Goal: Task Accomplishment & Management: Manage account settings

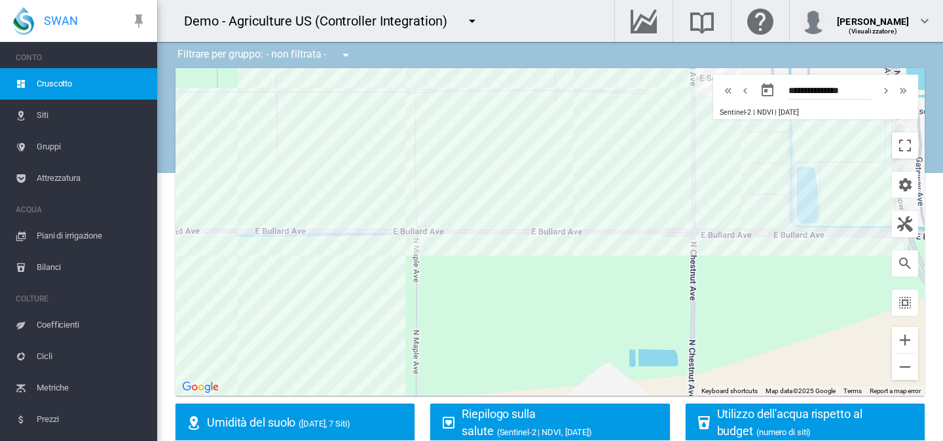
click at [58, 152] on span "Gruppi" at bounding box center [92, 146] width 110 height 31
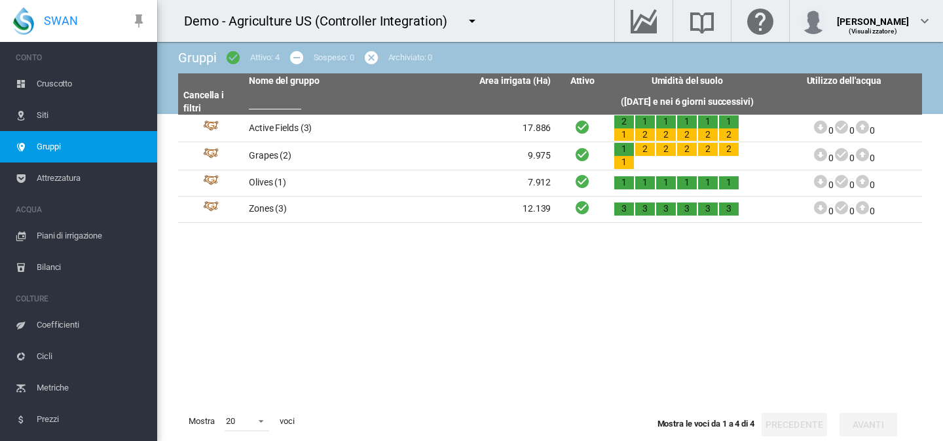
click at [466, 20] on md-icon "icon-menu-down" at bounding box center [472, 21] width 16 height 16
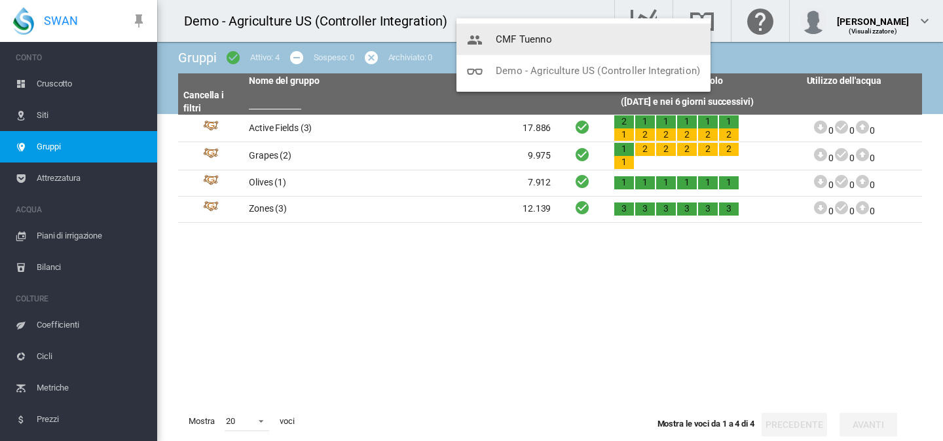
click at [513, 32] on button "CMF Tuenno" at bounding box center [584, 39] width 254 height 31
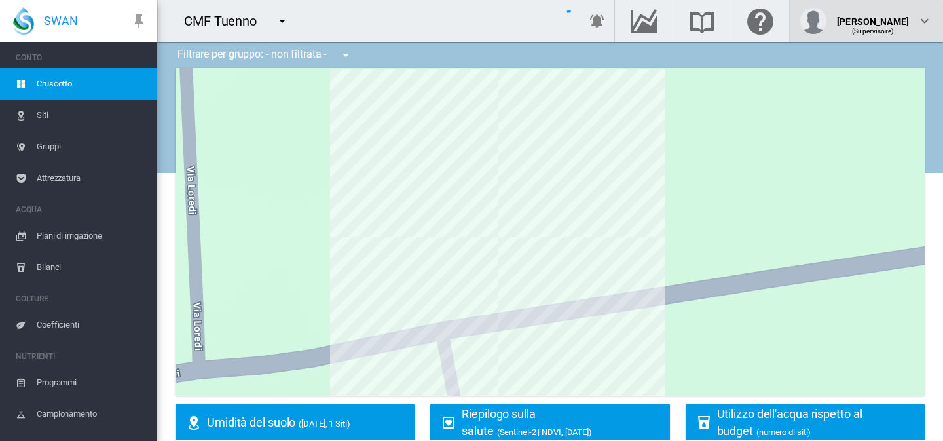
click at [882, 26] on div "(Supervisore)" at bounding box center [873, 26] width 72 height 13
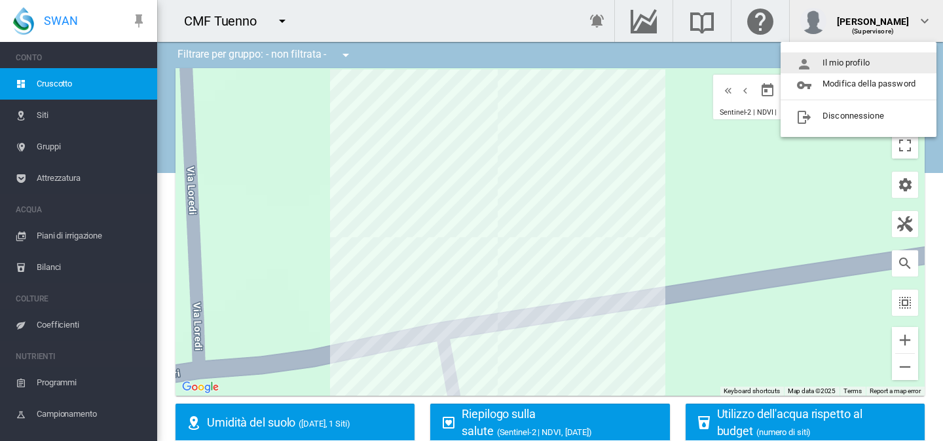
click at [873, 65] on button "Il mio profilo" at bounding box center [859, 62] width 156 height 21
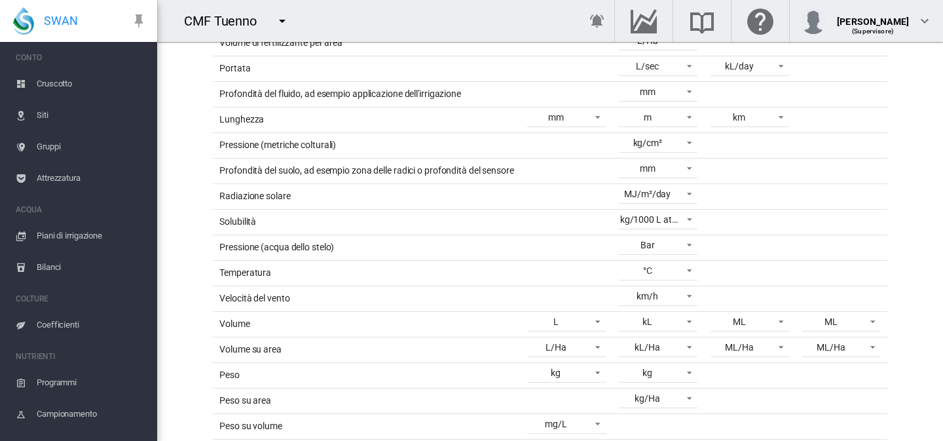
scroll to position [363, 0]
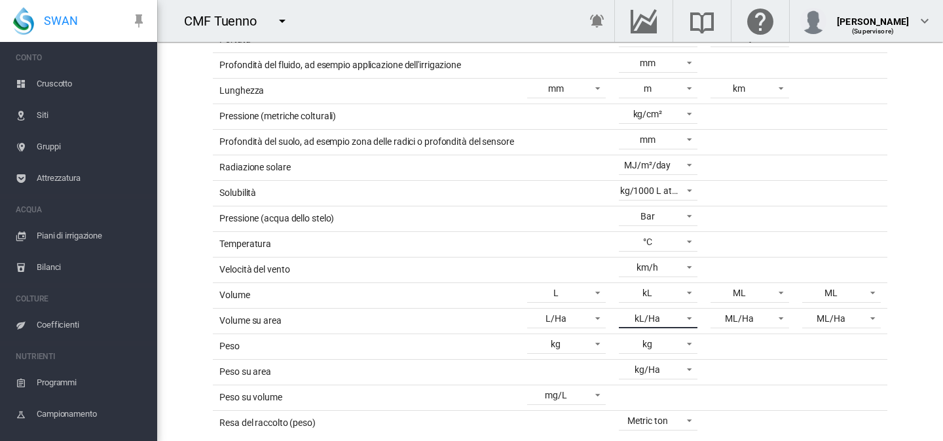
click at [667, 322] on span "kL/Ha" at bounding box center [647, 318] width 55 height 13
click at [648, 407] on md-option "m³/Ha" at bounding box center [656, 413] width 100 height 31
click at [756, 317] on span "ML/Ha" at bounding box center [739, 318] width 55 height 13
click at [746, 419] on md-option "m³/Ha" at bounding box center [748, 413] width 100 height 31
click at [853, 316] on span "ML/Ha" at bounding box center [831, 318] width 55 height 13
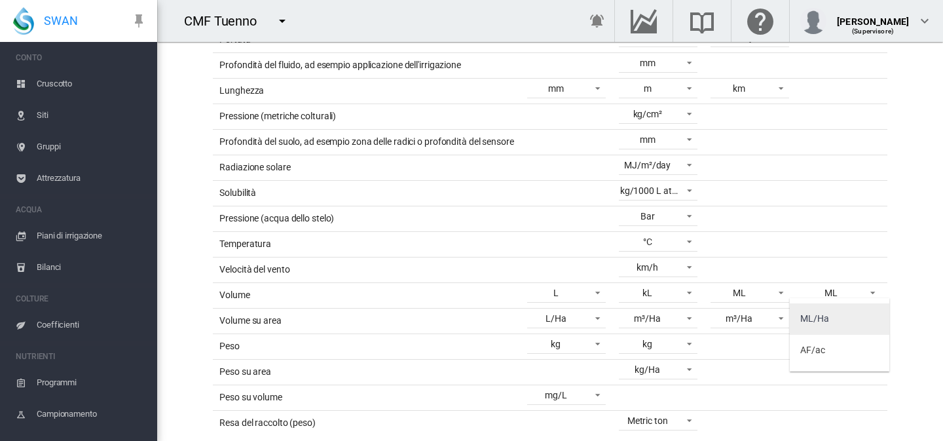
click at [853, 312] on md-option "ML/Ha" at bounding box center [840, 318] width 100 height 31
click at [764, 294] on md-select-value "ML" at bounding box center [750, 293] width 79 height 20
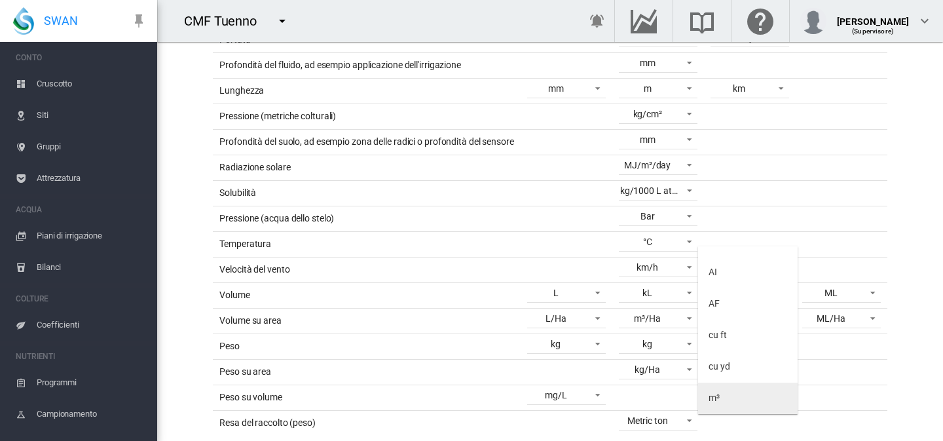
click at [726, 393] on md-option "m³" at bounding box center [748, 397] width 100 height 31
click at [856, 299] on md-select-value "ML" at bounding box center [841, 293] width 79 height 20
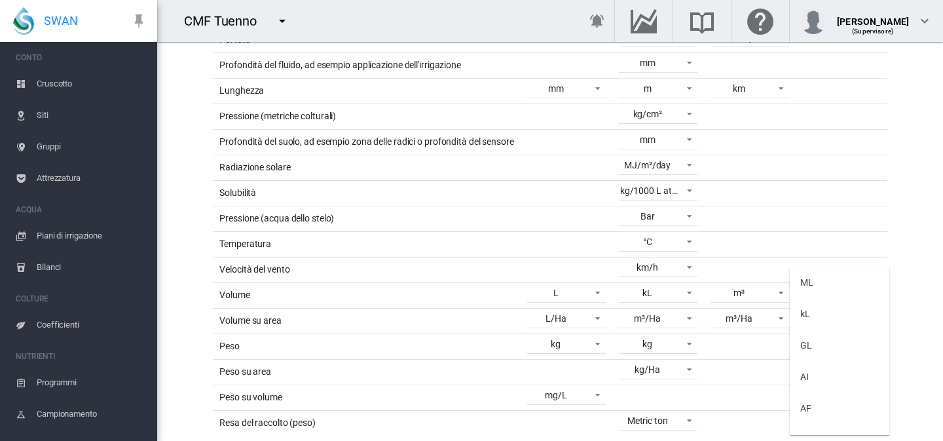
scroll to position [21, 0]
click at [816, 422] on md-option "m³" at bounding box center [840, 418] width 100 height 31
click at [668, 291] on span "kL" at bounding box center [647, 293] width 55 height 13
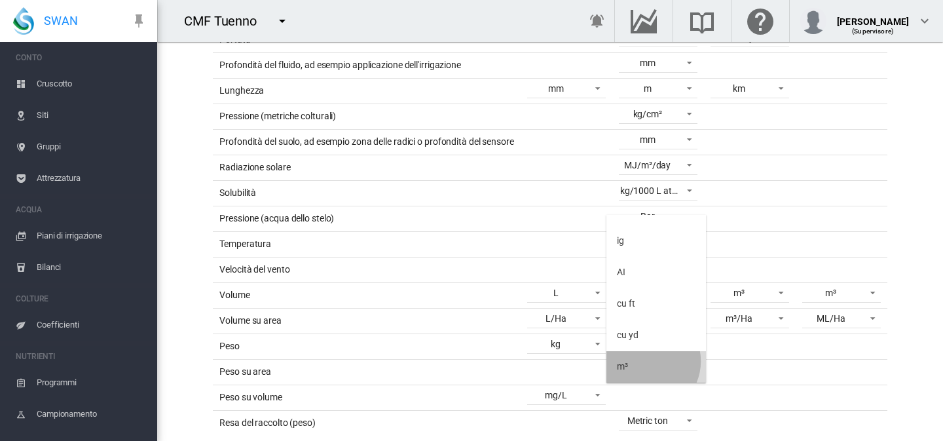
click at [646, 361] on md-option "m³" at bounding box center [656, 366] width 100 height 31
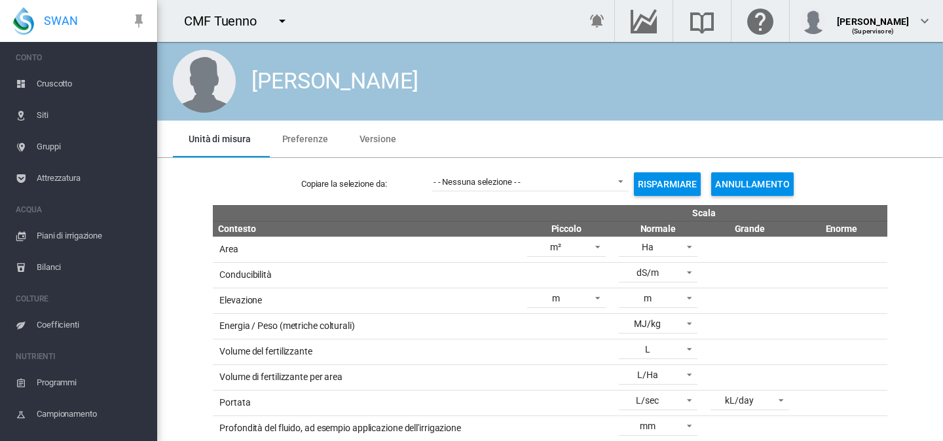
scroll to position [10, 0]
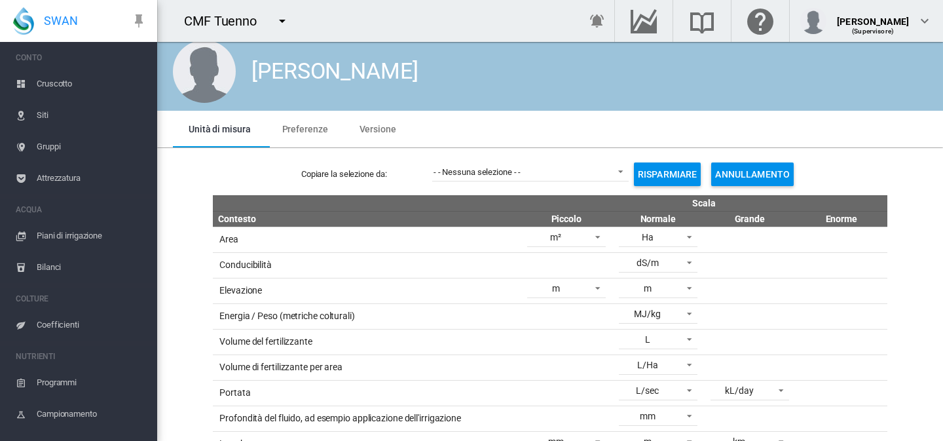
click at [667, 169] on button "Risparmiare" at bounding box center [667, 174] width 67 height 24
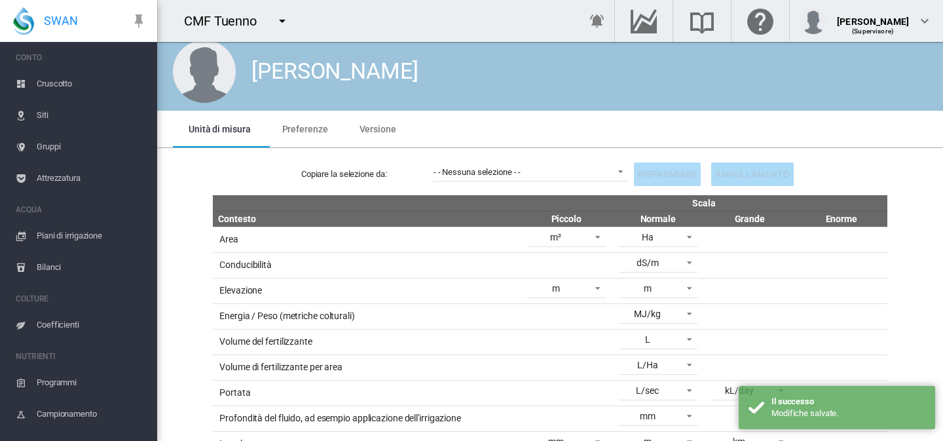
click at [308, 131] on span "Preferenze" at bounding box center [305, 129] width 46 height 10
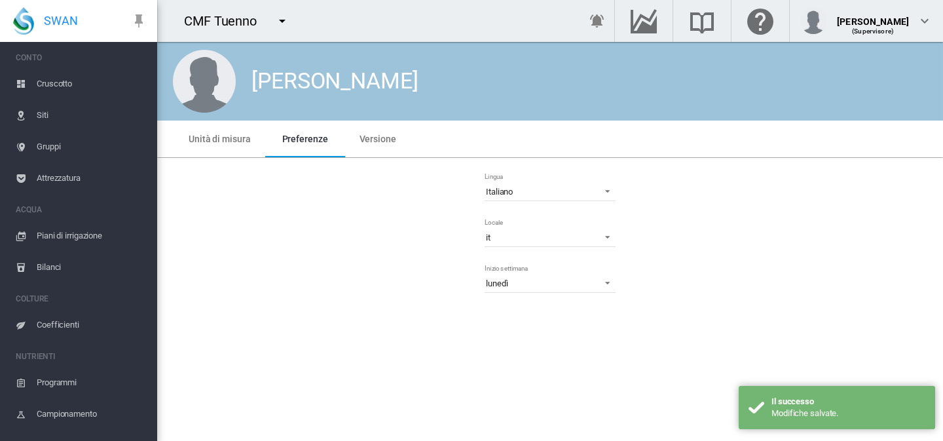
scroll to position [0, 0]
click at [379, 122] on md-tab-item "Versione" at bounding box center [378, 139] width 68 height 37
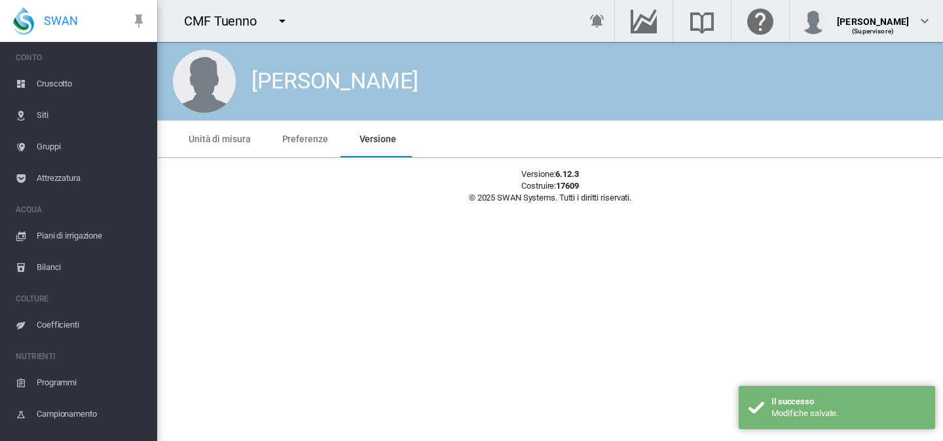
click at [224, 131] on md-tab-item "Unità di misura" at bounding box center [220, 139] width 94 height 37
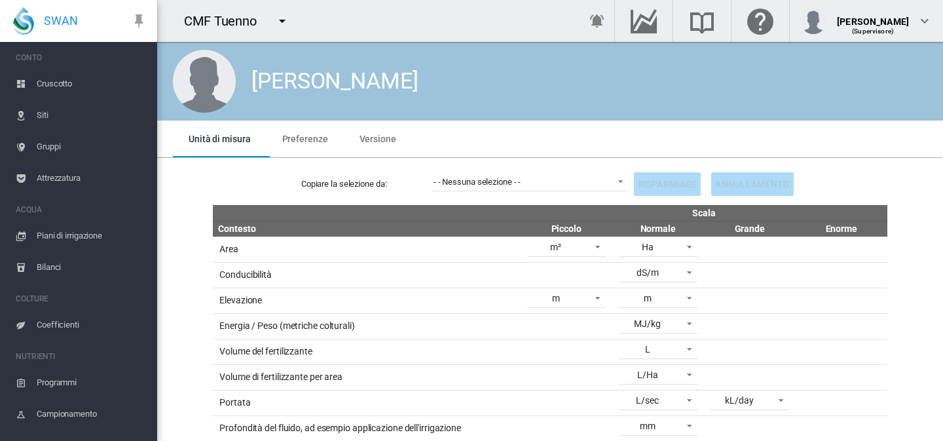
click at [53, 115] on span "Siti" at bounding box center [92, 115] width 110 height 31
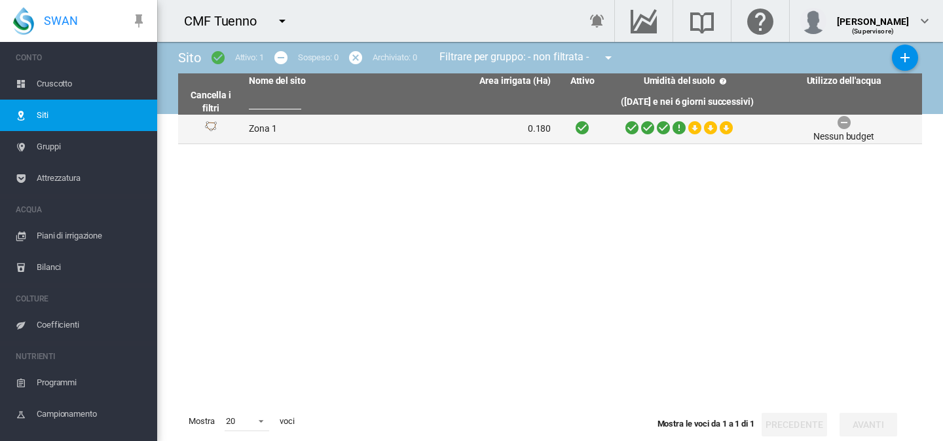
click at [263, 129] on td "Zona 1" at bounding box center [322, 129] width 157 height 29
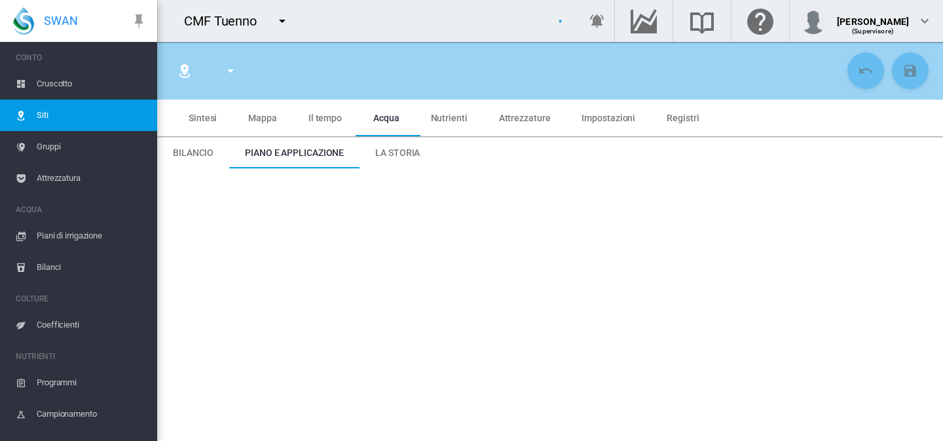
type input "******"
type input "********"
type input "***"
type input "*****"
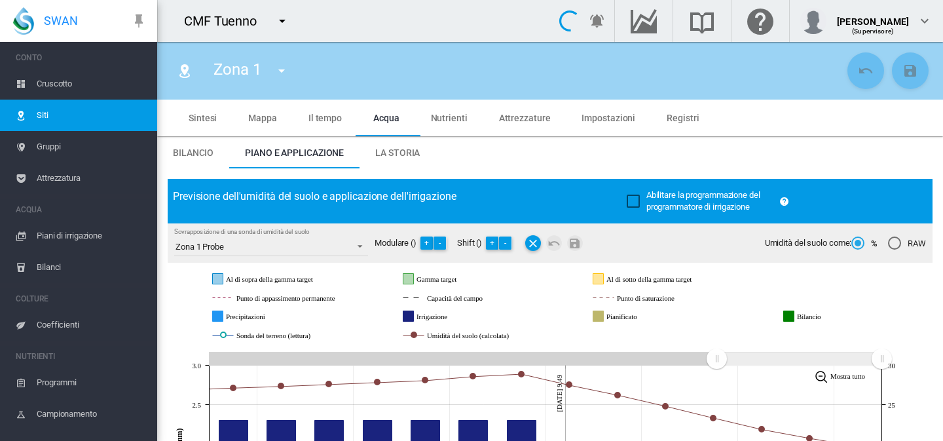
click at [198, 146] on md-tab-item "Bilancio" at bounding box center [193, 152] width 72 height 31
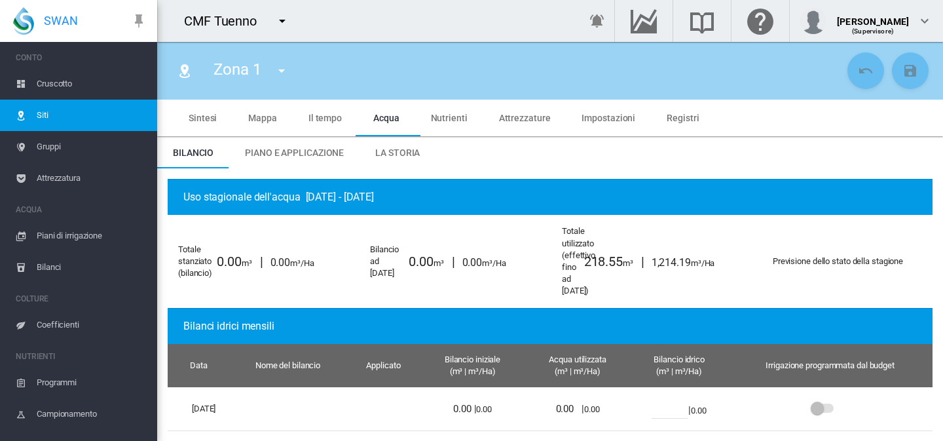
click at [276, 141] on md-tab-item "Piano e applicazione" at bounding box center [294, 152] width 130 height 31
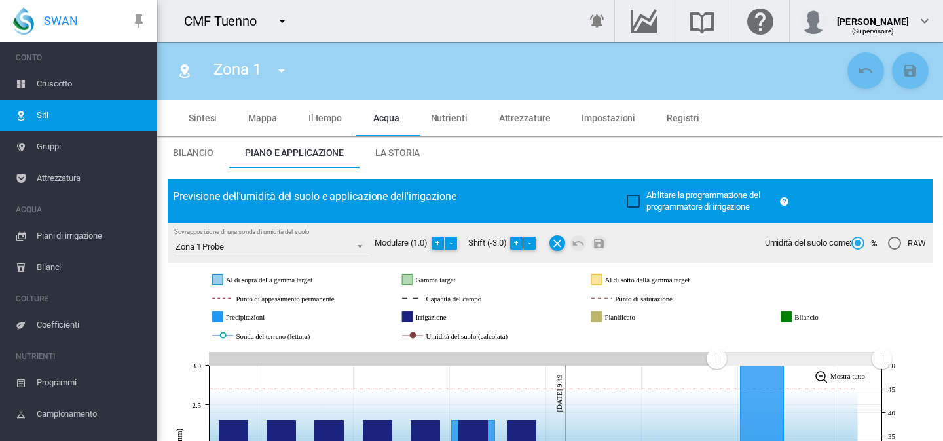
click at [218, 154] on md-tab-item "Bilancio" at bounding box center [193, 152] width 72 height 31
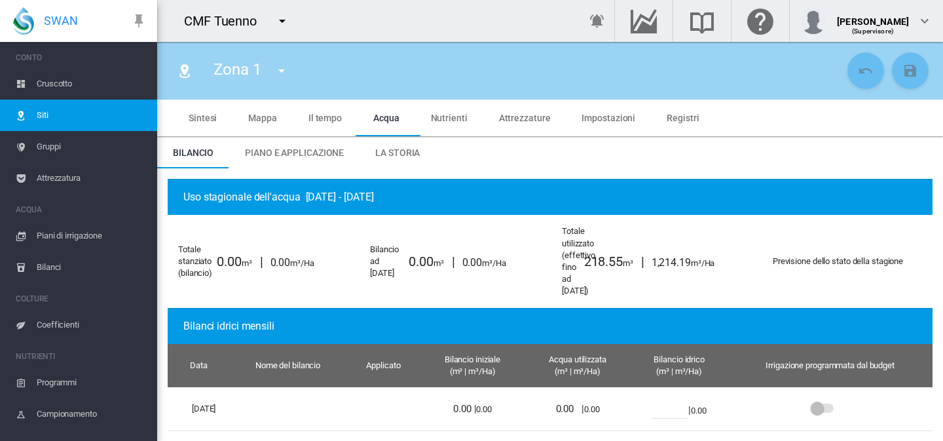
click at [193, 155] on span "Bilancio" at bounding box center [193, 152] width 41 height 10
click at [289, 149] on span "Piano e applicazione" at bounding box center [294, 152] width 99 height 10
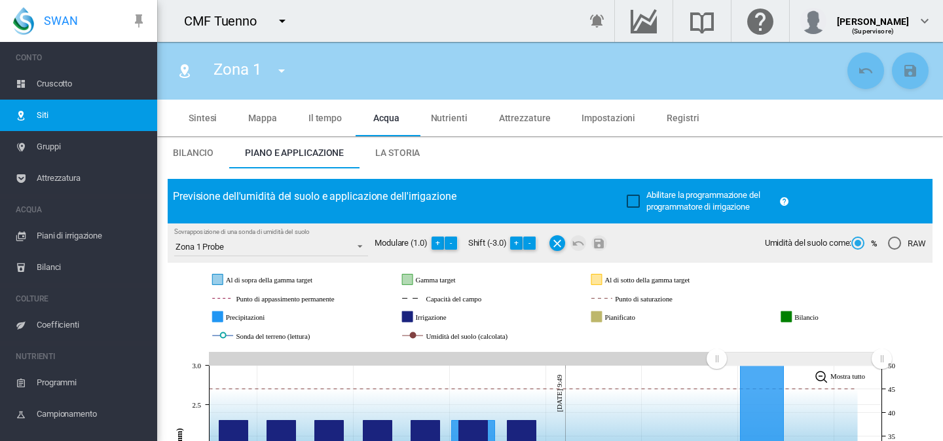
click at [610, 119] on span "Impostazioni" at bounding box center [609, 118] width 54 height 10
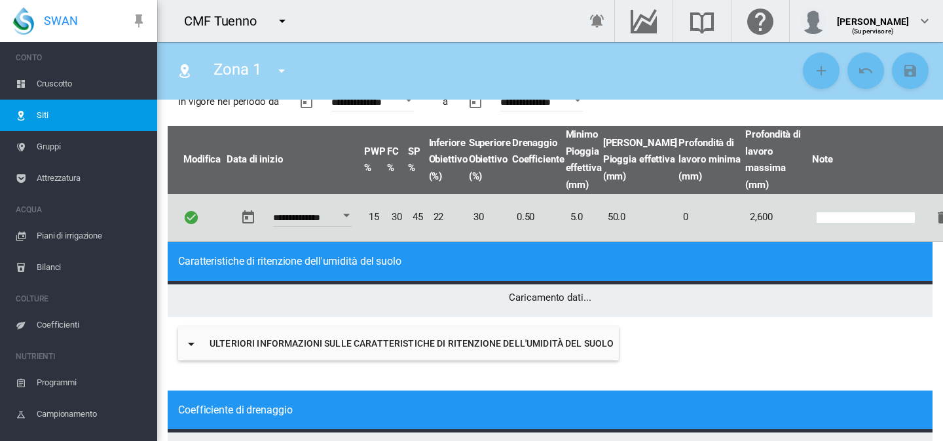
scroll to position [107, 0]
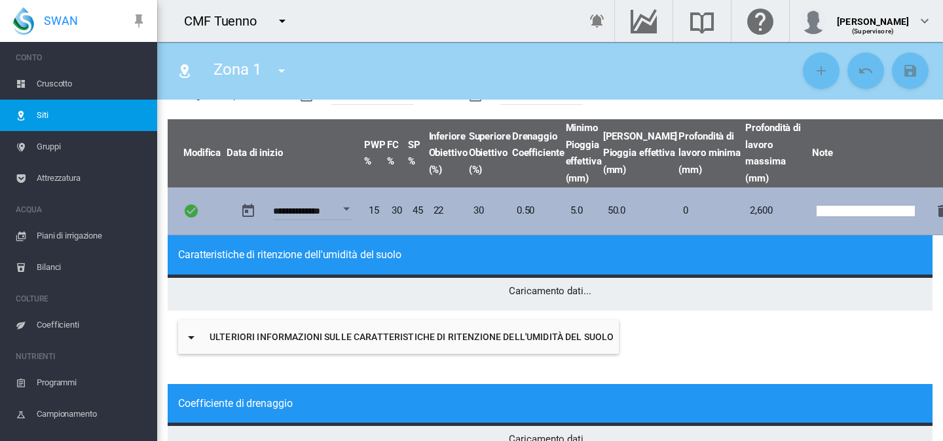
type input "*"
type input "**"
type input "****"
type input "***"
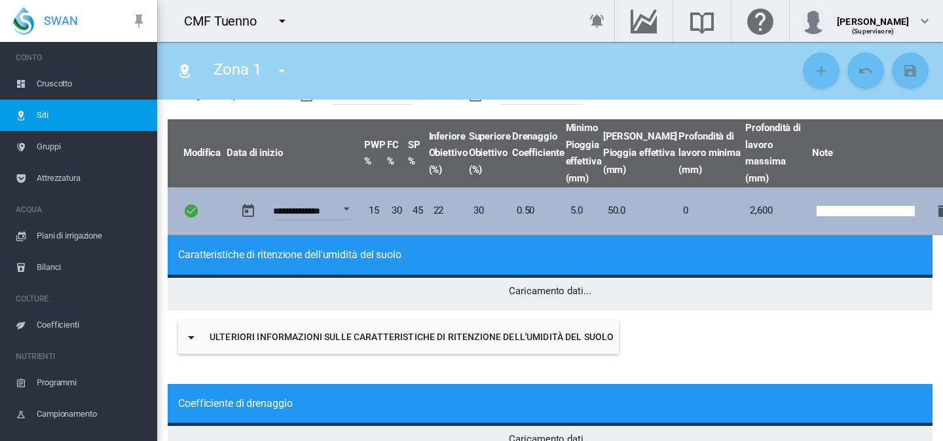
type input "****"
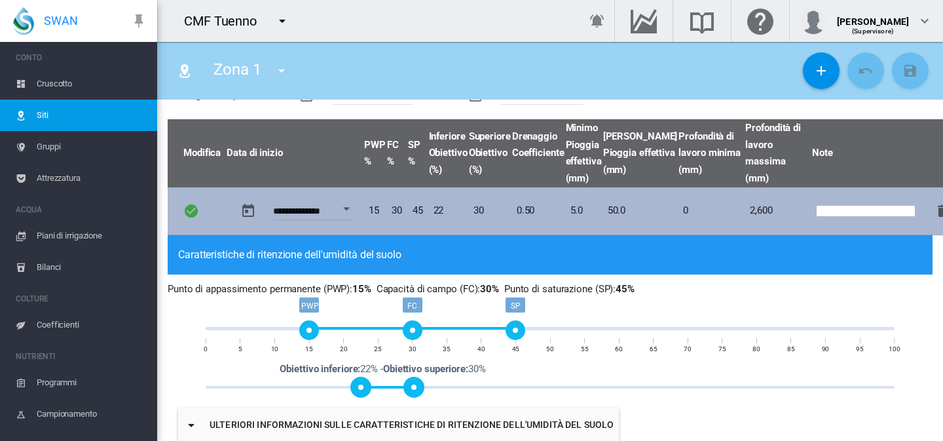
click at [745, 212] on td "2,600" at bounding box center [778, 211] width 67 height 48
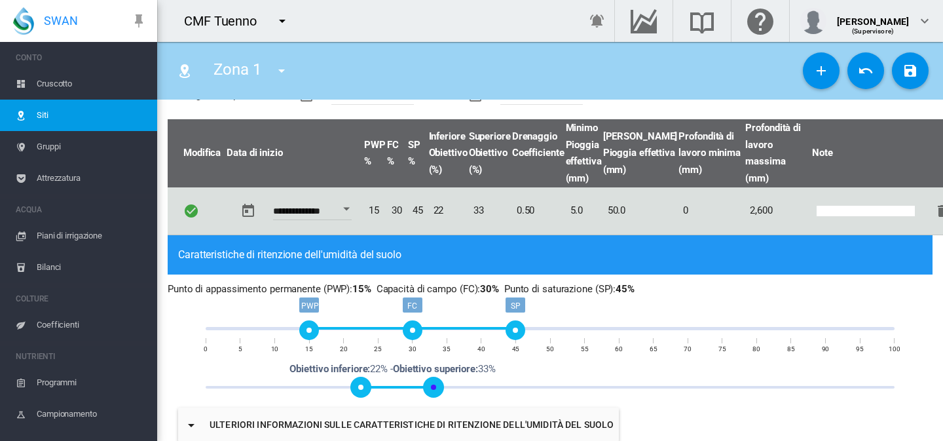
drag, startPoint x: 419, startPoint y: 387, endPoint x: 432, endPoint y: 388, distance: 13.2
click at [432, 388] on span at bounding box center [433, 387] width 21 height 21
drag, startPoint x: 432, startPoint y: 388, endPoint x: 417, endPoint y: 388, distance: 15.1
click at [417, 388] on span at bounding box center [420, 387] width 21 height 21
click at [412, 382] on span at bounding box center [413, 387] width 21 height 21
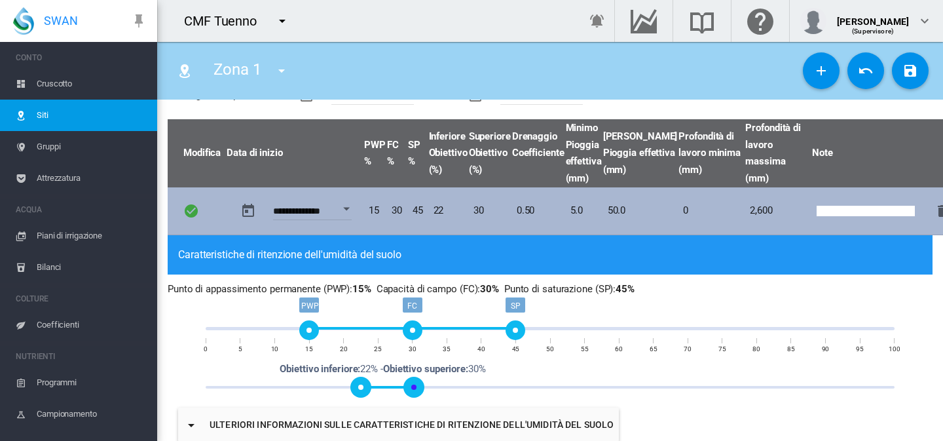
click at [745, 204] on td "2,600" at bounding box center [778, 211] width 67 height 48
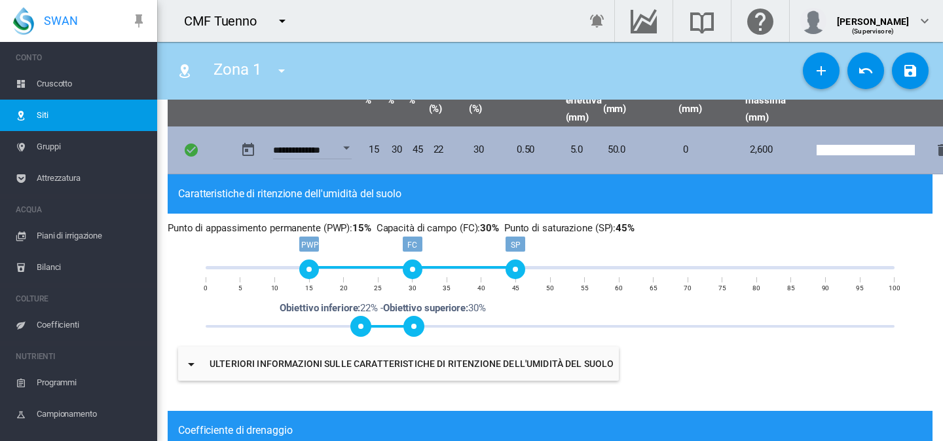
scroll to position [168, 0]
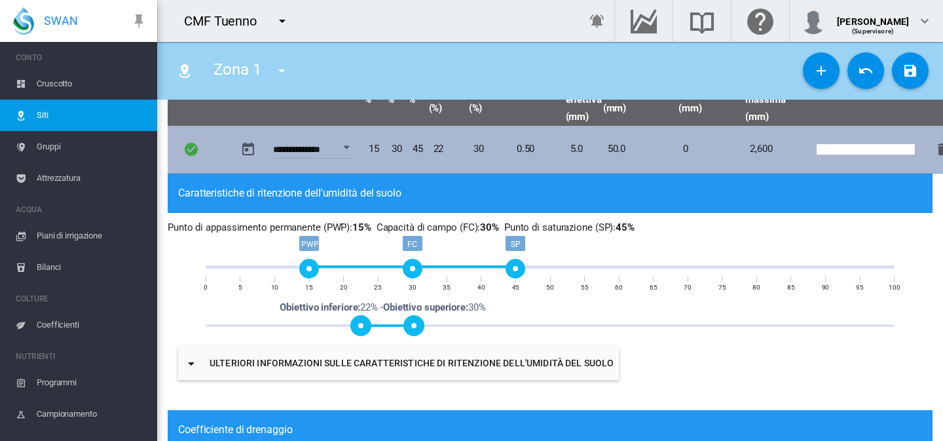
click at [745, 155] on td "2,600" at bounding box center [778, 150] width 67 height 48
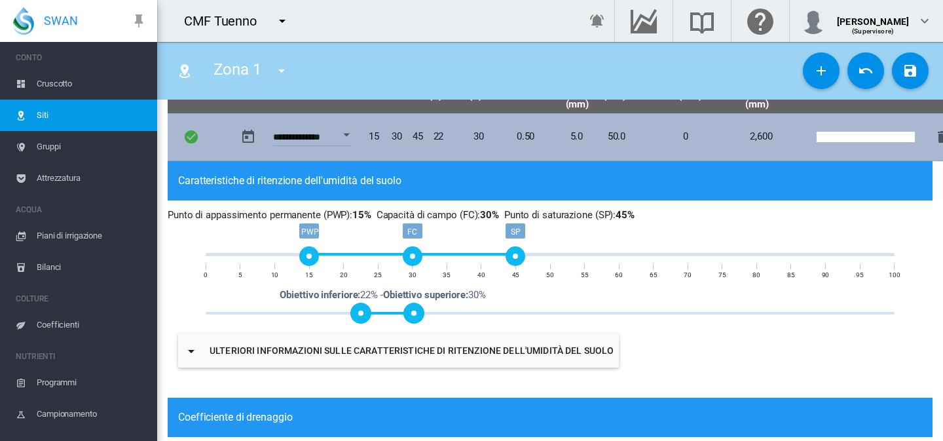
scroll to position [178, 0]
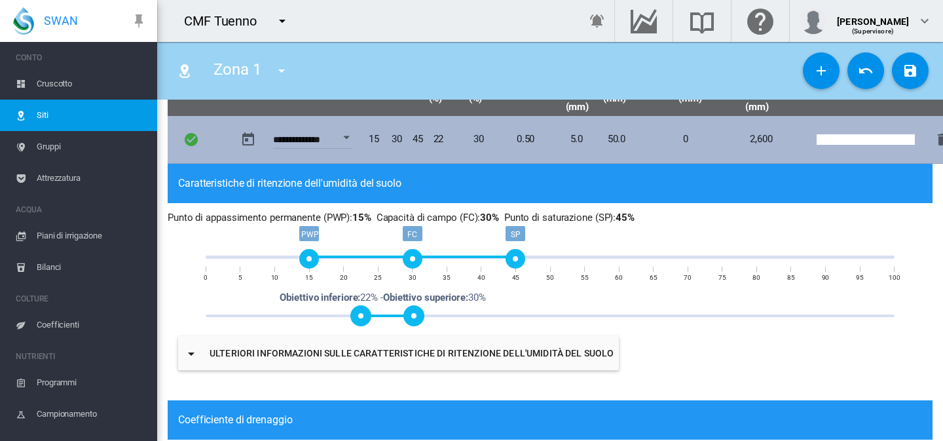
click at [745, 132] on td "2,600" at bounding box center [778, 140] width 67 height 48
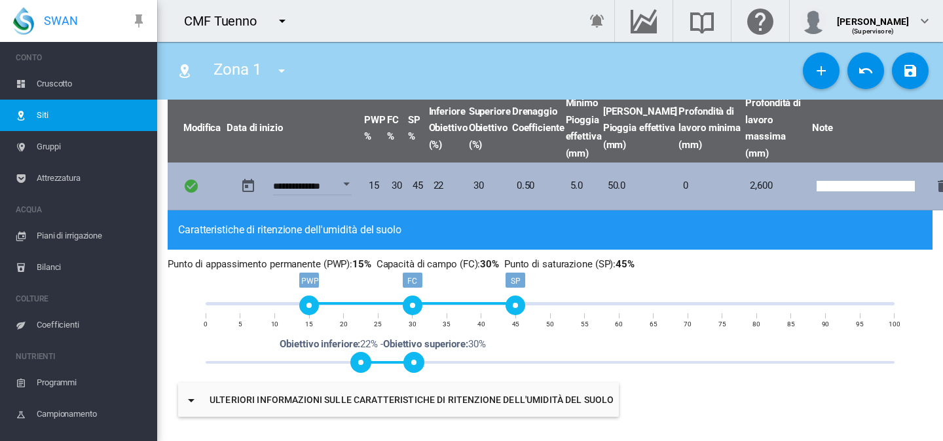
scroll to position [126, 0]
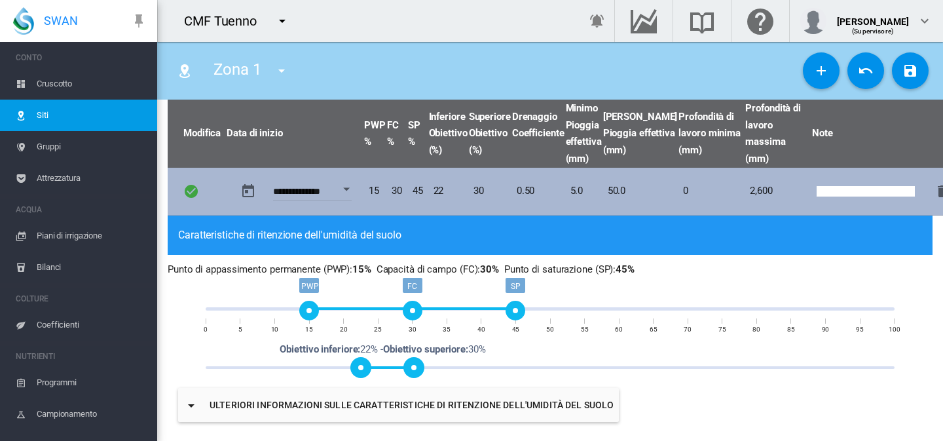
click at [745, 132] on span "Profondità di lavoro massima (mm)" at bounding box center [777, 133] width 65 height 67
click at [745, 190] on td "2,600" at bounding box center [778, 192] width 67 height 48
click at [745, 196] on td "2,600" at bounding box center [778, 192] width 67 height 48
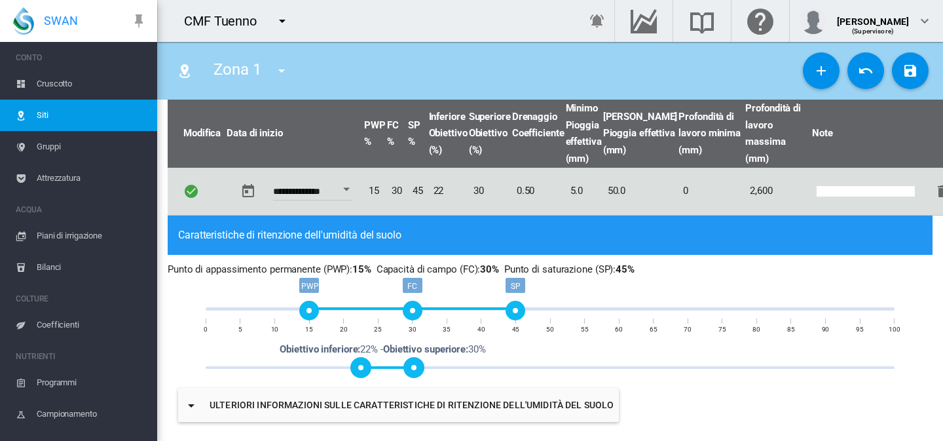
click at [748, 128] on span "Profondità di lavoro massima (mm)" at bounding box center [777, 133] width 65 height 67
click at [884, 32] on span "(Supervisore)" at bounding box center [873, 31] width 42 height 7
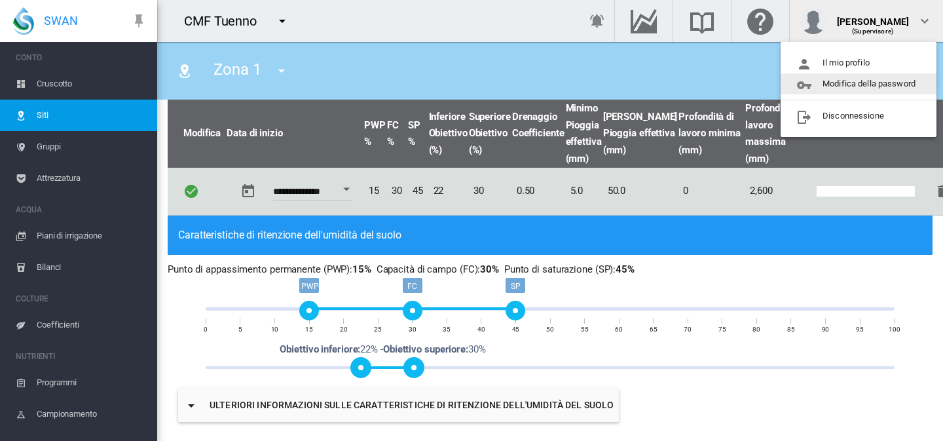
click at [717, 187] on md-backdrop at bounding box center [471, 220] width 943 height 441
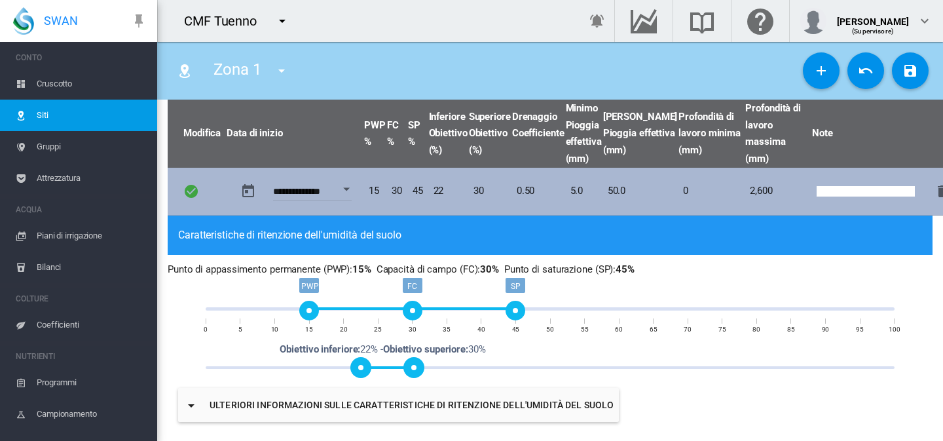
click at [745, 190] on td "2,600" at bounding box center [778, 192] width 67 height 48
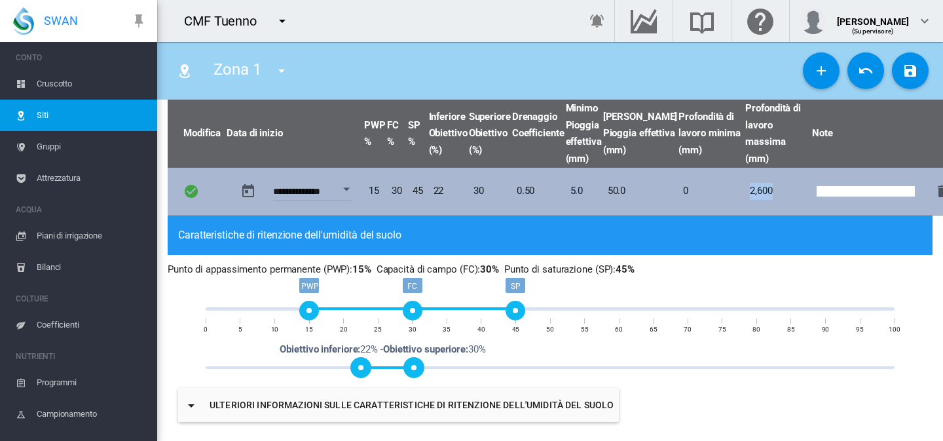
click at [405, 187] on td "30" at bounding box center [396, 192] width 21 height 48
click at [868, 188] on input "text" at bounding box center [866, 191] width 98 height 10
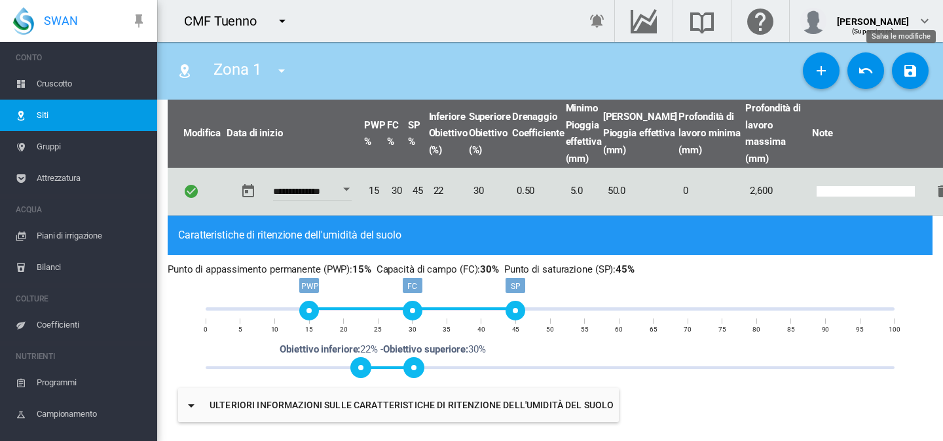
click at [903, 78] on md-icon "icon-content-save" at bounding box center [911, 71] width 16 height 16
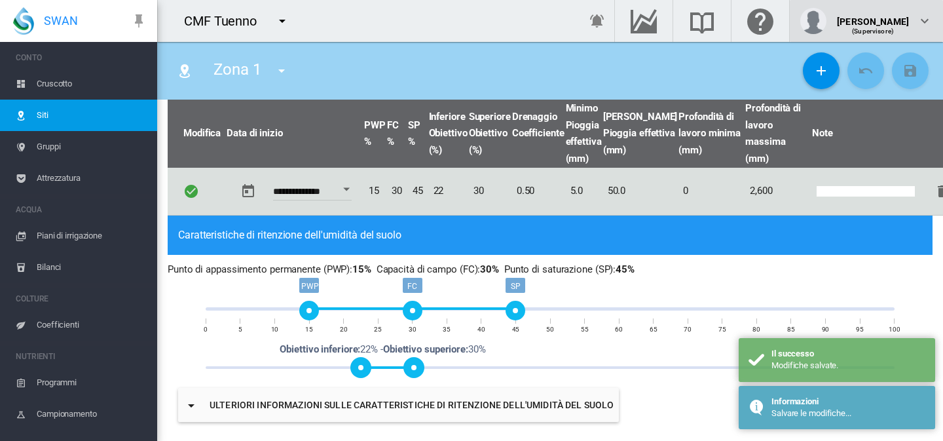
click at [905, 27] on div "(Supervisore)" at bounding box center [873, 26] width 72 height 13
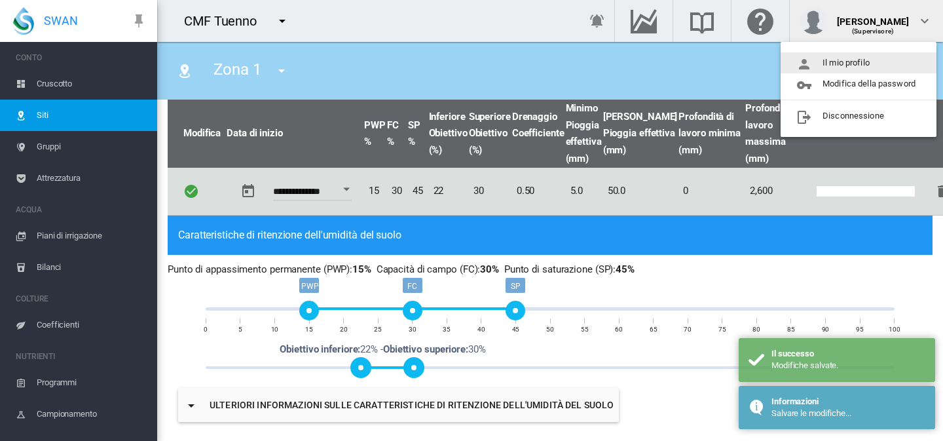
click at [869, 58] on button "Il mio profilo" at bounding box center [859, 62] width 156 height 21
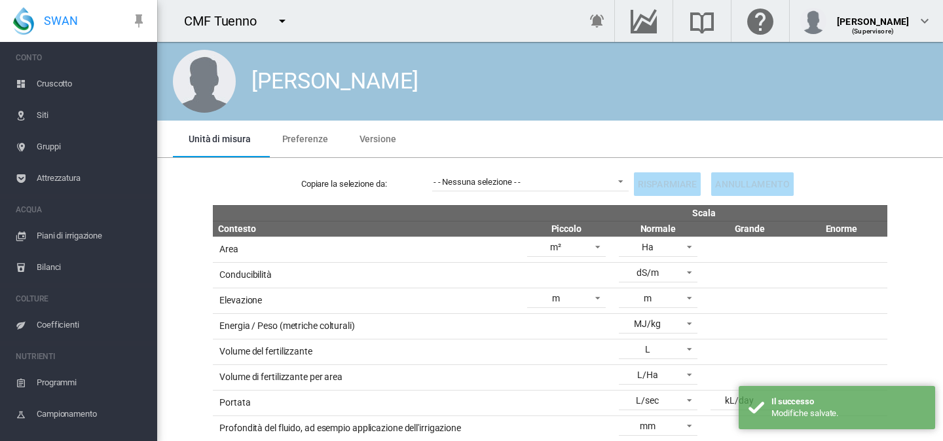
click at [313, 144] on md-tab-item "Preferenze" at bounding box center [305, 139] width 77 height 37
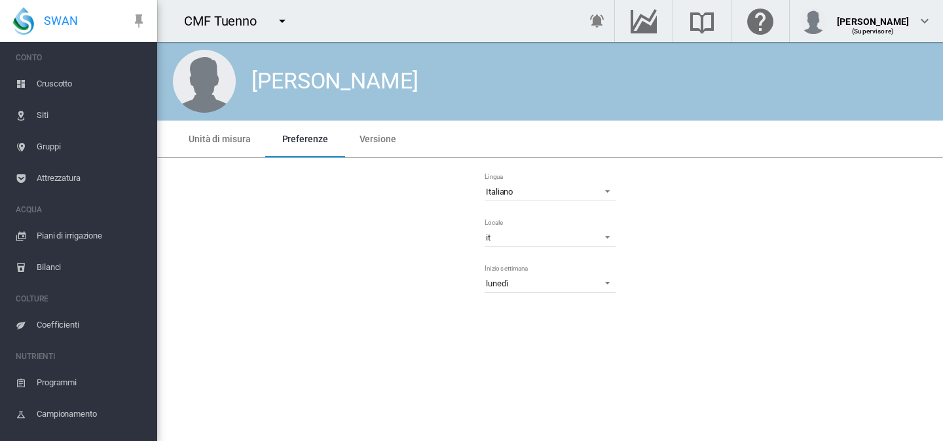
click at [249, 141] on md-tab-item "Unità di misura" at bounding box center [220, 139] width 94 height 37
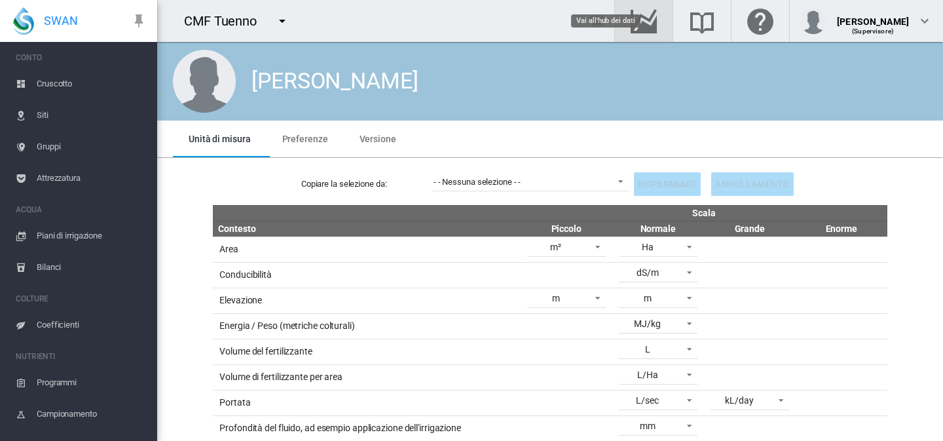
click at [660, 29] on md-icon "Vai all'hub dei dati" at bounding box center [643, 21] width 31 height 16
click at [52, 113] on span "Siti" at bounding box center [92, 115] width 110 height 31
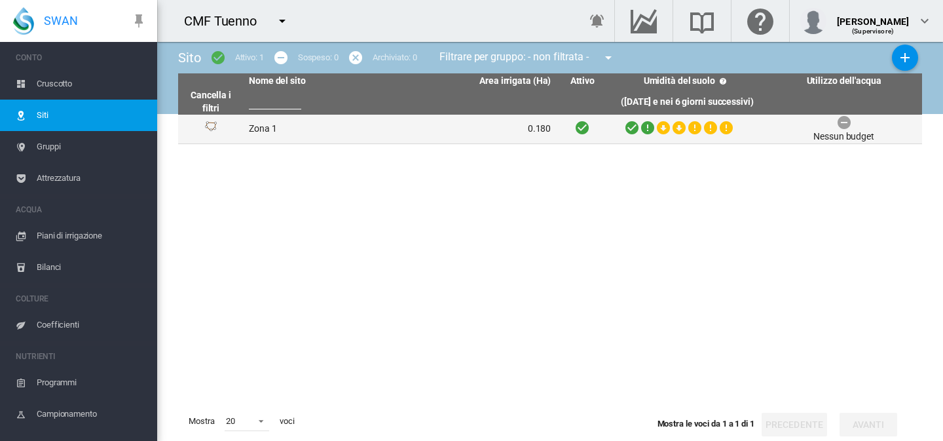
click at [272, 134] on td "Zona 1" at bounding box center [322, 129] width 157 height 29
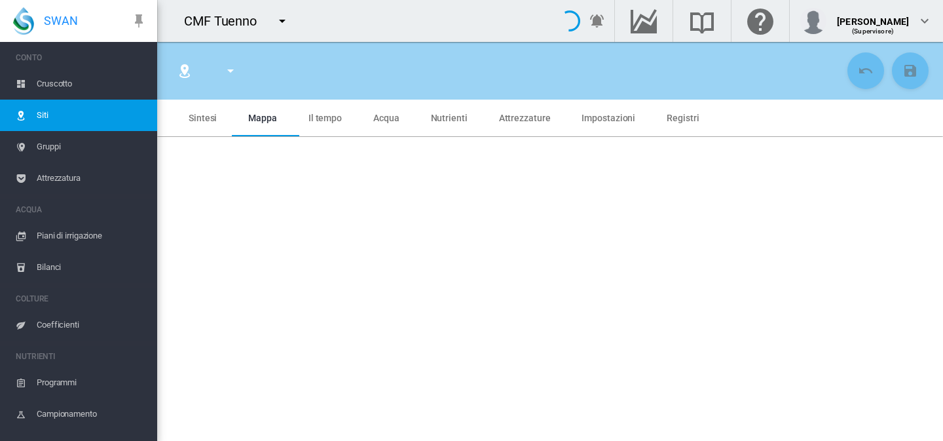
type input "******"
type input "********"
type input "***"
type input "*****"
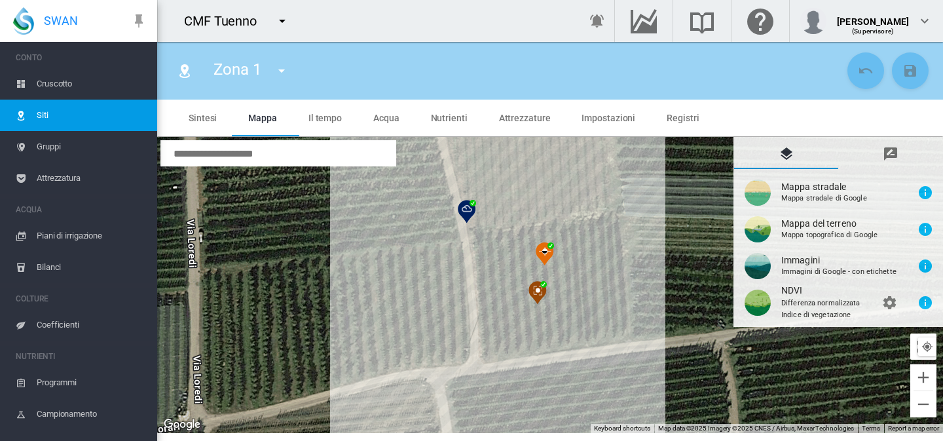
click at [192, 124] on md-tab-item "Sintesi" at bounding box center [203, 118] width 60 height 37
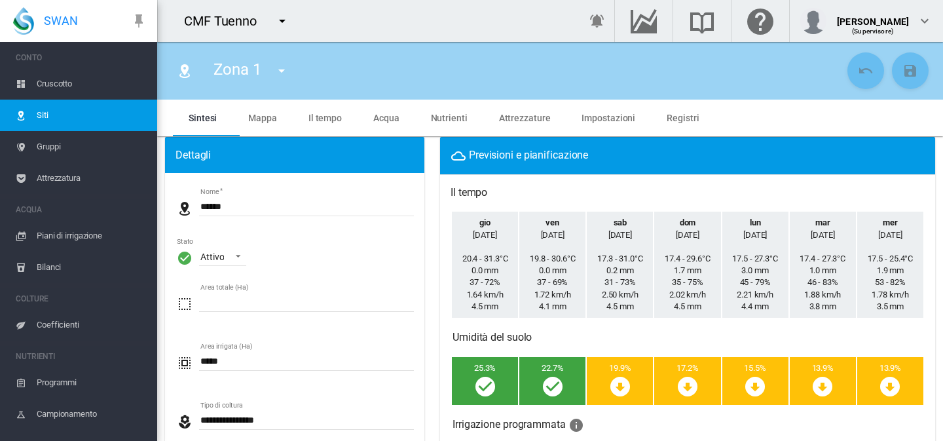
click at [397, 116] on span "Acqua" at bounding box center [386, 118] width 26 height 10
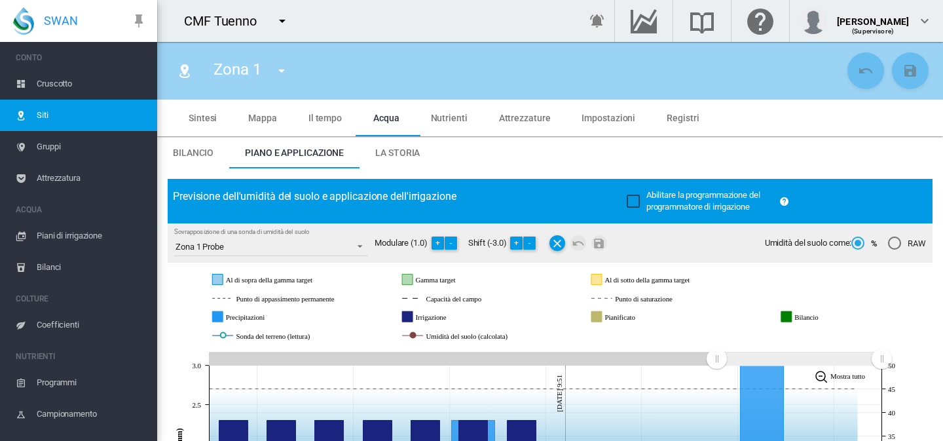
click at [208, 149] on span "Bilancio" at bounding box center [193, 152] width 41 height 10
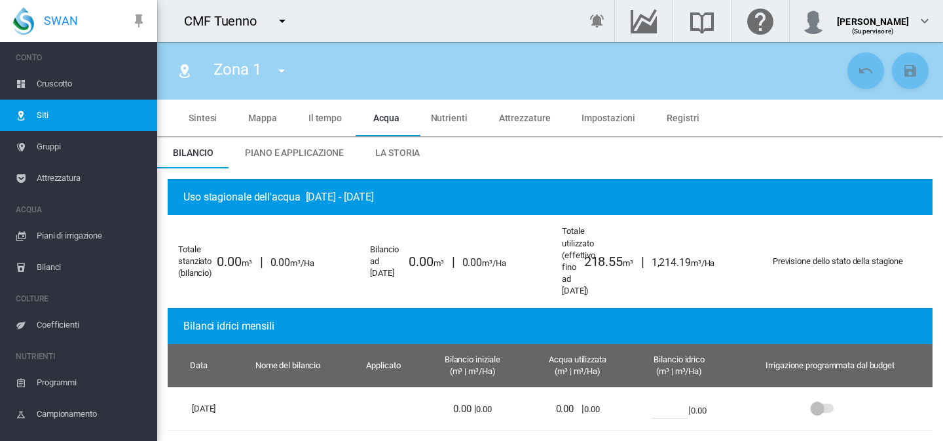
click at [302, 157] on span "Piano e applicazione" at bounding box center [294, 152] width 99 height 10
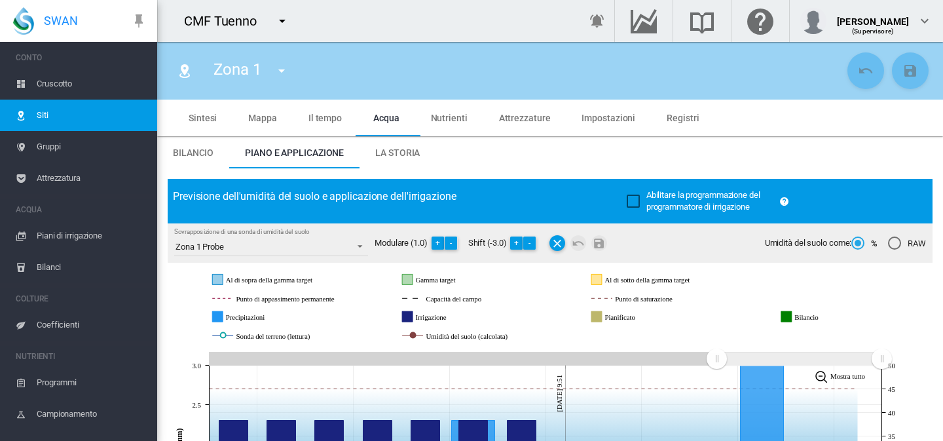
click at [400, 162] on md-tab-item "La storia" at bounding box center [398, 152] width 76 height 31
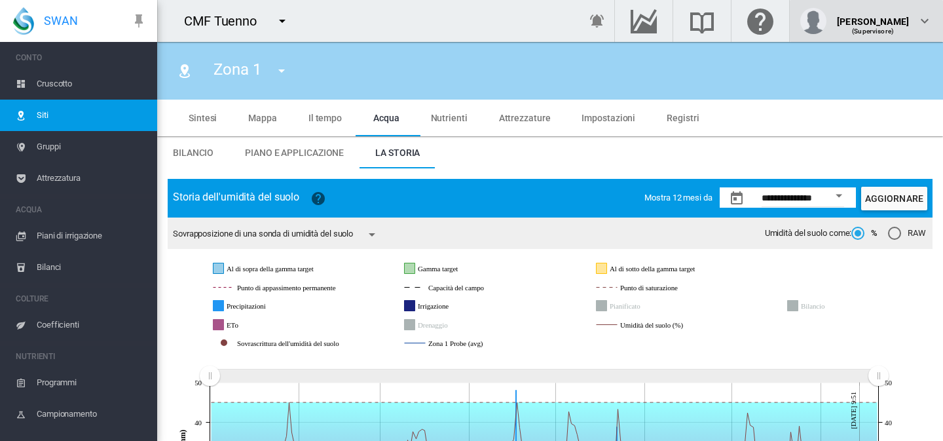
click at [887, 24] on div "(Supervisore)" at bounding box center [873, 26] width 72 height 13
click at [576, 128] on md-tab-item "Impostazioni" at bounding box center [608, 118] width 85 height 37
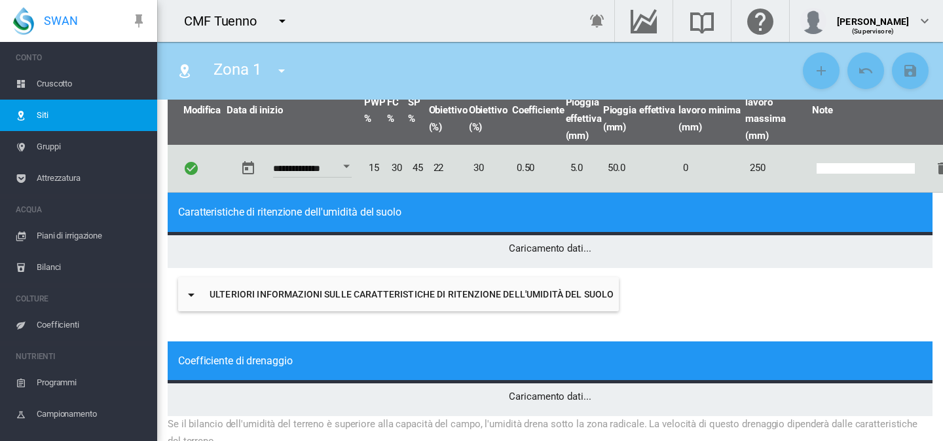
scroll to position [102, 0]
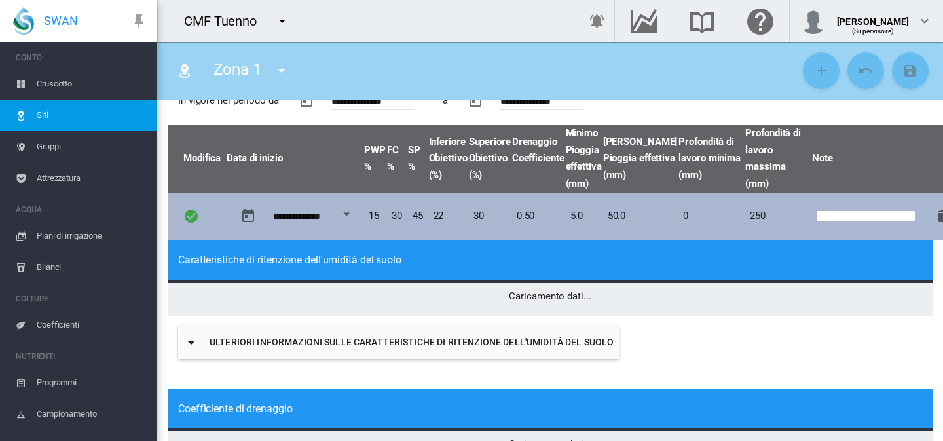
type input "*"
type input "**"
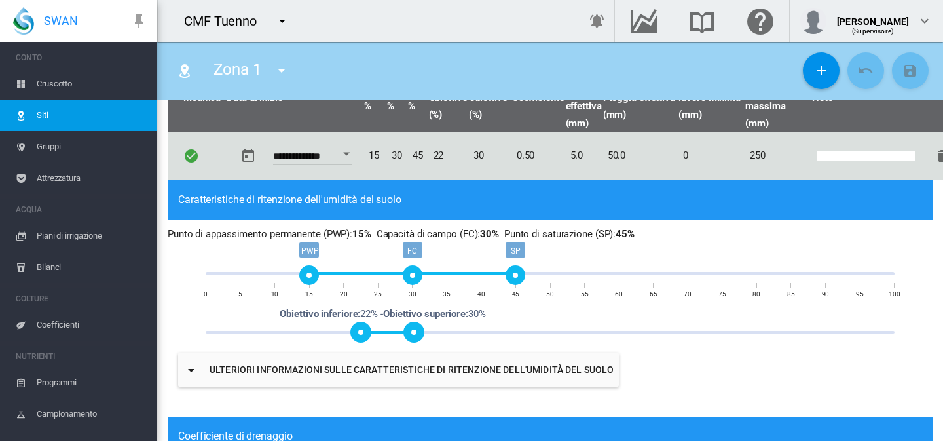
scroll to position [136, 0]
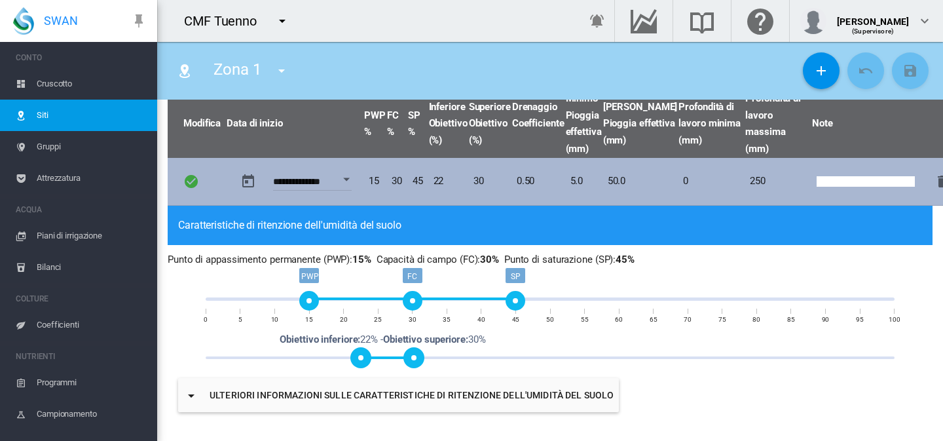
click at [745, 181] on td "250" at bounding box center [778, 182] width 67 height 48
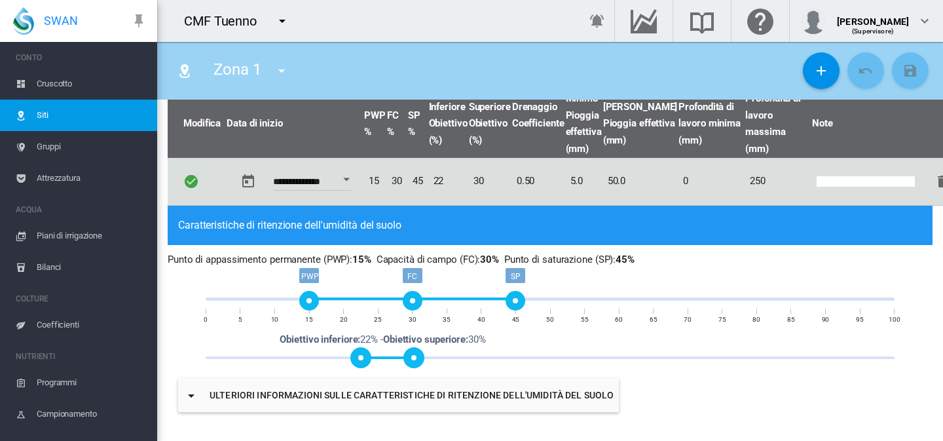
click at [419, 358] on span at bounding box center [413, 357] width 21 height 21
click at [363, 358] on span at bounding box center [360, 357] width 21 height 21
click at [504, 360] on span at bounding box center [550, 356] width 688 height 21
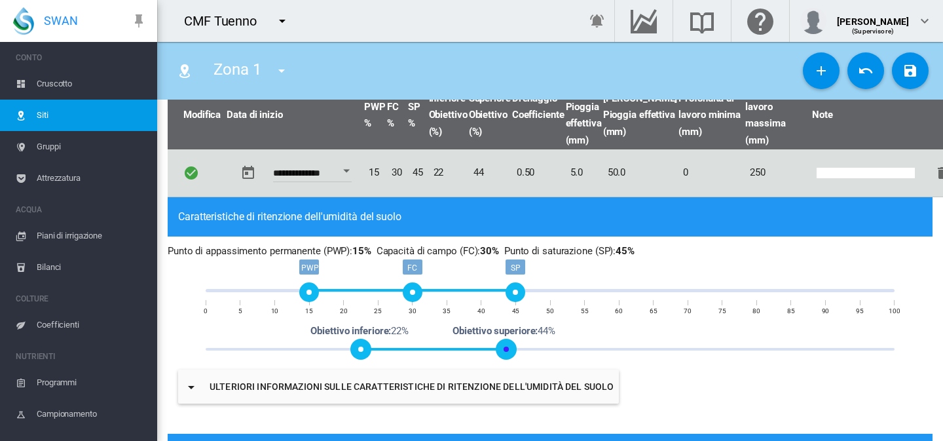
scroll to position [146, 0]
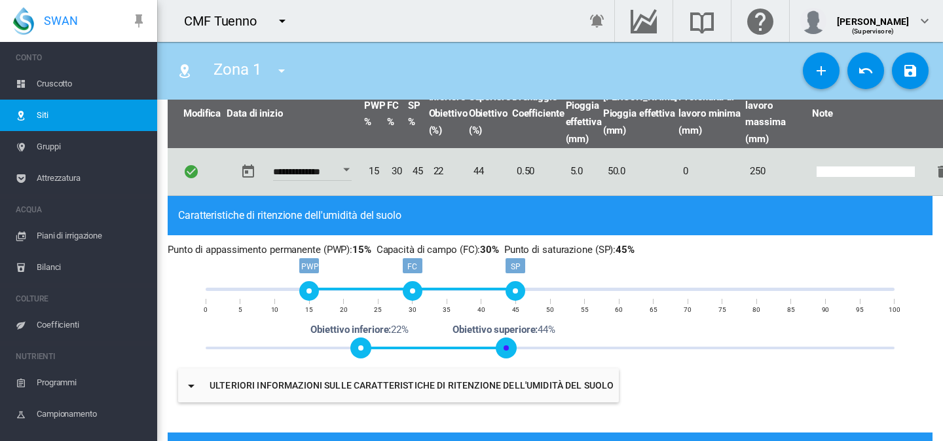
click at [465, 353] on span at bounding box center [433, 346] width 145 height 21
click at [446, 348] on span at bounding box center [413, 346] width 105 height 21
click at [436, 348] on span at bounding box center [446, 347] width 21 height 21
click at [419, 349] on span at bounding box center [404, 346] width 86 height 21
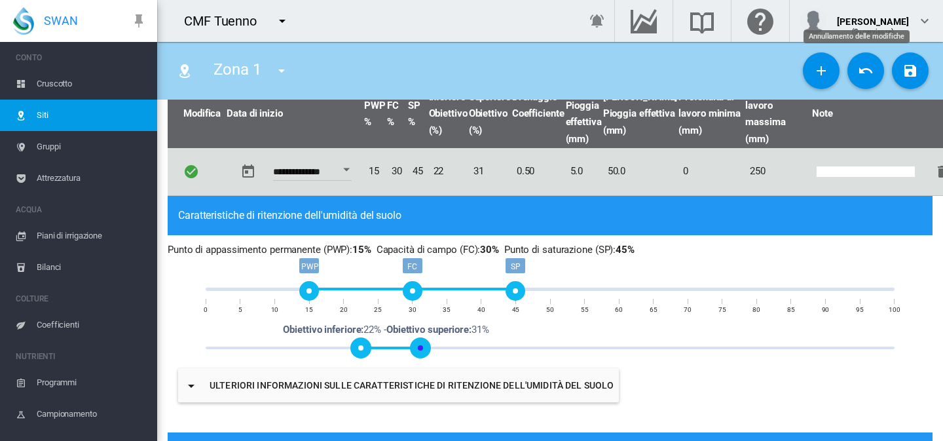
click at [864, 62] on button "Annullamento delle modifiche" at bounding box center [866, 70] width 37 height 37
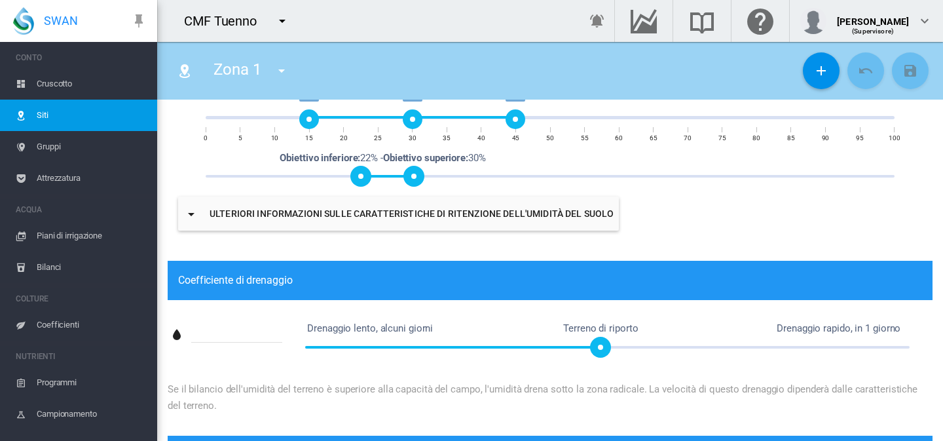
scroll to position [301, 0]
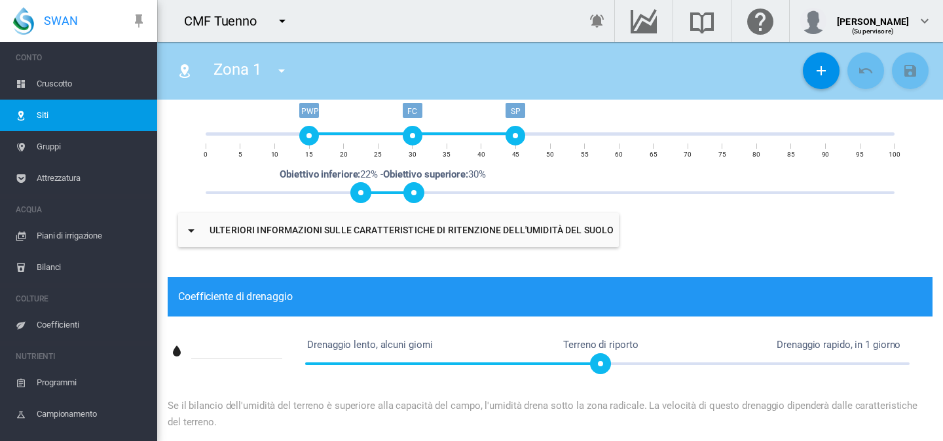
click at [274, 225] on button "Ulteriori informazioni sulle caratteristiche di ritenzione dell'umidità del suo…" at bounding box center [398, 230] width 441 height 34
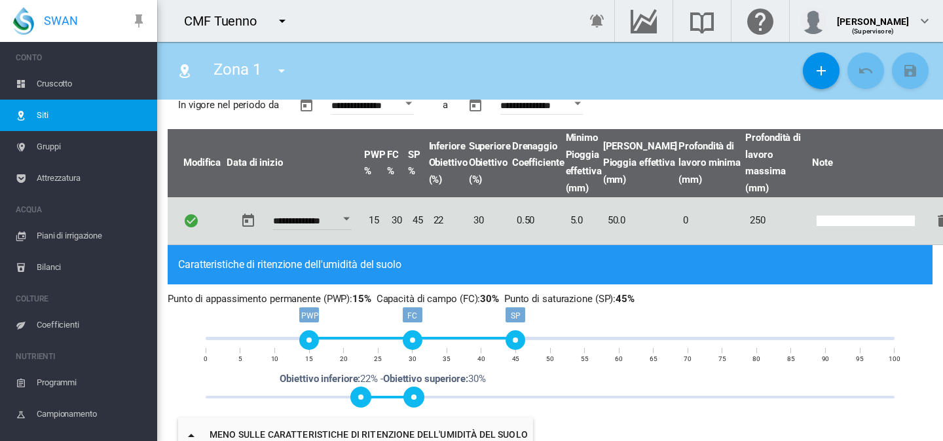
scroll to position [0, 0]
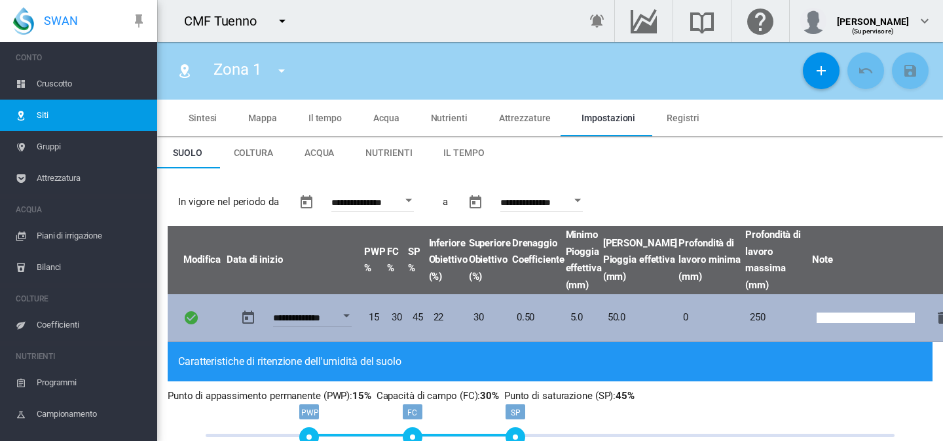
click at [746, 314] on td "250" at bounding box center [778, 318] width 67 height 48
click at [745, 317] on td "250" at bounding box center [778, 318] width 67 height 48
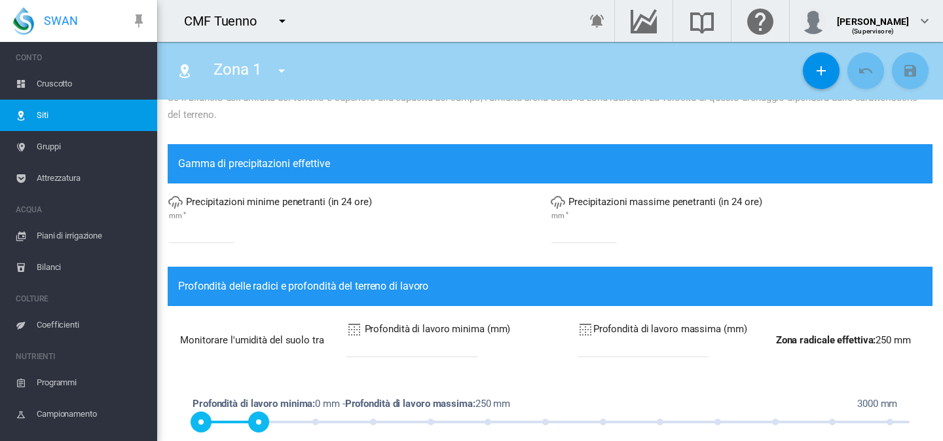
scroll to position [1206, 0]
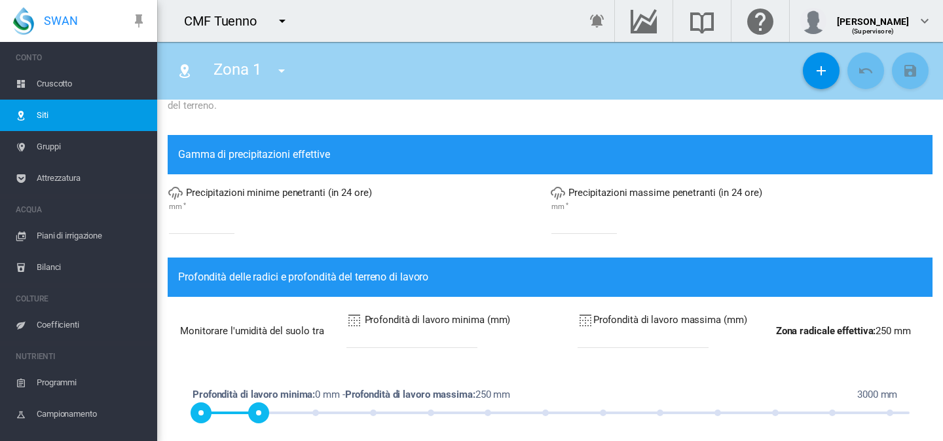
click at [616, 328] on input "***" at bounding box center [643, 338] width 131 height 20
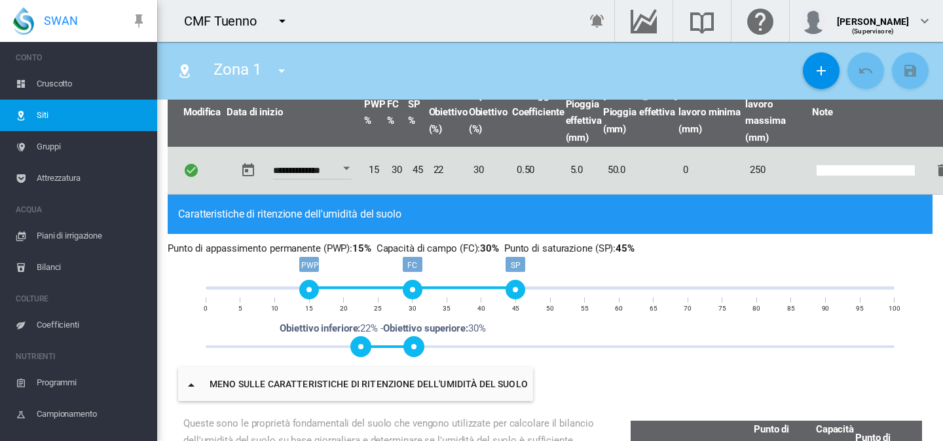
scroll to position [0, 0]
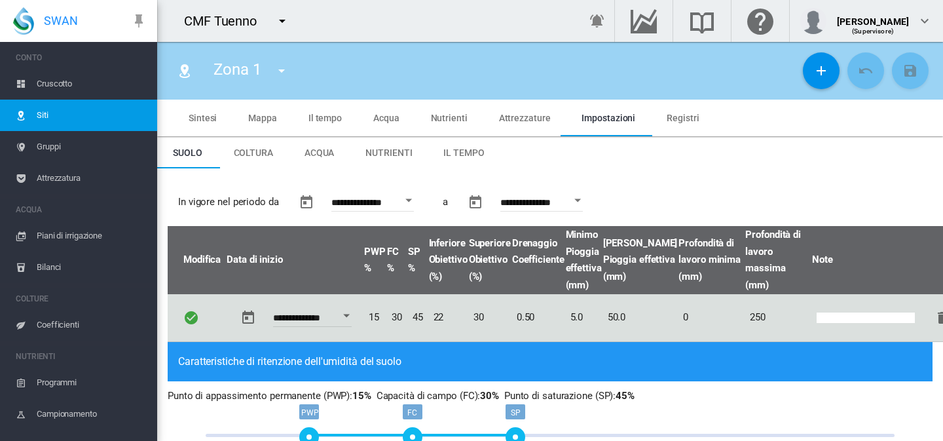
click at [325, 155] on span "Acqua" at bounding box center [320, 152] width 30 height 10
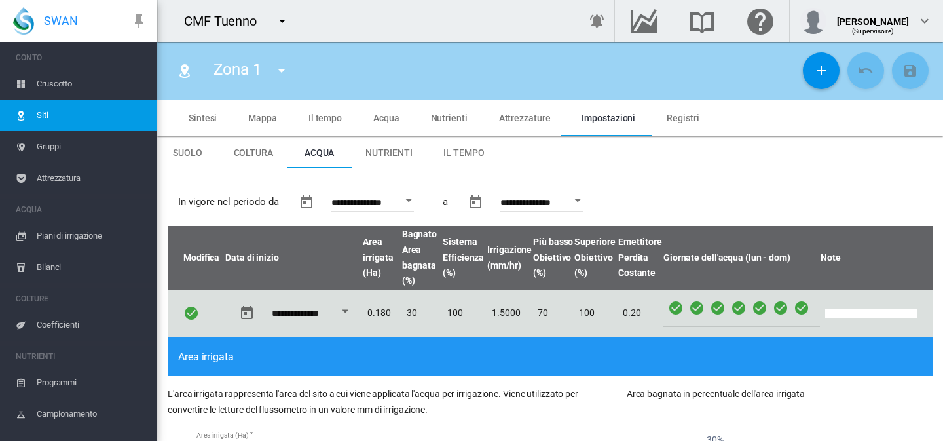
click at [403, 116] on md-tab-item "Acqua" at bounding box center [387, 118] width 58 height 37
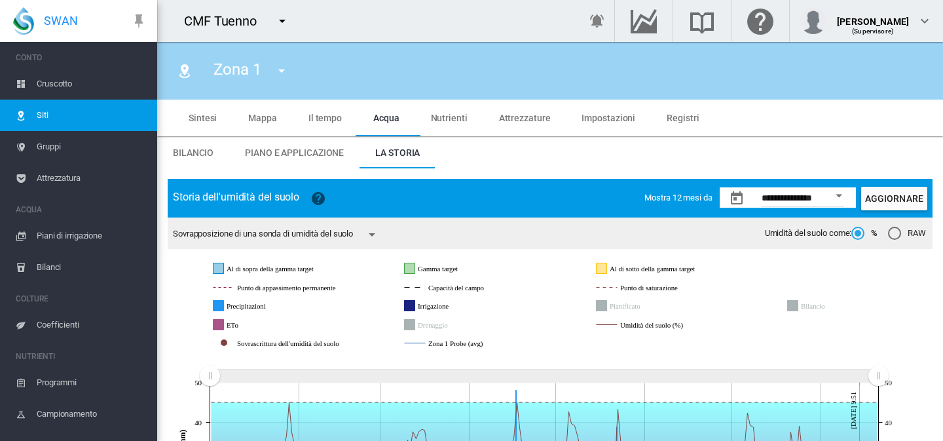
click at [296, 160] on md-tab-item "Piano e applicazione" at bounding box center [294, 152] width 130 height 31
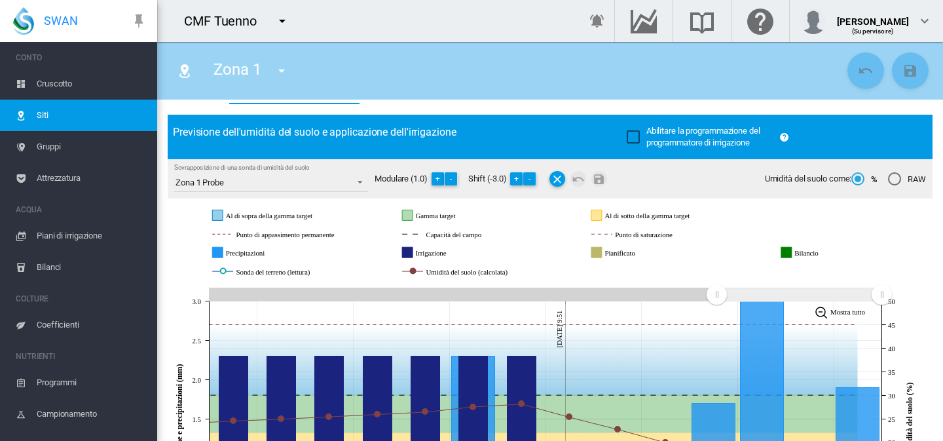
scroll to position [63, 0]
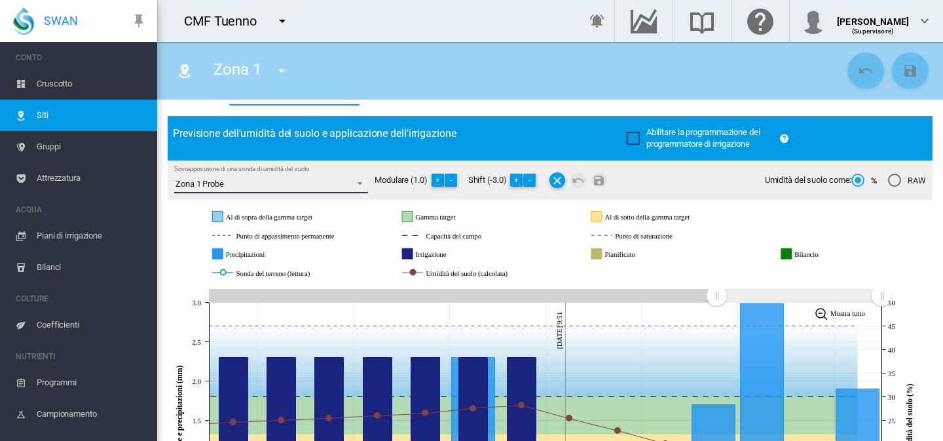
click at [356, 185] on span "Sovrapposizione di una sonda di umidità del suolo: \a Zona 1 Probe\a" at bounding box center [356, 182] width 16 height 12
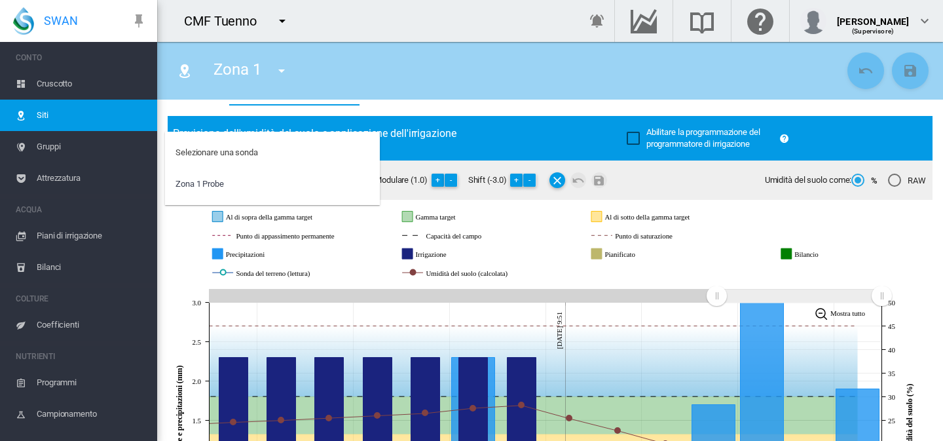
click at [172, 259] on md-backdrop at bounding box center [471, 220] width 943 height 441
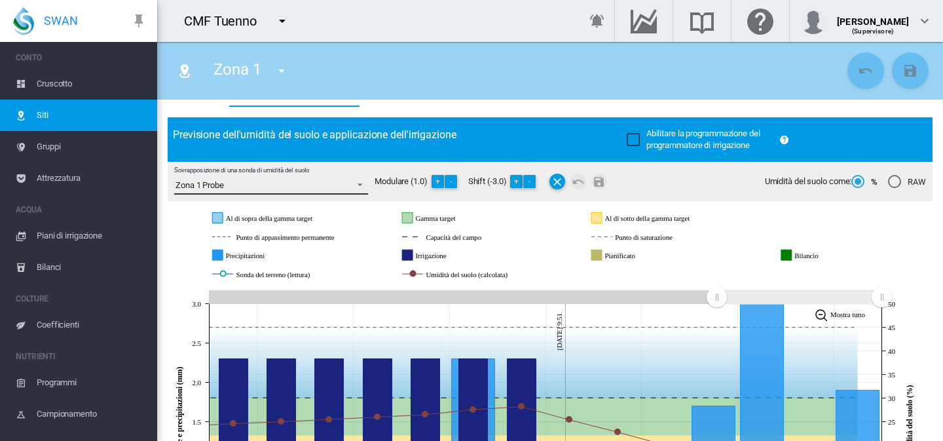
scroll to position [0, 0]
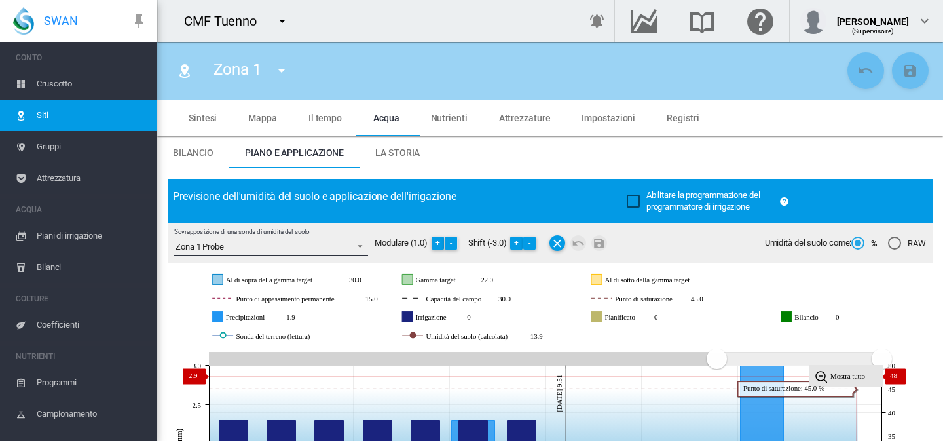
click at [852, 375] on tspan "Mostra tutto" at bounding box center [847, 376] width 35 height 8
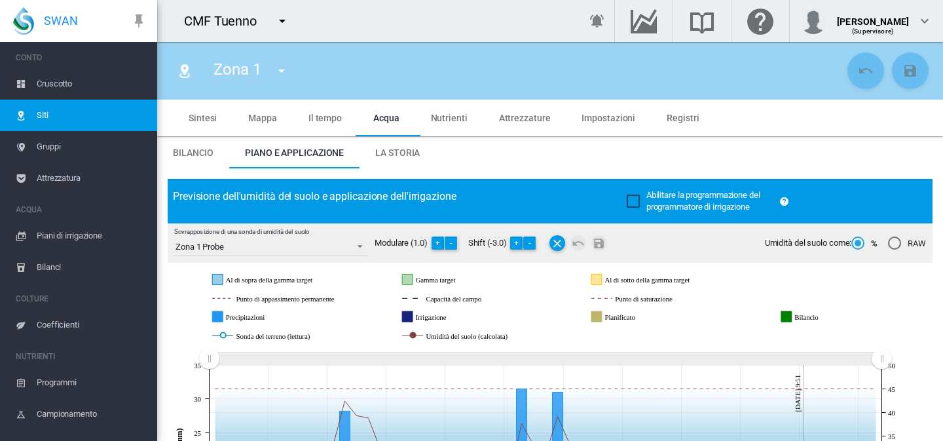
click at [73, 151] on span "Gruppi" at bounding box center [92, 146] width 110 height 31
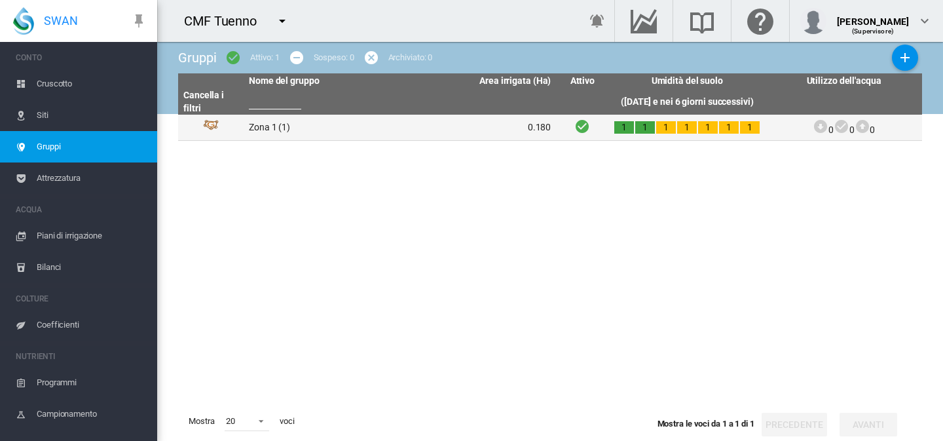
click at [263, 130] on td "Zona 1 (1)" at bounding box center [322, 128] width 157 height 26
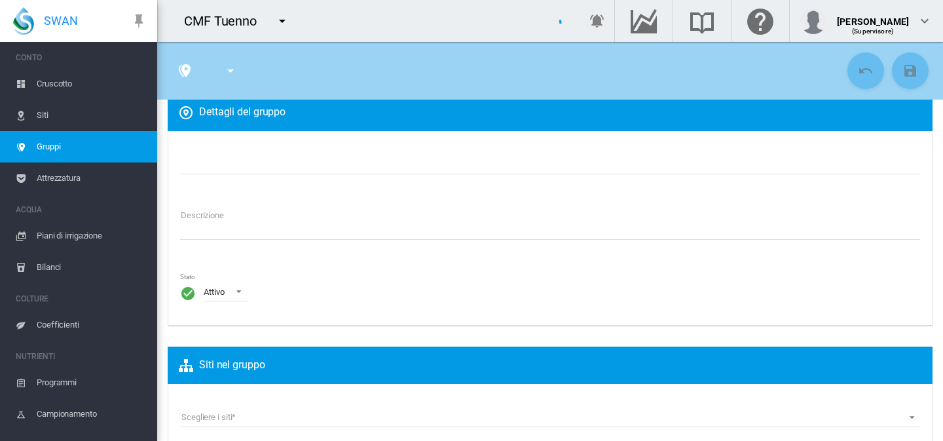
type input "******"
type textarea "**********"
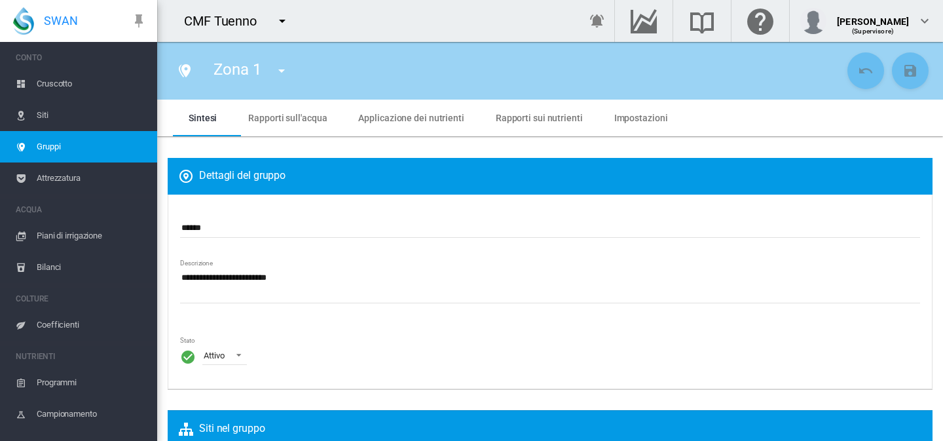
click at [302, 116] on span "Rapporti sull'acqua" at bounding box center [287, 118] width 79 height 10
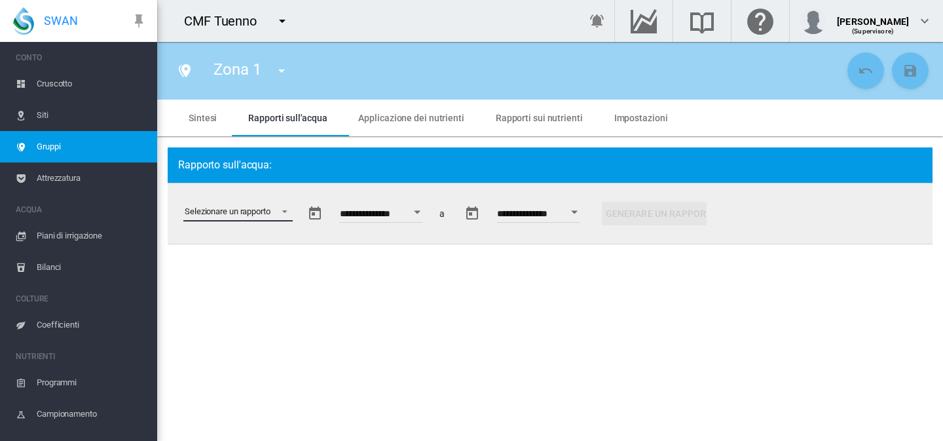
click at [293, 209] on md-select "Selezionare un rapporto Estratto di dati Irrigazione pianificata e applicata St…" at bounding box center [237, 212] width 109 height 20
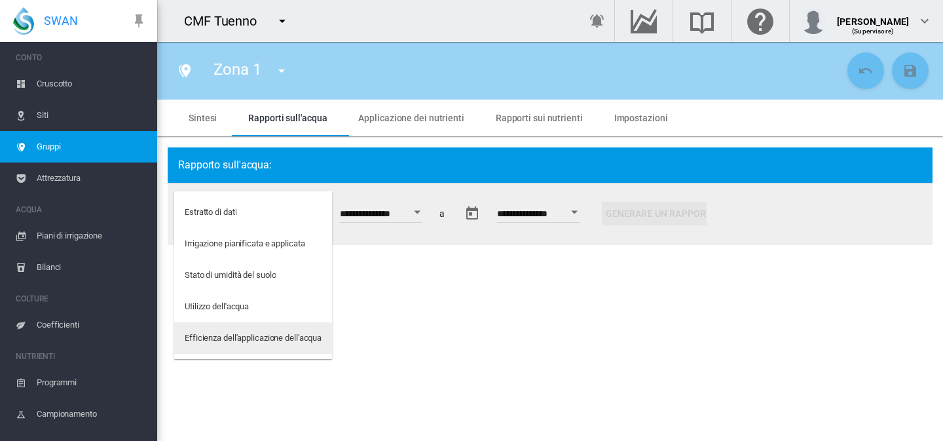
click at [263, 333] on div "Efficienza dell'applicazione dell'acqua" at bounding box center [253, 338] width 137 height 12
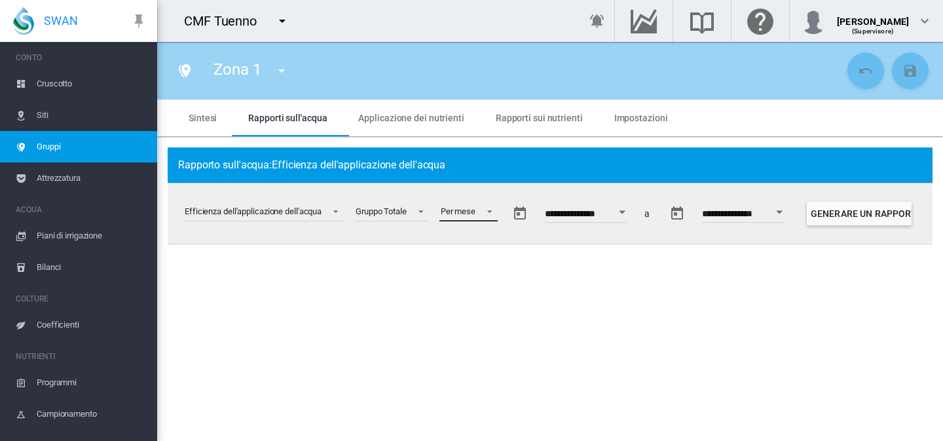
click at [474, 203] on md-select-value "Per mese" at bounding box center [468, 212] width 58 height 20
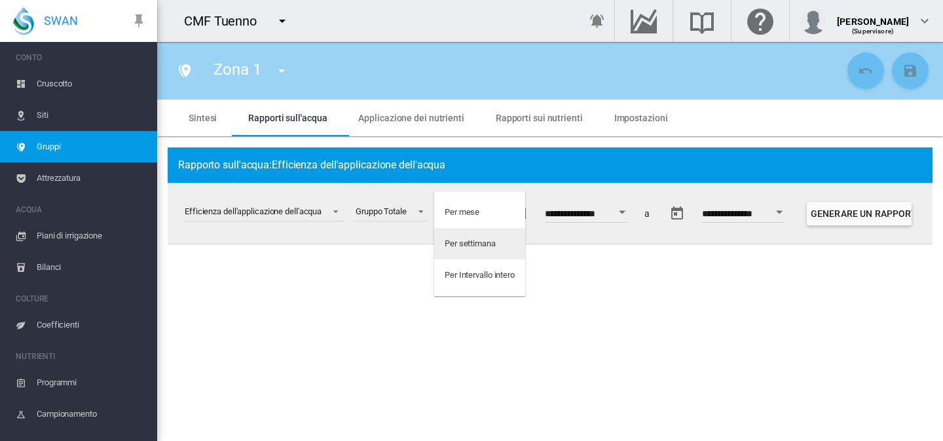
click at [475, 236] on md-option "Per settimana" at bounding box center [479, 243] width 91 height 31
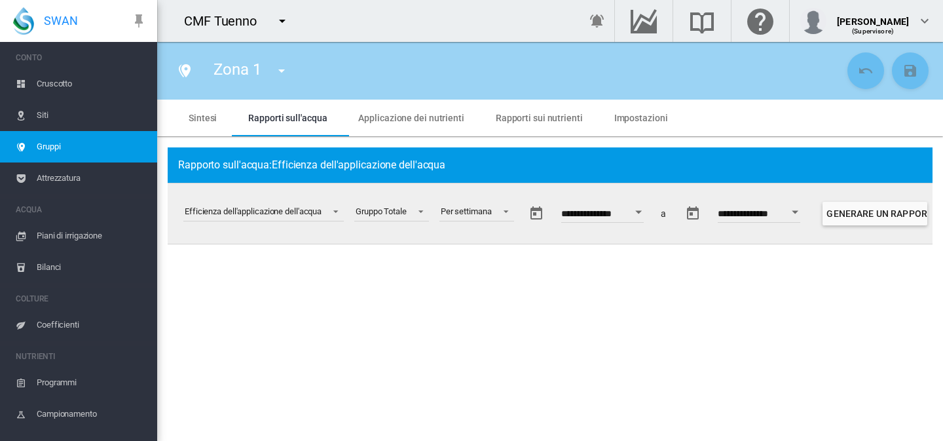
click at [646, 209] on button "Open calendar" at bounding box center [639, 212] width 24 height 24
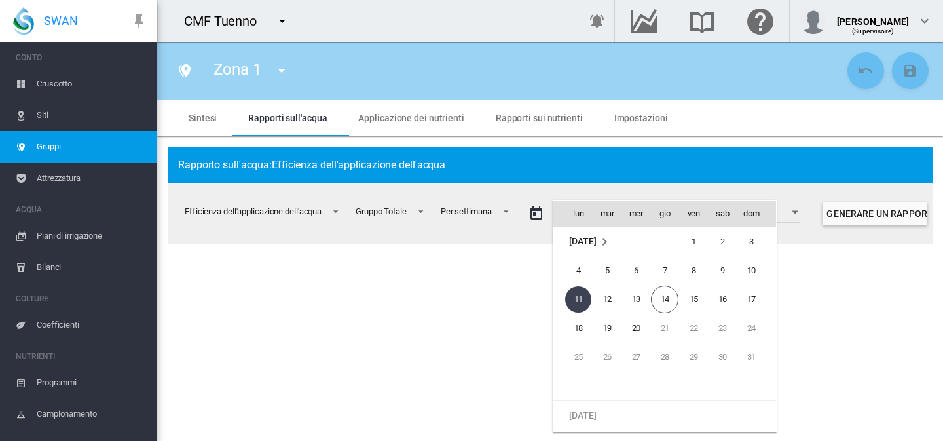
click at [612, 244] on md-icon "agosto 2025" at bounding box center [605, 242] width 16 height 16
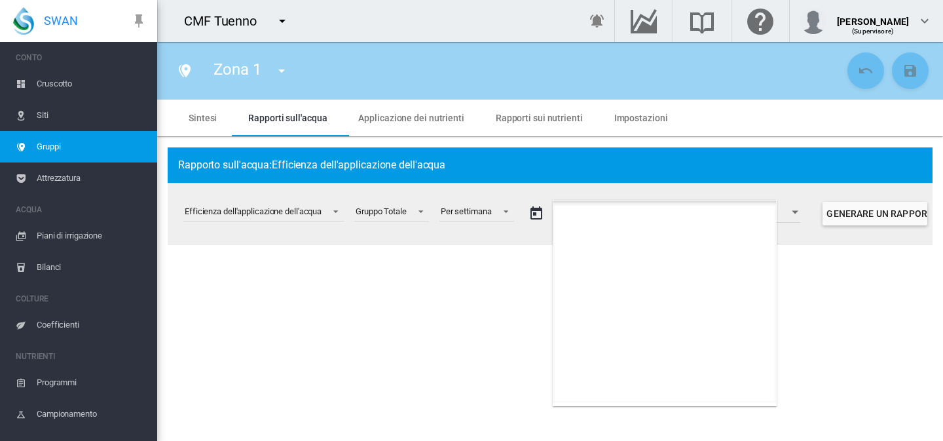
scroll to position [720, 0]
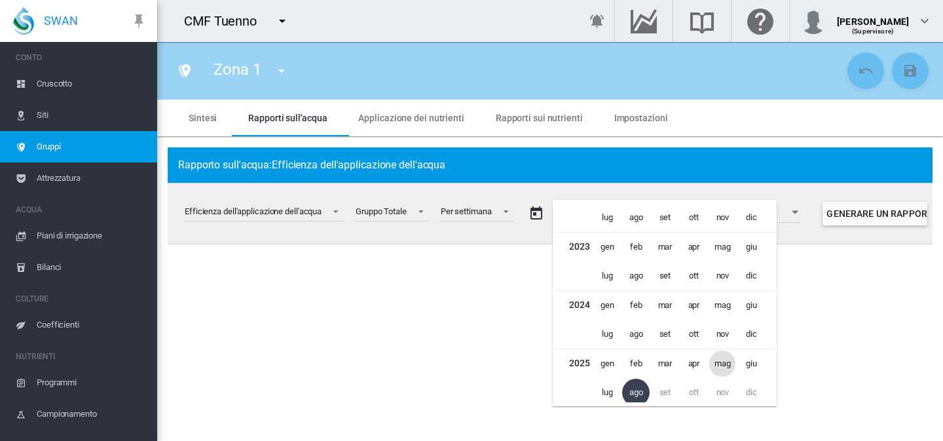
click at [729, 360] on span "mag" at bounding box center [722, 363] width 26 height 26
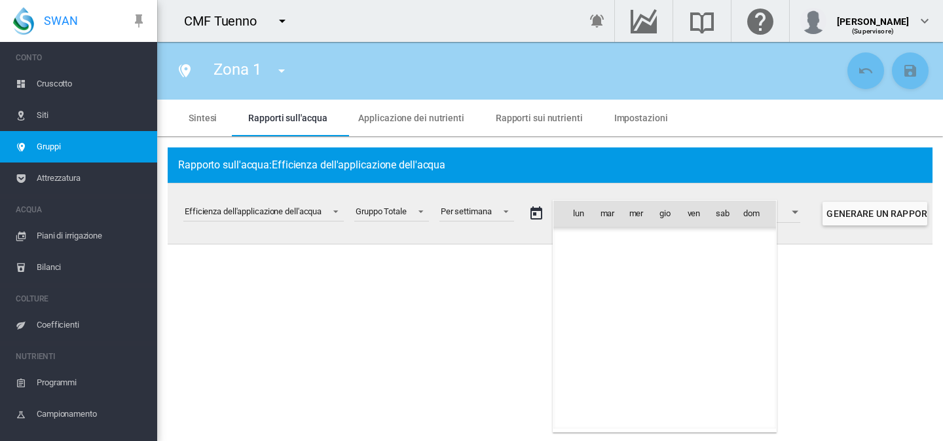
scroll to position [31936, 0]
click at [664, 237] on span "1" at bounding box center [665, 242] width 26 height 26
type input "**********"
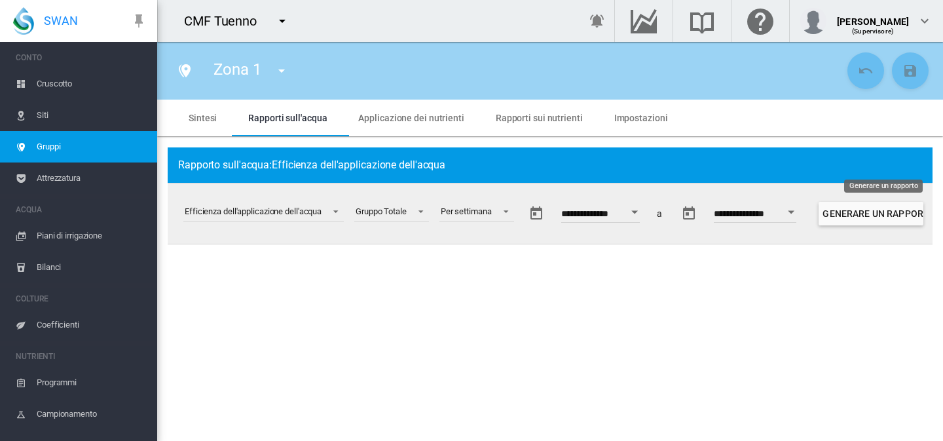
click at [865, 217] on button "Generare un rapporto" at bounding box center [871, 214] width 105 height 24
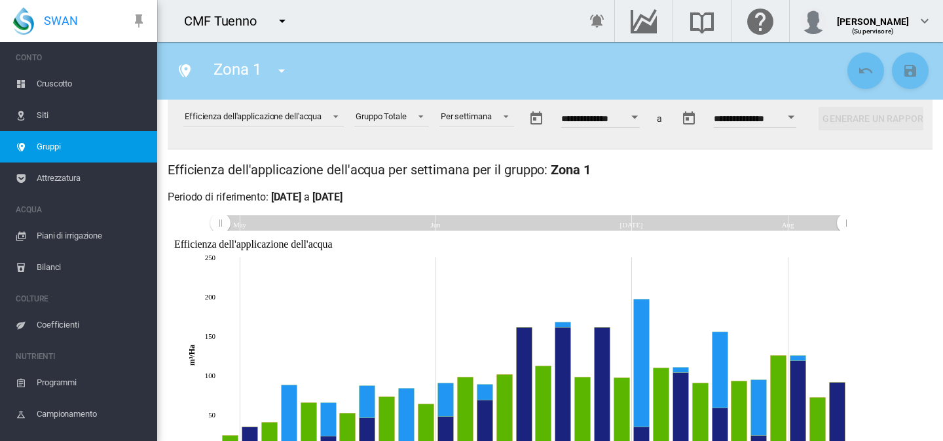
scroll to position [65, 0]
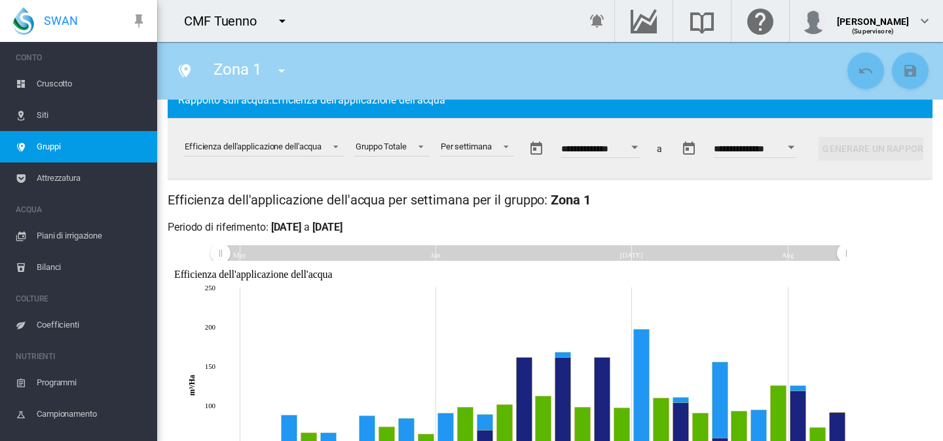
click at [58, 117] on span "Siti" at bounding box center [92, 115] width 110 height 31
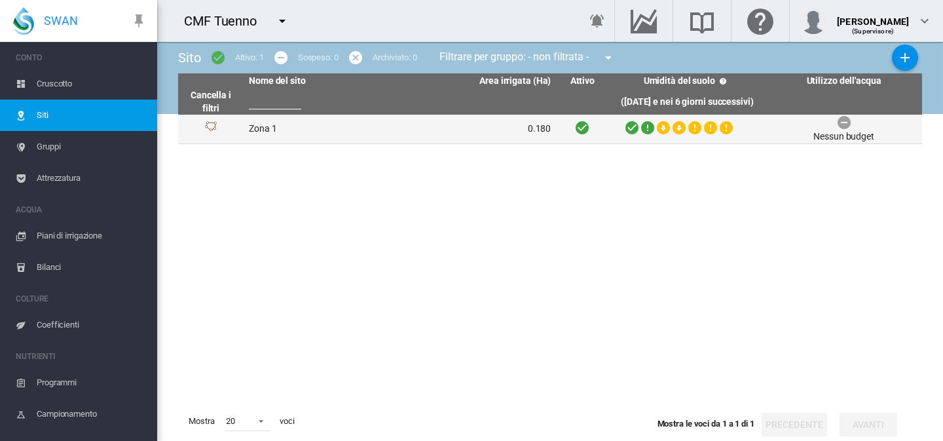
click at [261, 129] on td "Zona 1" at bounding box center [322, 129] width 157 height 29
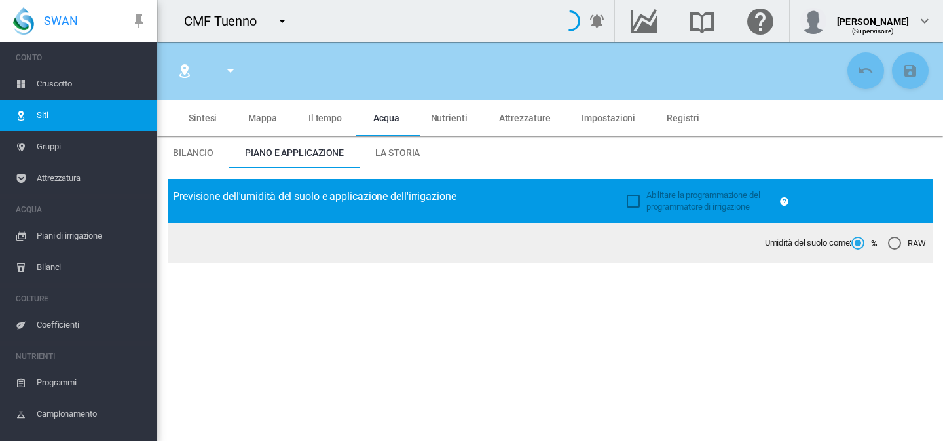
type input "******"
type input "********"
type input "***"
type input "*****"
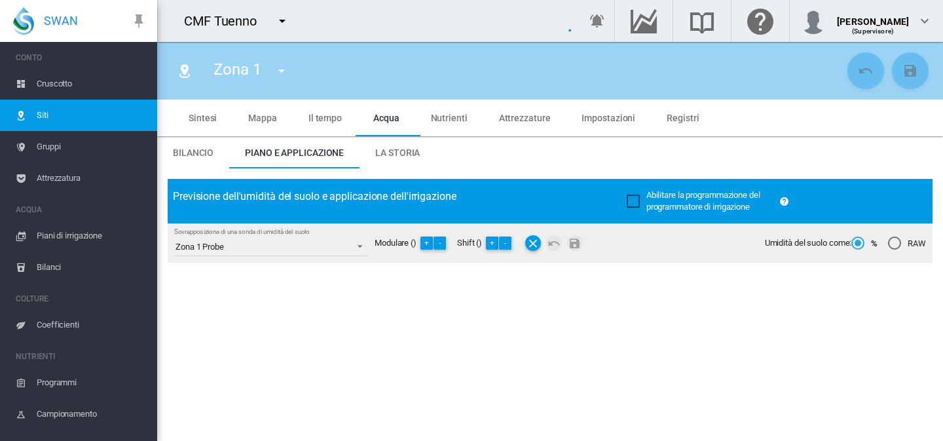
click at [422, 153] on md-tab-item "La storia" at bounding box center [398, 152] width 76 height 31
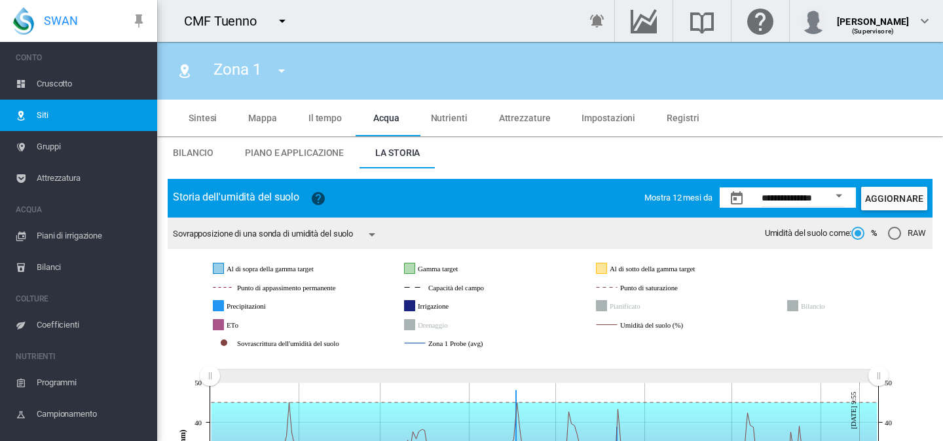
click at [804, 198] on input "**********" at bounding box center [803, 199] width 83 height 13
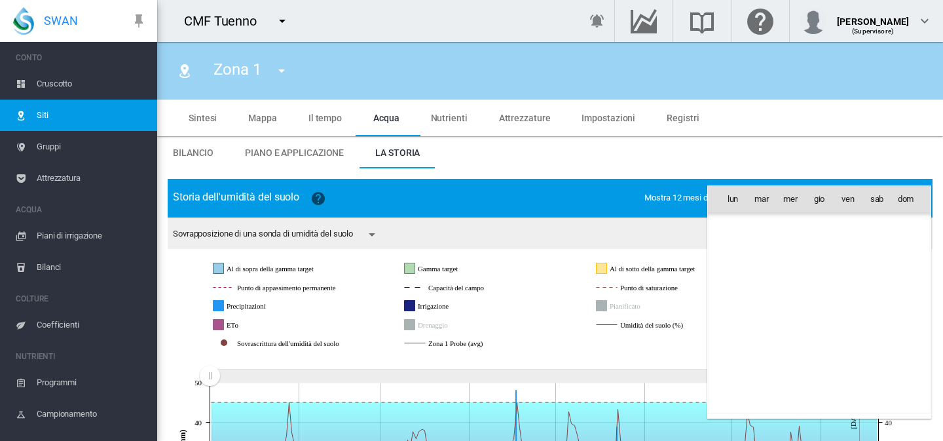
scroll to position [30374, 0]
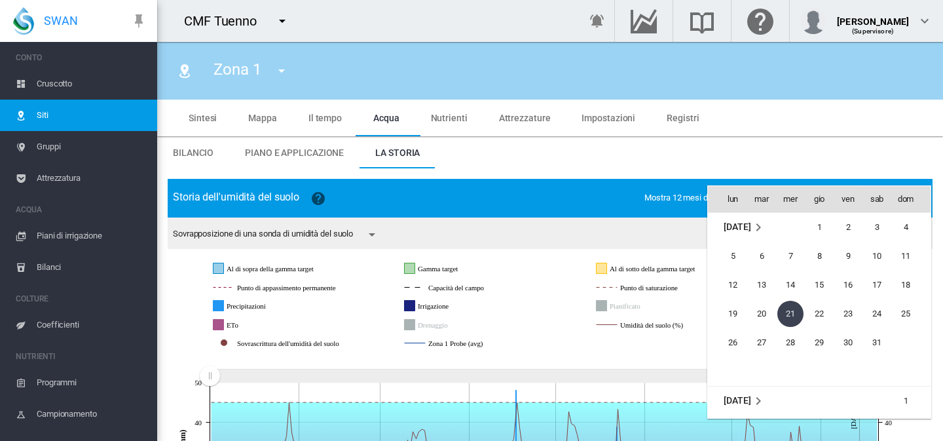
click at [662, 229] on div at bounding box center [471, 220] width 943 height 441
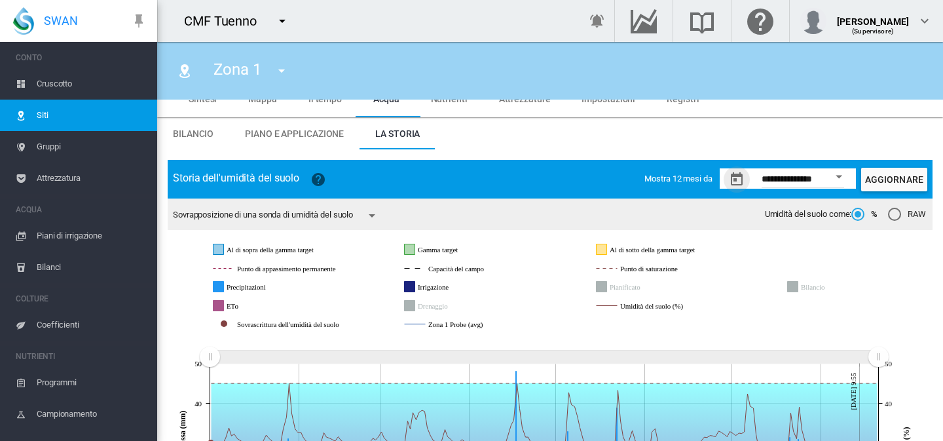
scroll to position [26, 0]
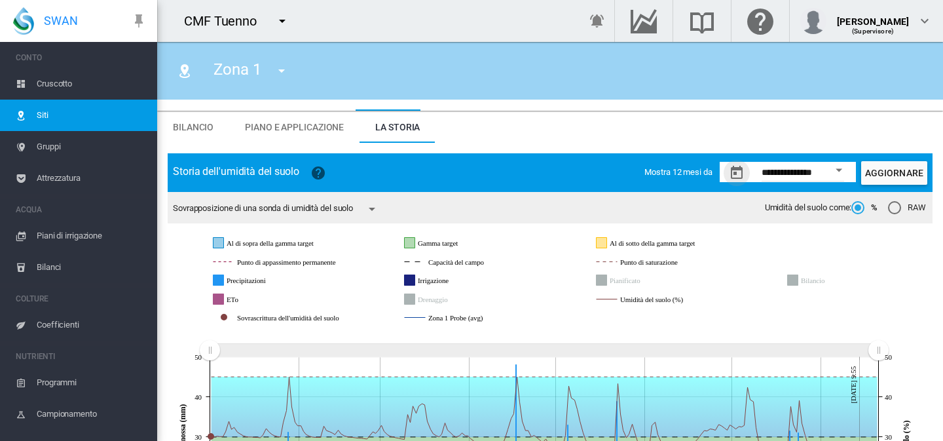
click at [354, 198] on div "Sovrapposizione di una sonda di umidità del suolo Zona 1 Probe avg 100 mm 200 m…" at bounding box center [281, 209] width 216 height 26
click at [365, 214] on div "Sovrapposizione di una sonda di umidità del suolo Zona 1 Probe avg 100 mm 200 m…" at bounding box center [281, 209] width 216 height 26
click at [379, 208] on md-icon "icon-menu-down" at bounding box center [372, 209] width 16 height 16
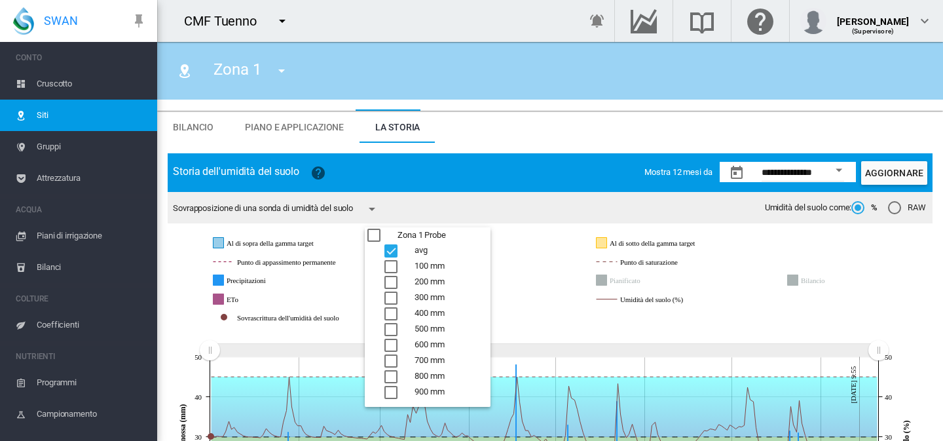
click at [394, 262] on div "100 mm" at bounding box center [390, 266] width 13 height 13
click at [394, 282] on div "200 mm" at bounding box center [390, 282] width 13 height 13
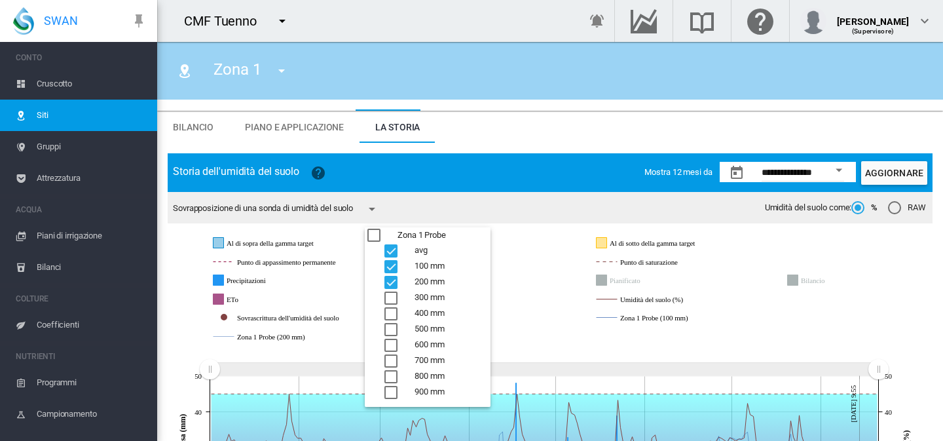
click at [391, 250] on div "avg" at bounding box center [390, 250] width 13 height 13
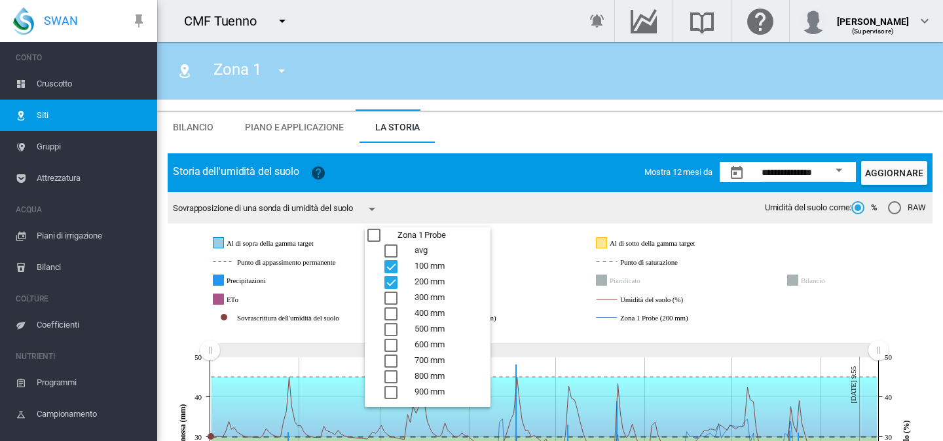
click at [491, 236] on md-backdrop at bounding box center [471, 220] width 943 height 441
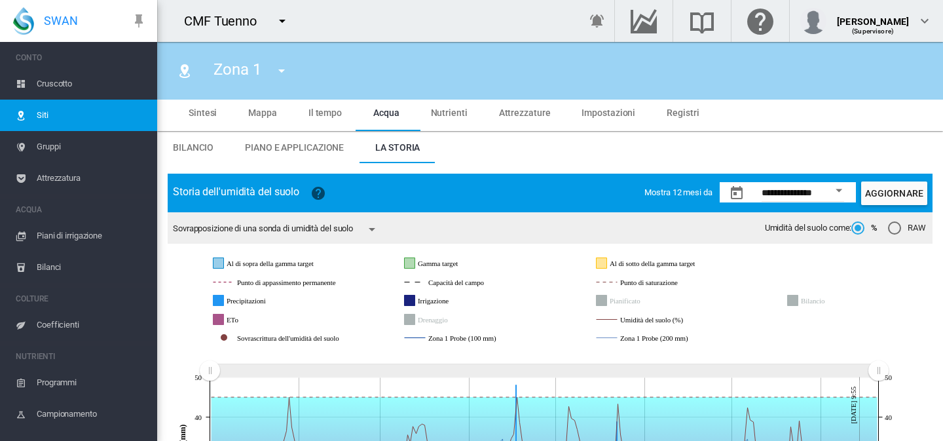
scroll to position [2, 0]
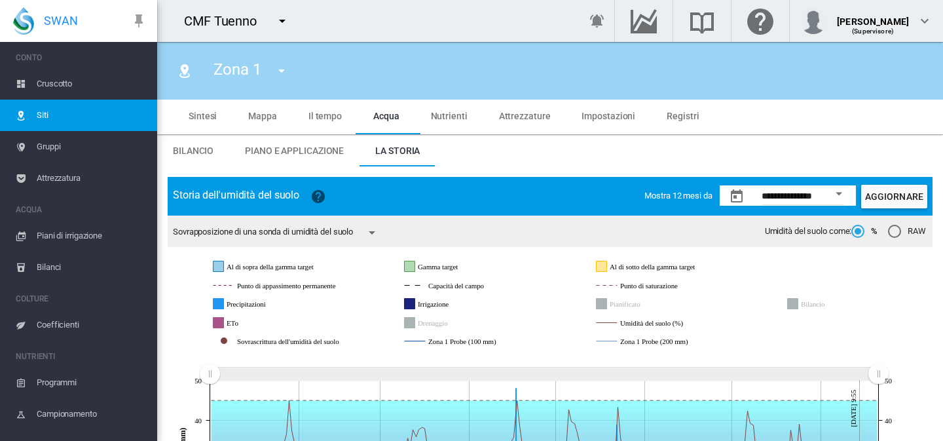
click at [829, 198] on button "Open calendar" at bounding box center [839, 194] width 24 height 24
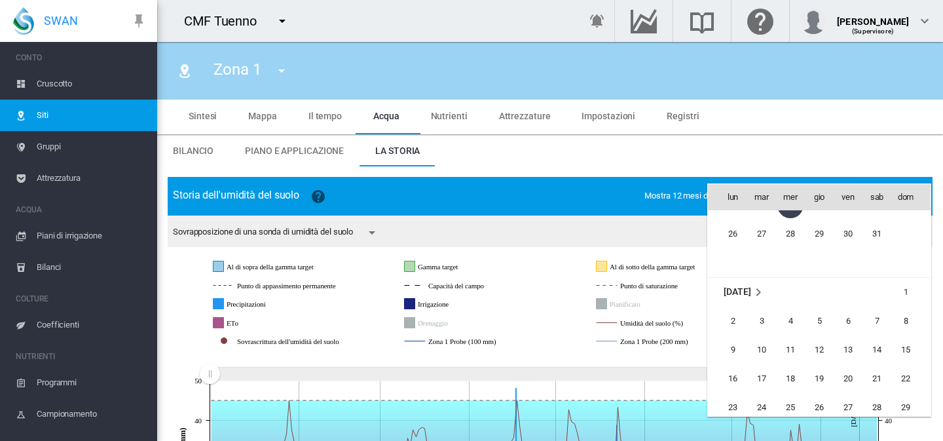
scroll to position [30383, 0]
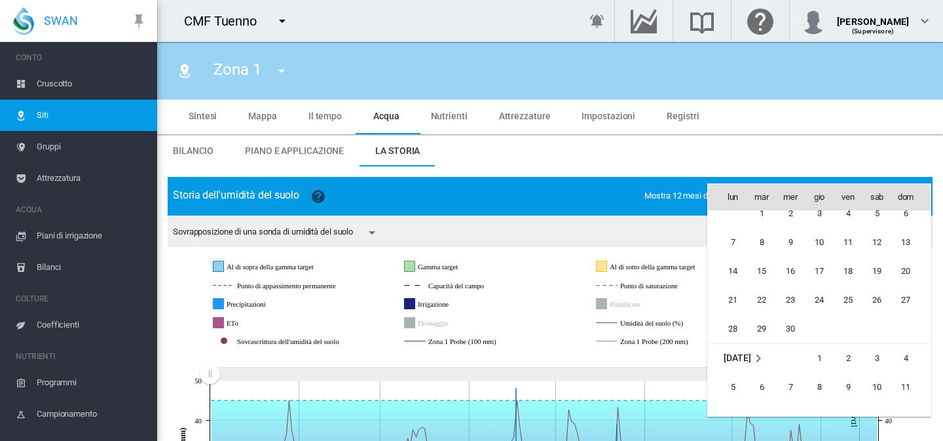
scroll to position [31806, 0]
click at [817, 348] on span "1" at bounding box center [819, 356] width 26 height 26
type input "**********"
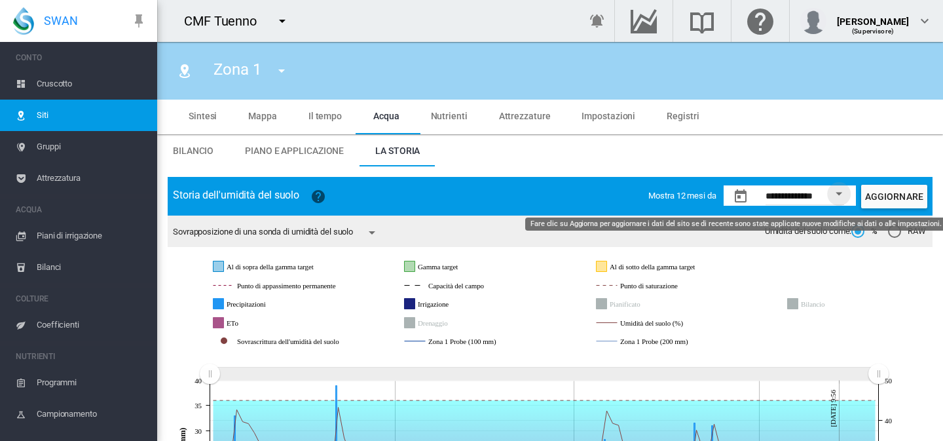
click at [874, 196] on button "Aggiornare" at bounding box center [894, 197] width 66 height 24
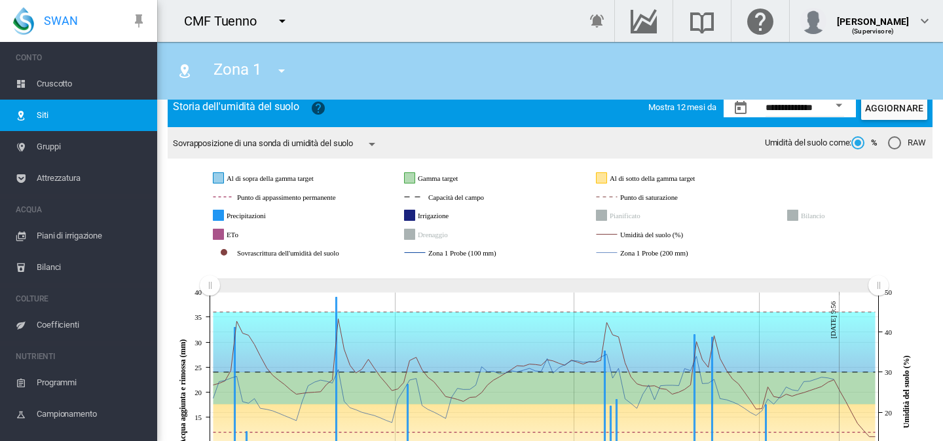
scroll to position [69, 0]
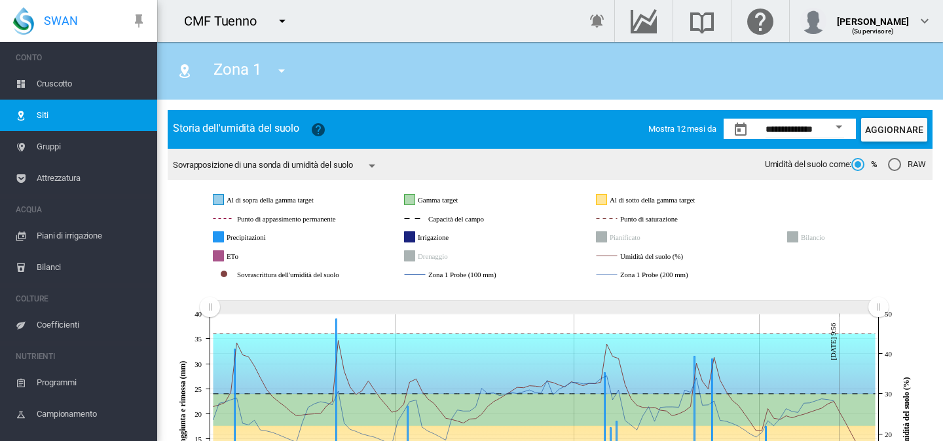
click at [380, 172] on md-icon "icon-menu-down" at bounding box center [372, 166] width 16 height 16
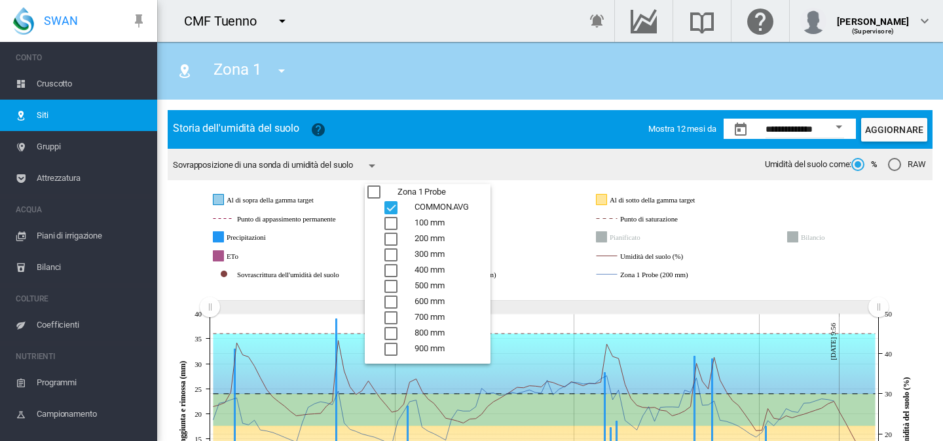
click at [390, 237] on div "200 mm" at bounding box center [390, 239] width 13 height 13
click at [392, 206] on div "COMMON.AVG" at bounding box center [390, 207] width 13 height 13
click at [589, 258] on md-backdrop at bounding box center [471, 220] width 943 height 441
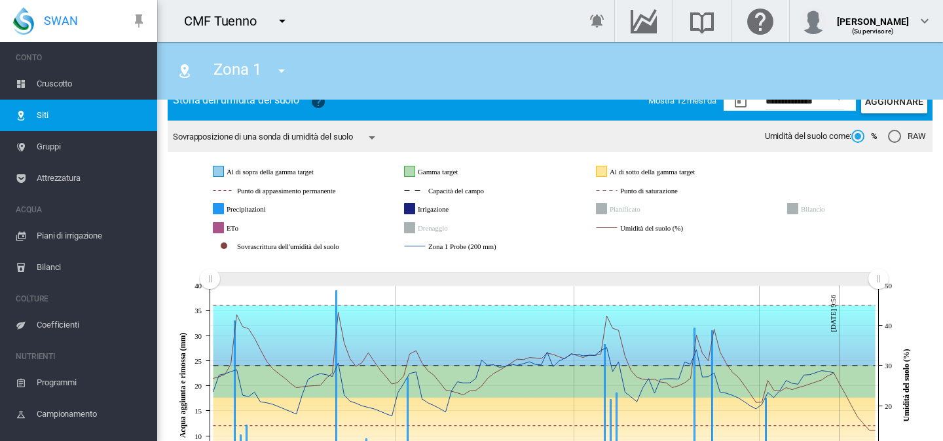
scroll to position [102, 0]
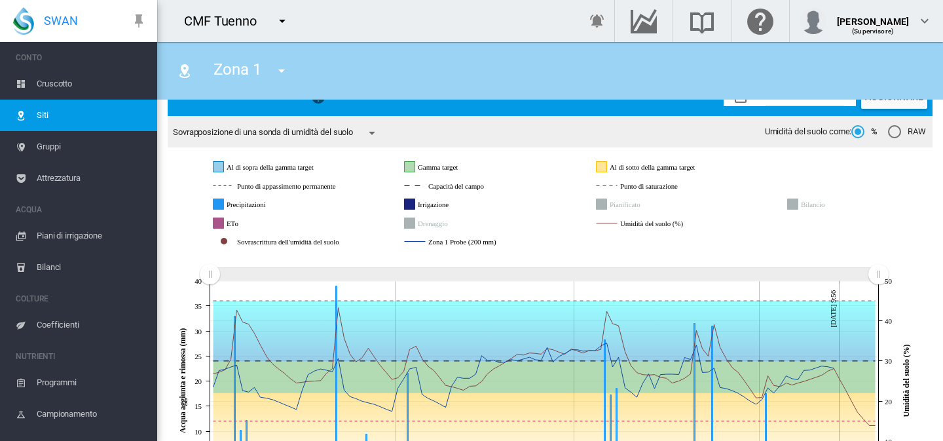
click at [872, 108] on div "**********" at bounding box center [790, 96] width 284 height 31
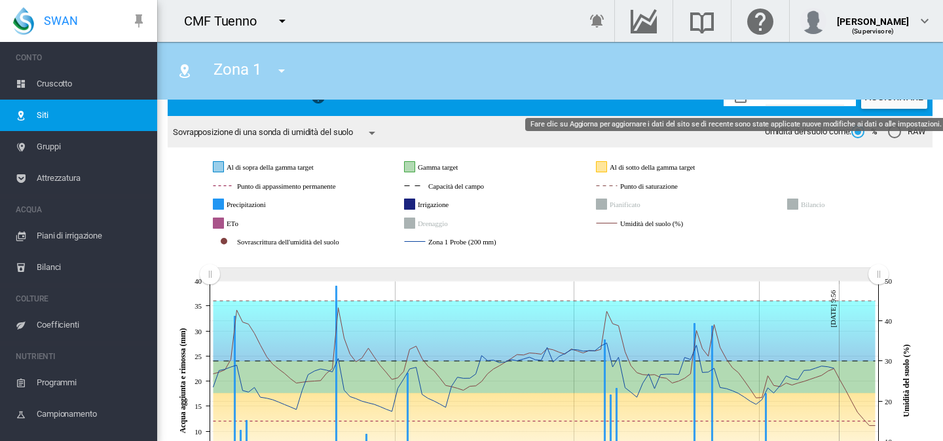
click at [875, 103] on button "Aggiornare" at bounding box center [894, 97] width 66 height 24
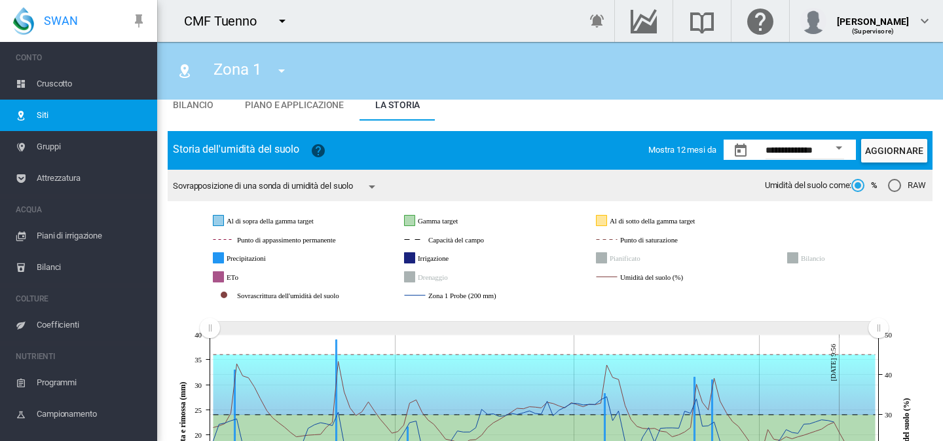
scroll to position [46, 0]
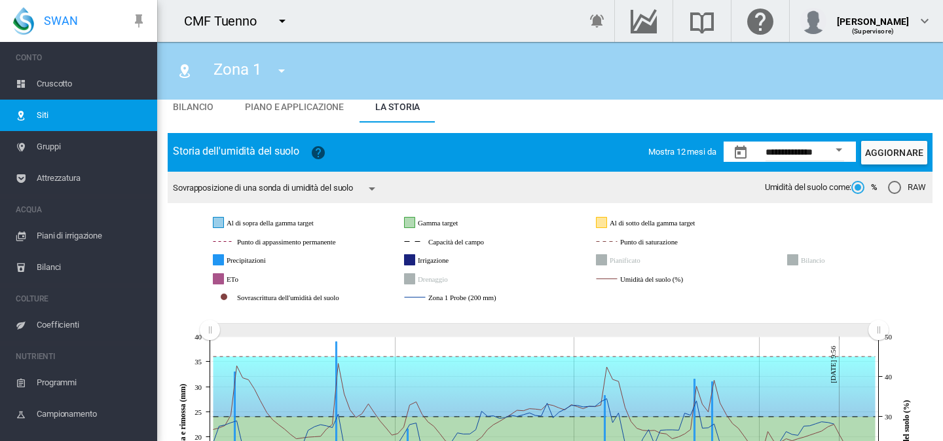
click at [377, 186] on md-icon "icon-menu-down" at bounding box center [372, 189] width 16 height 16
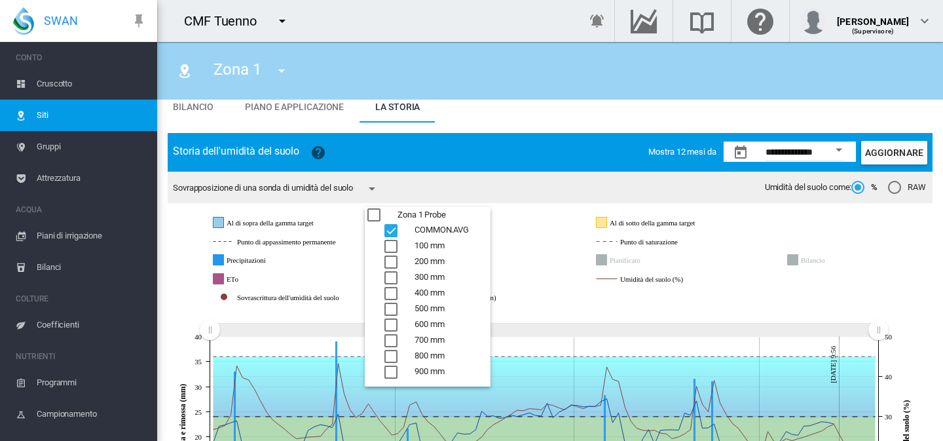
click at [391, 277] on div "300 mm" at bounding box center [390, 277] width 13 height 13
click at [392, 225] on div "COMMON.AVG" at bounding box center [390, 230] width 13 height 13
click at [728, 253] on md-backdrop at bounding box center [471, 220] width 943 height 441
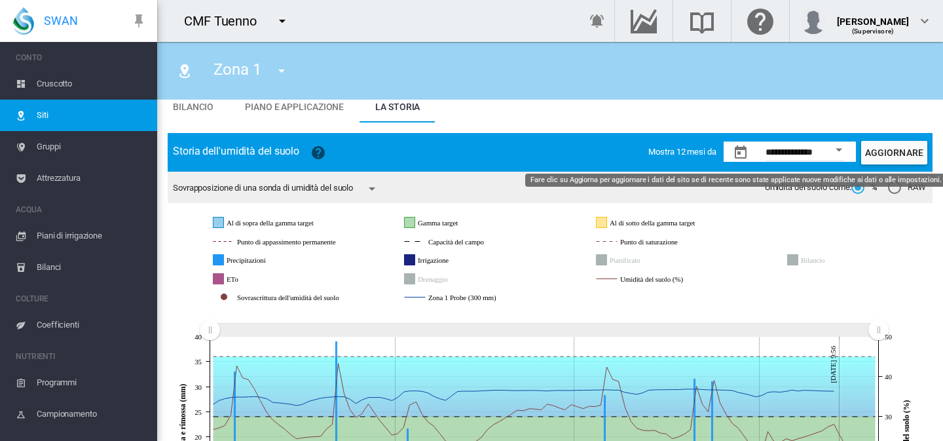
click at [876, 157] on button "Aggiornare" at bounding box center [894, 153] width 66 height 24
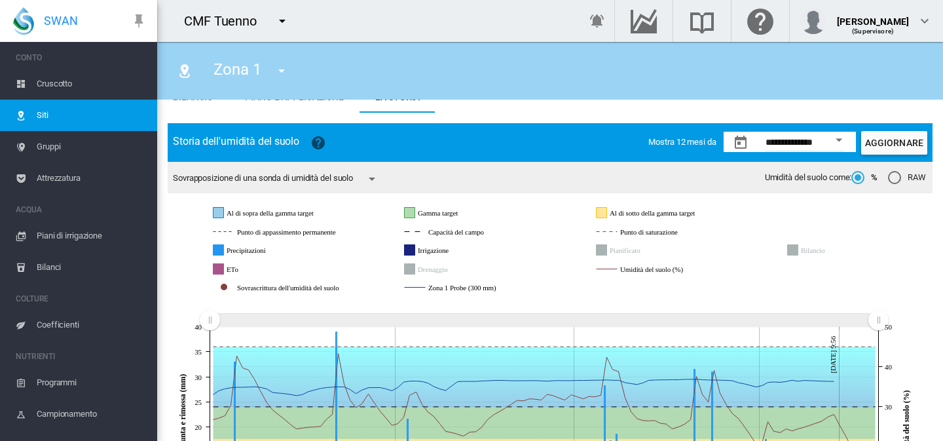
scroll to position [53, 0]
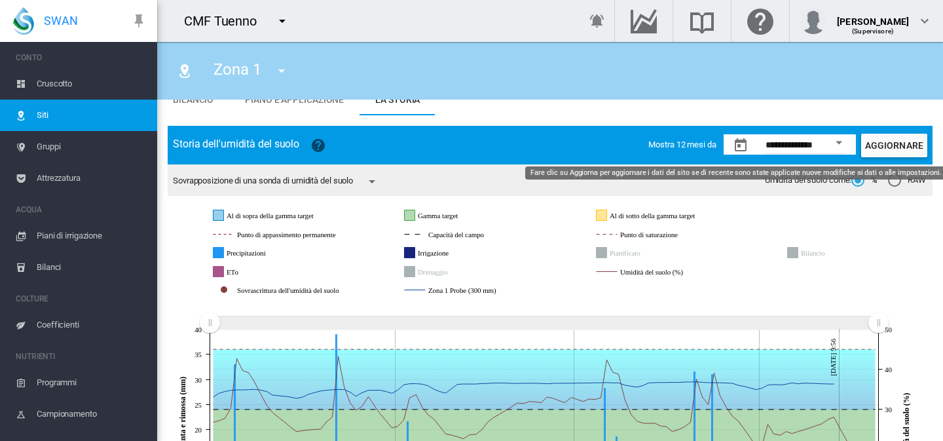
click at [377, 183] on md-icon "icon-menu-down" at bounding box center [372, 182] width 16 height 16
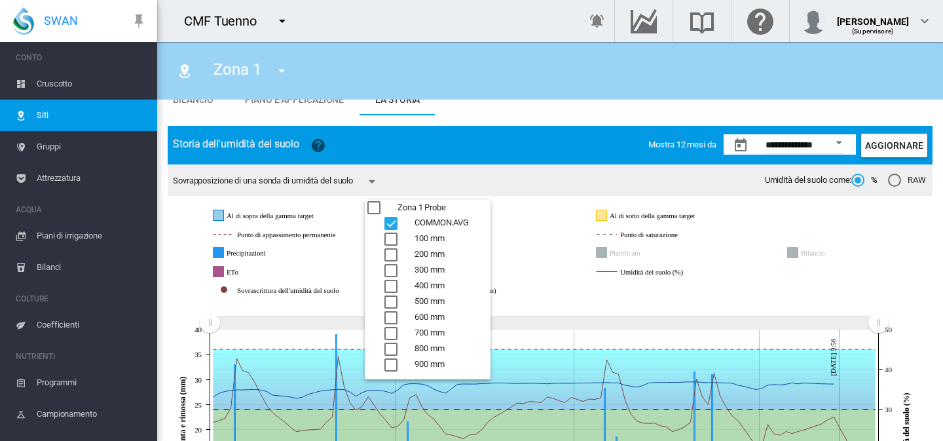
click at [392, 253] on div "200 mm" at bounding box center [390, 254] width 13 height 13
click at [392, 219] on div "COMMON.AVG" at bounding box center [390, 223] width 13 height 13
click at [859, 139] on md-backdrop at bounding box center [471, 220] width 943 height 441
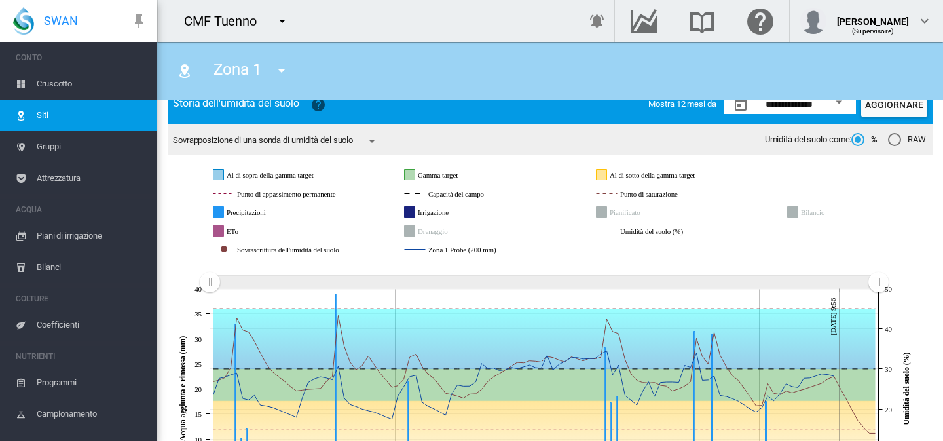
scroll to position [56, 0]
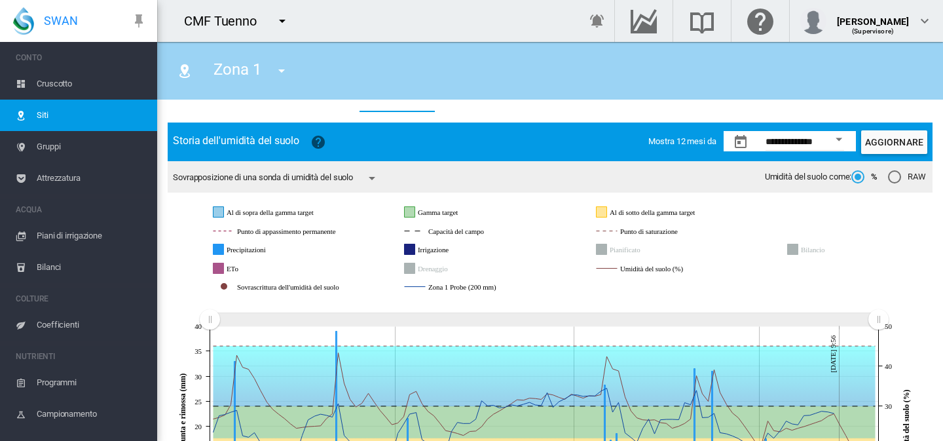
click at [358, 177] on div "Sovrapposizione di una sonda di umidità del suolo" at bounding box center [281, 178] width 216 height 26
click at [378, 176] on md-icon "icon-menu-down" at bounding box center [372, 178] width 16 height 16
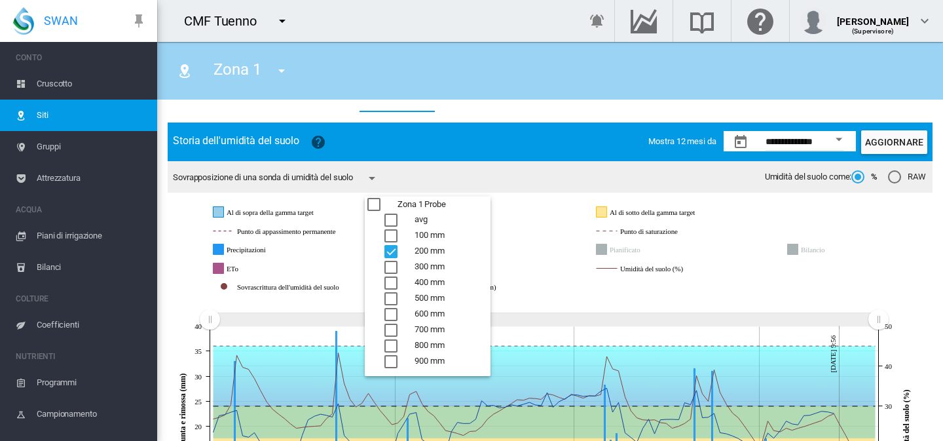
click at [384, 276] on div "400 mm" at bounding box center [390, 282] width 13 height 13
click at [392, 251] on div "200 mm" at bounding box center [390, 251] width 13 height 13
click at [393, 276] on div "400 mm" at bounding box center [390, 282] width 13 height 13
click at [393, 265] on div "300 mm" at bounding box center [390, 267] width 13 height 13
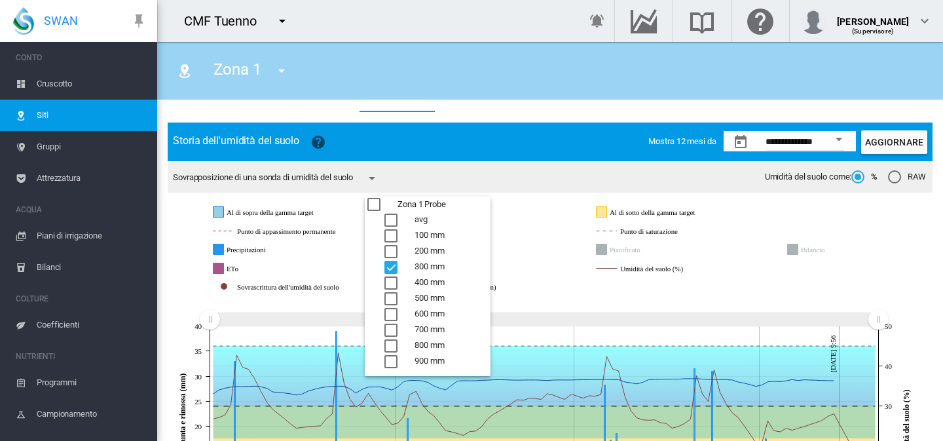
click at [878, 142] on md-backdrop at bounding box center [471, 220] width 943 height 441
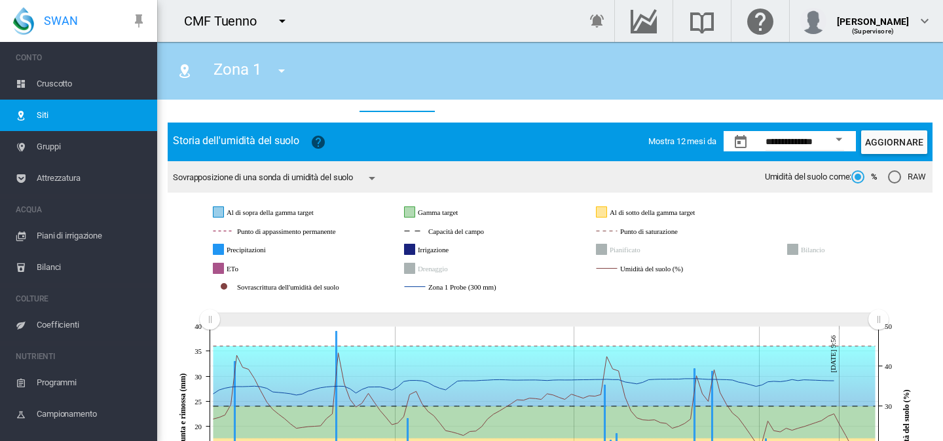
click at [890, 147] on button "Aggiornare" at bounding box center [894, 142] width 66 height 24
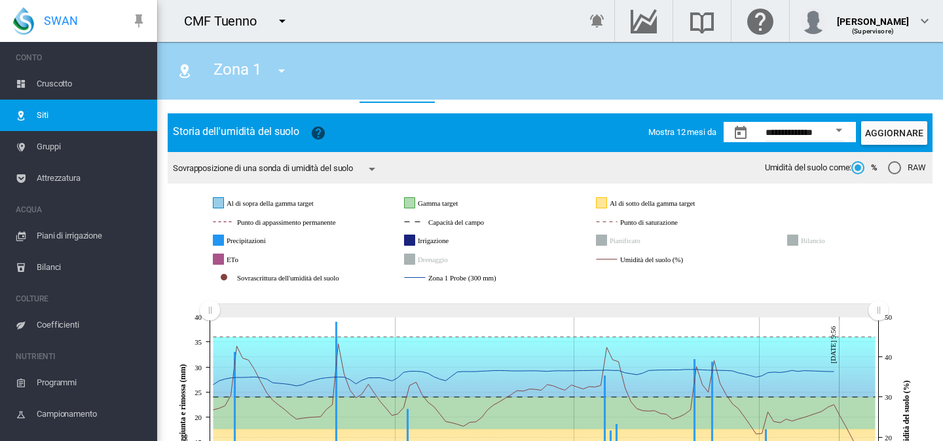
scroll to position [63, 0]
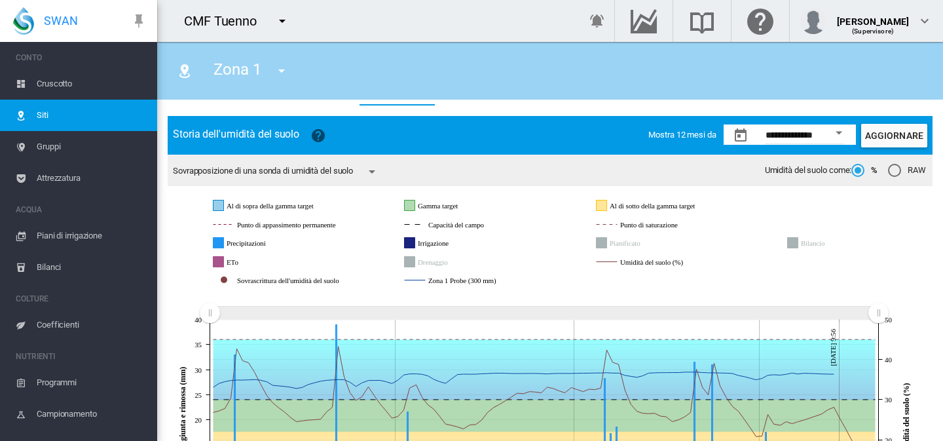
click at [737, 134] on button "button" at bounding box center [741, 135] width 26 height 26
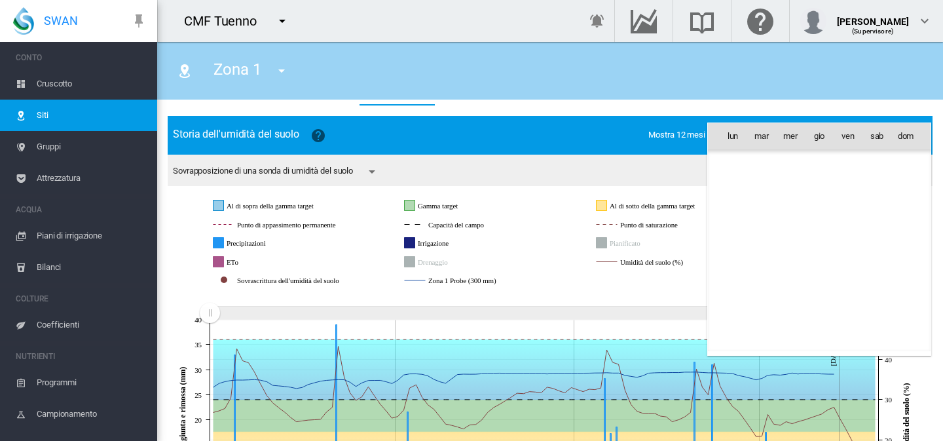
scroll to position [31936, 0]
click at [691, 138] on div at bounding box center [471, 220] width 943 height 441
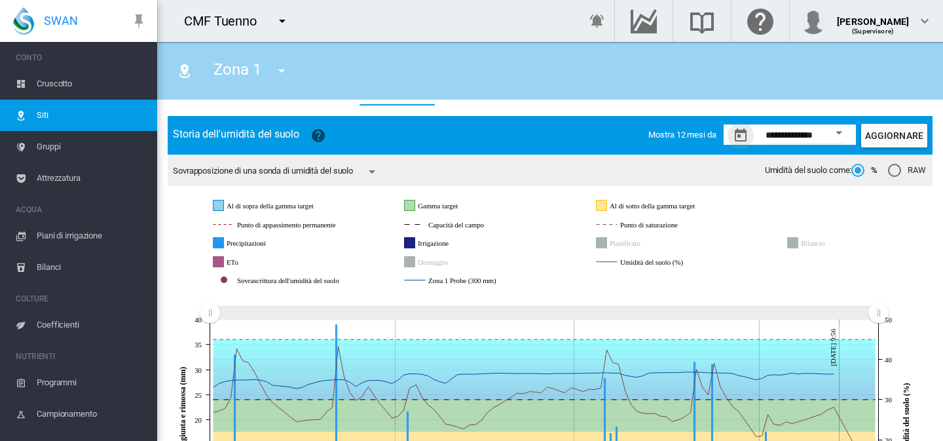
click at [705, 130] on span "Mostra 12 mesi da" at bounding box center [681, 135] width 67 height 10
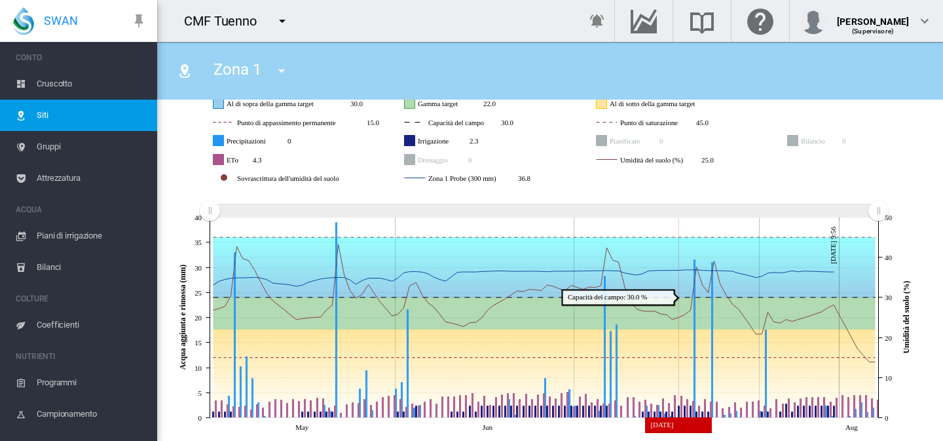
scroll to position [172, 0]
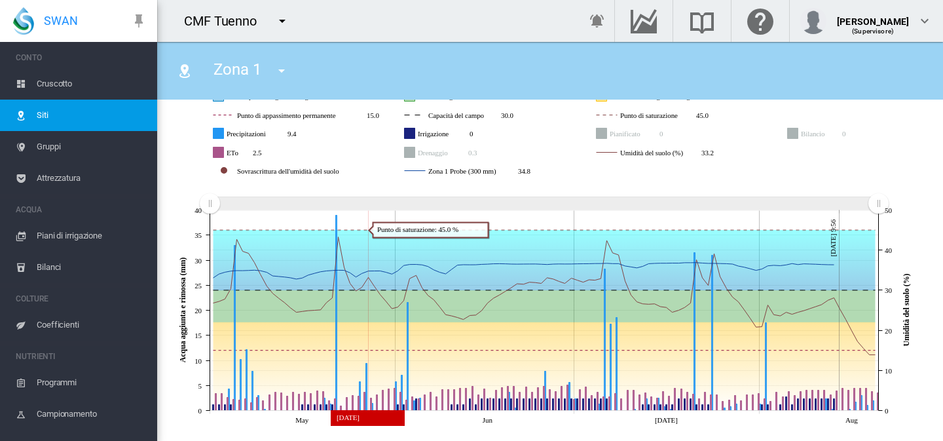
drag, startPoint x: 335, startPoint y: 246, endPoint x: 367, endPoint y: 247, distance: 31.4
click at [367, 247] on g at bounding box center [545, 312] width 668 height 195
drag, startPoint x: 345, startPoint y: 241, endPoint x: 365, endPoint y: 242, distance: 21.0
click at [365, 242] on icon at bounding box center [545, 260] width 662 height 60
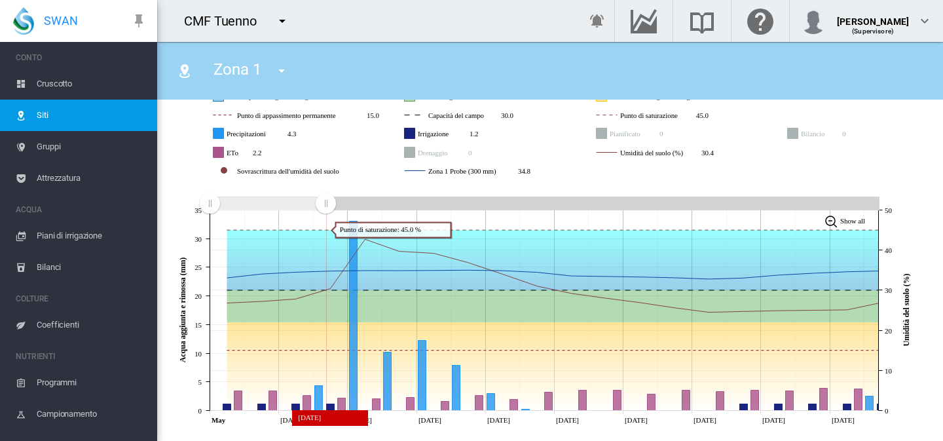
drag, startPoint x: 876, startPoint y: 200, endPoint x: 327, endPoint y: 220, distance: 549.9
click at [327, 220] on icon "JavaScript chart by amCharts 3.21.15 May May 03 May 05 May 07 May 09 May 11 May…" at bounding box center [545, 306] width 755 height 247
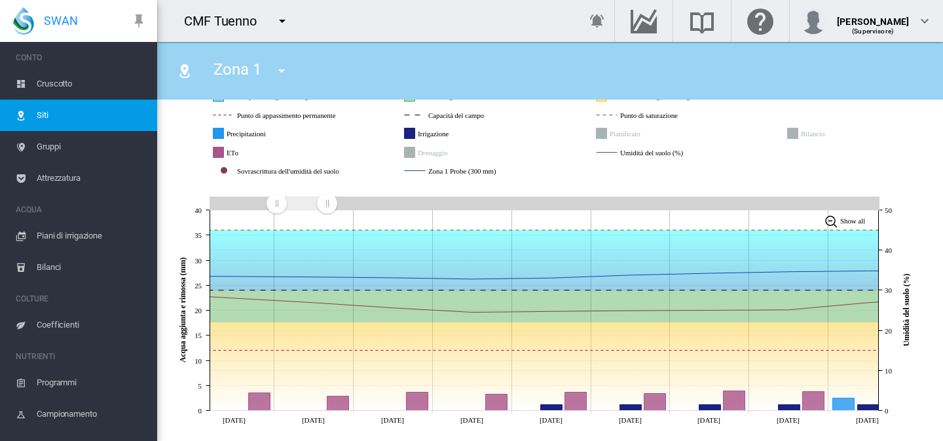
drag, startPoint x: 214, startPoint y: 200, endPoint x: 281, endPoint y: 203, distance: 66.9
click at [280, 203] on rect "Zoom chart using cursor arrows" at bounding box center [277, 204] width 16 height 13
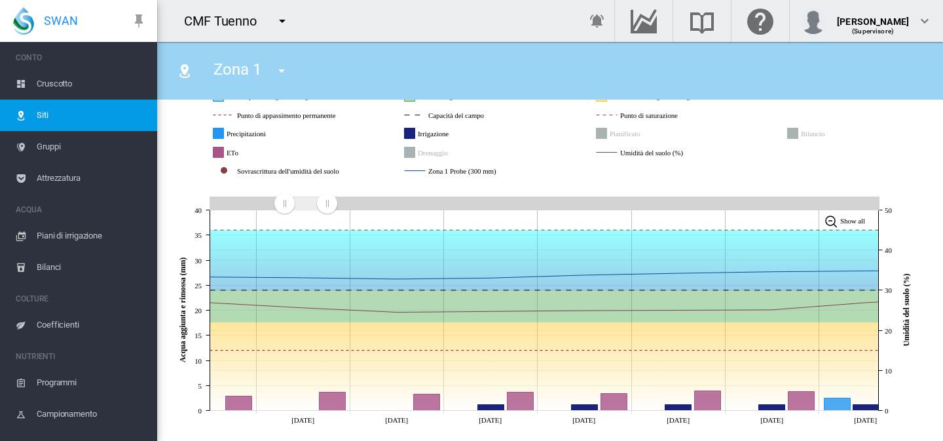
click at [284, 203] on rect "Zoom chart using cursor arrows" at bounding box center [285, 204] width 16 height 13
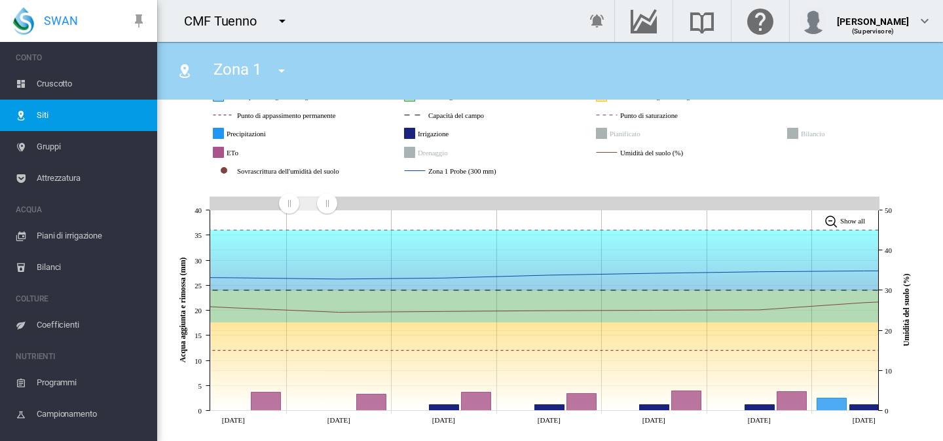
click at [289, 204] on rect "Zoom chart using cursor arrows" at bounding box center [290, 204] width 16 height 13
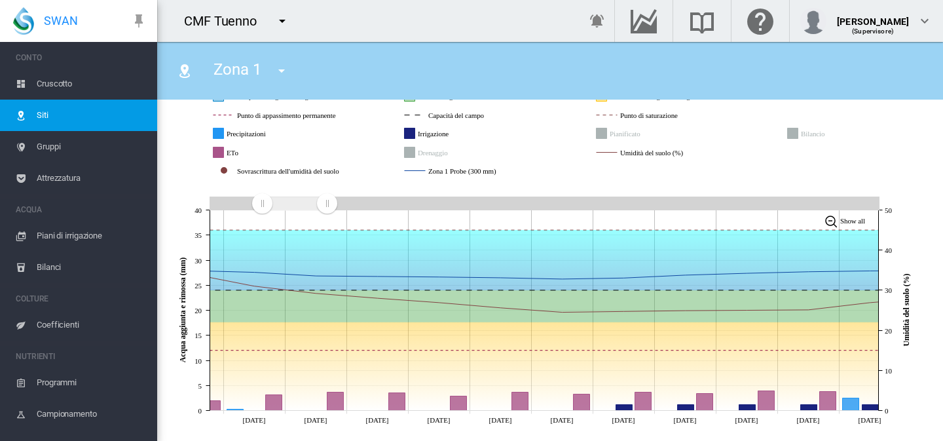
drag, startPoint x: 289, startPoint y: 204, endPoint x: 258, endPoint y: 206, distance: 31.5
click at [258, 206] on rect "Zoom chart using cursor arrows" at bounding box center [263, 204] width 16 height 13
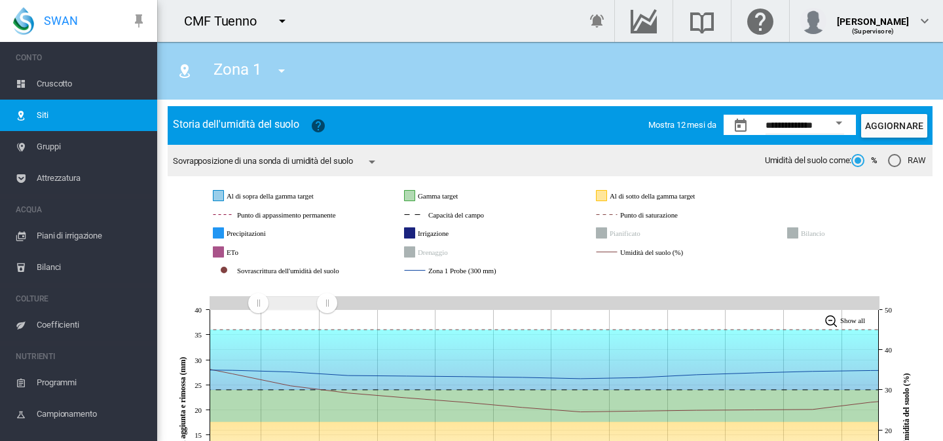
scroll to position [45, 0]
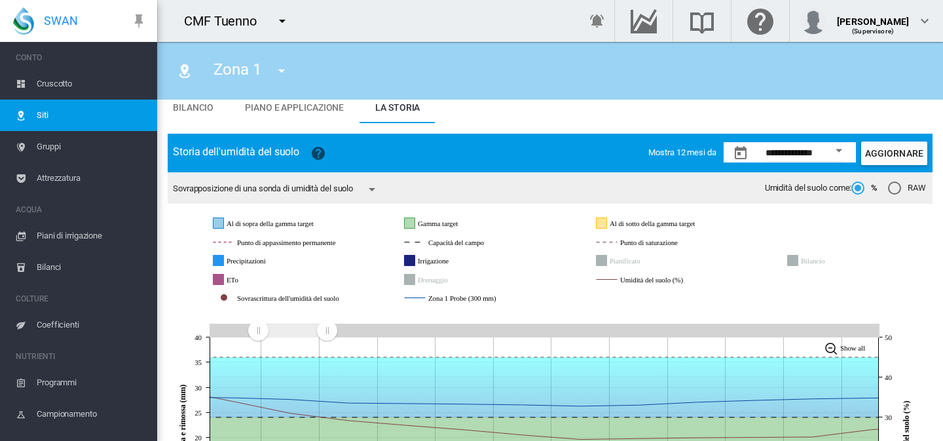
click at [373, 187] on md-icon "icon-menu-down" at bounding box center [372, 189] width 16 height 16
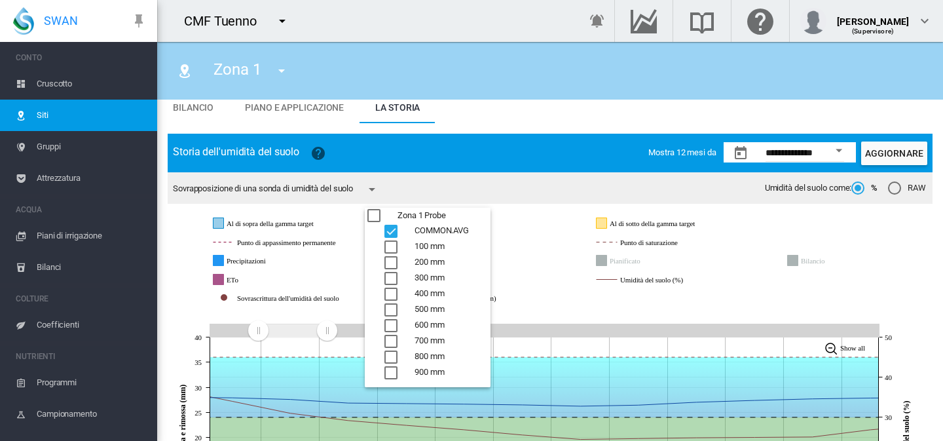
click at [390, 260] on div "200 mm" at bounding box center [390, 262] width 13 height 13
click at [394, 230] on div "COMMON.AVG" at bounding box center [390, 231] width 13 height 13
click at [904, 280] on md-backdrop at bounding box center [471, 220] width 943 height 441
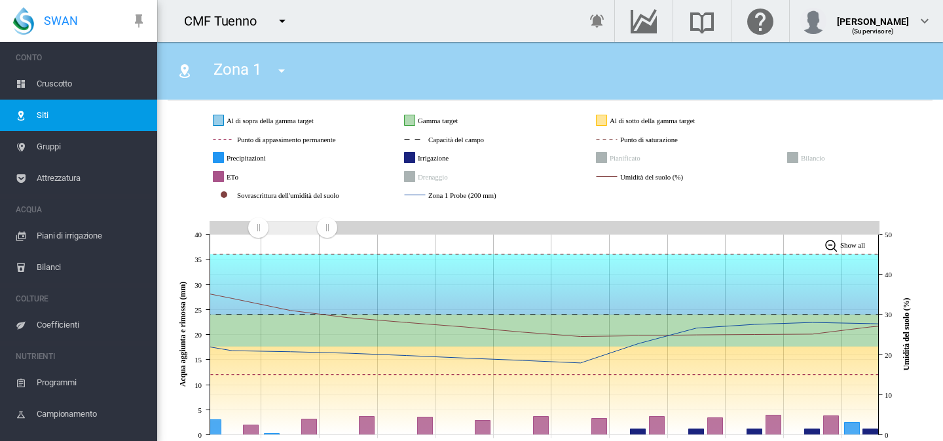
scroll to position [172, 0]
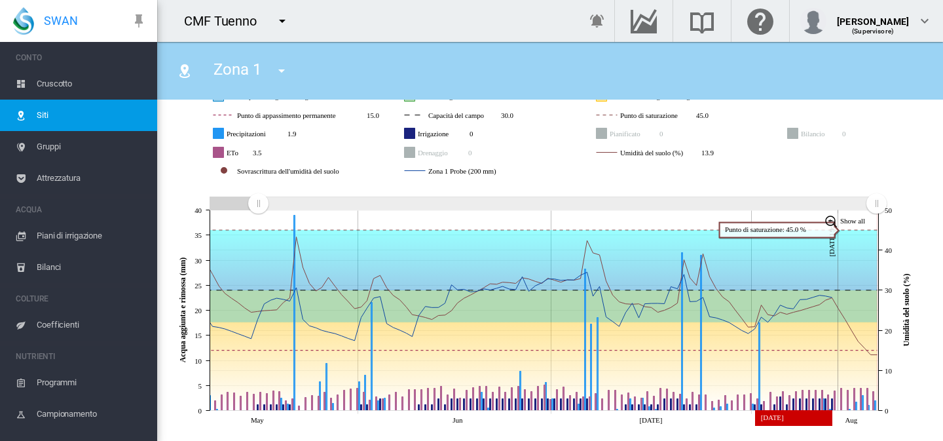
drag, startPoint x: 331, startPoint y: 209, endPoint x: 876, endPoint y: 213, distance: 545.6
click at [876, 213] on icon "JavaScript chart by amCharts 3.21.15 May Jun Jul Aug 14 ago, 9:57 0 5 10 15 20 …" at bounding box center [545, 306] width 755 height 247
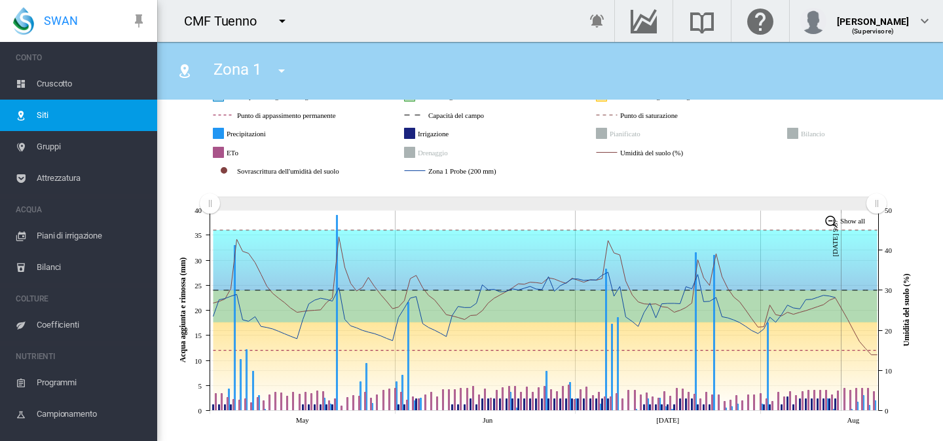
drag, startPoint x: 257, startPoint y: 208, endPoint x: 203, endPoint y: 210, distance: 53.7
click at [203, 210] on g "Zoom chart using cursor arrows" at bounding box center [209, 203] width 23 height 23
click at [78, 156] on span "Gruppi" at bounding box center [92, 146] width 110 height 31
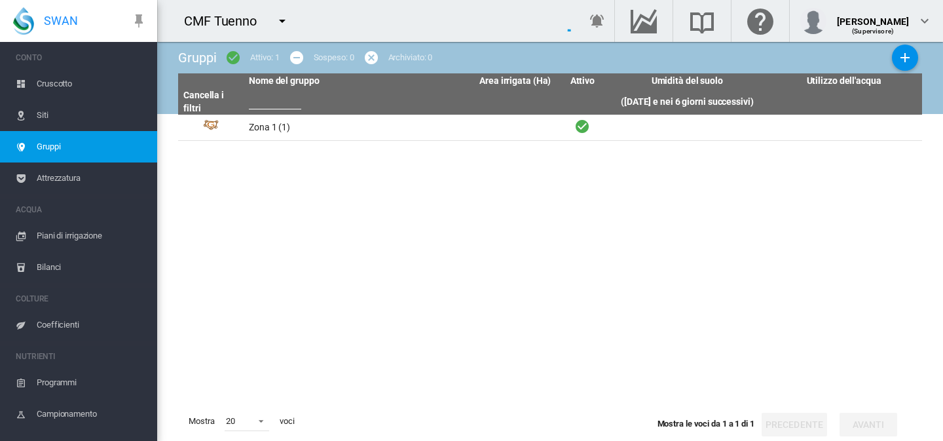
click at [90, 104] on span "Siti" at bounding box center [92, 115] width 110 height 31
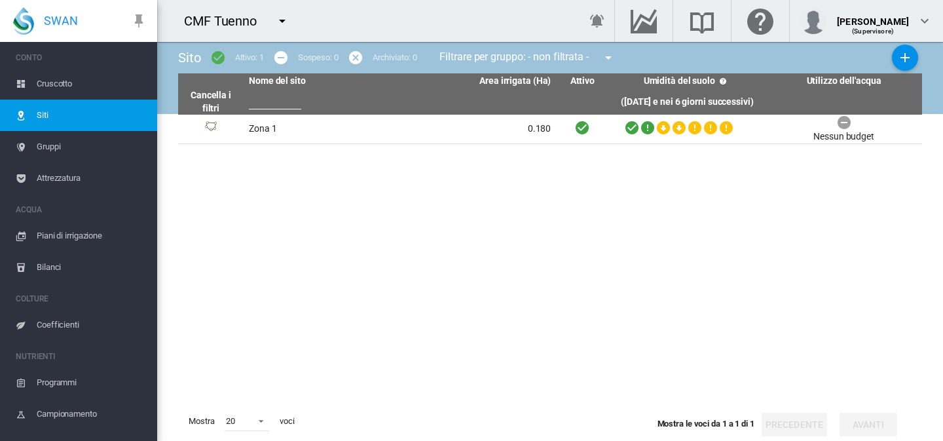
click at [56, 150] on span "Gruppi" at bounding box center [92, 146] width 110 height 31
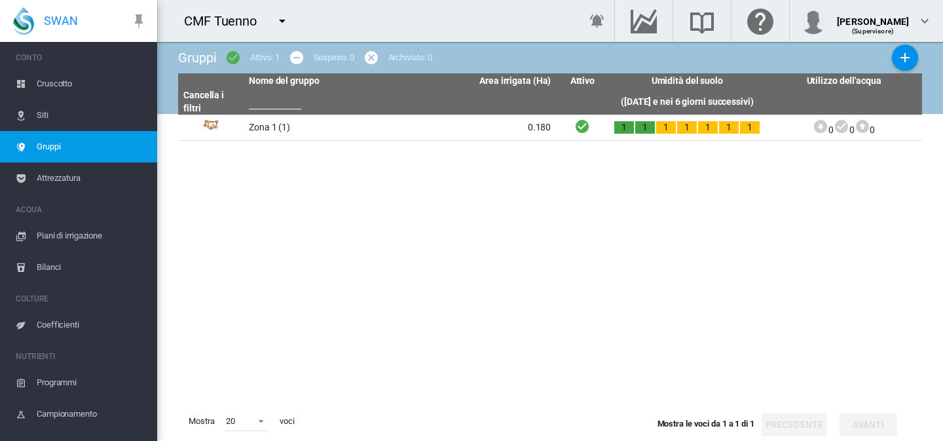
click at [281, 113] on th at bounding box center [322, 102] width 157 height 26
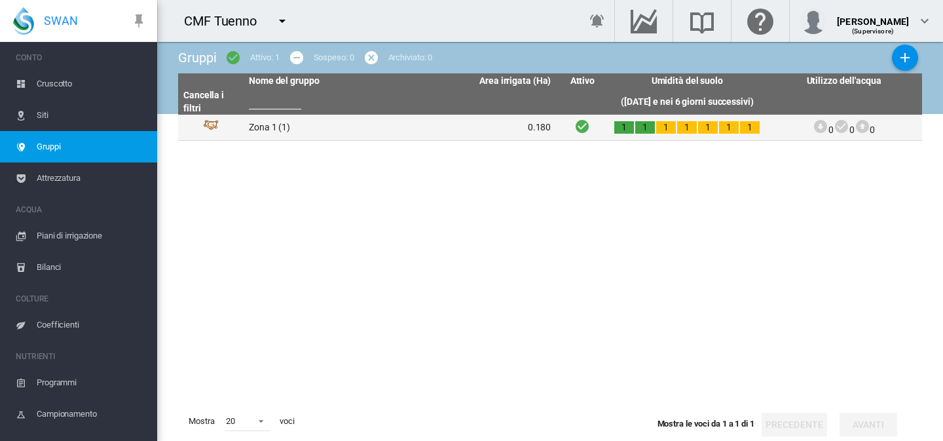
click at [276, 131] on td "Zona 1 (1)" at bounding box center [322, 128] width 157 height 26
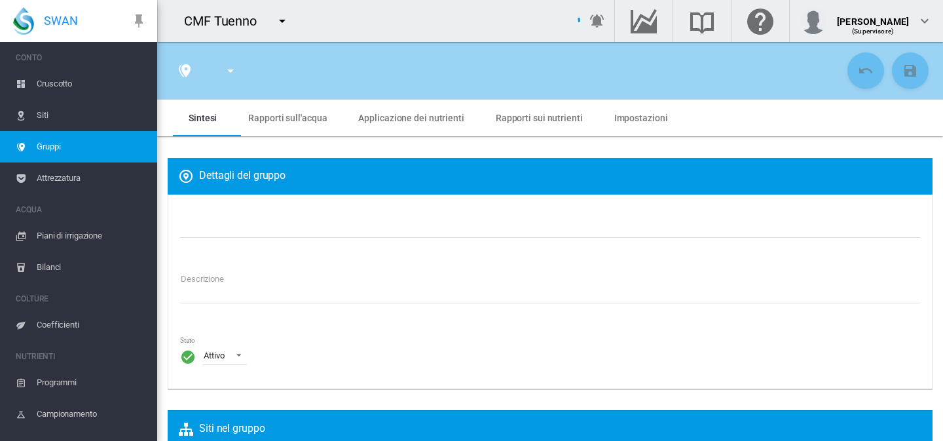
scroll to position [4, 0]
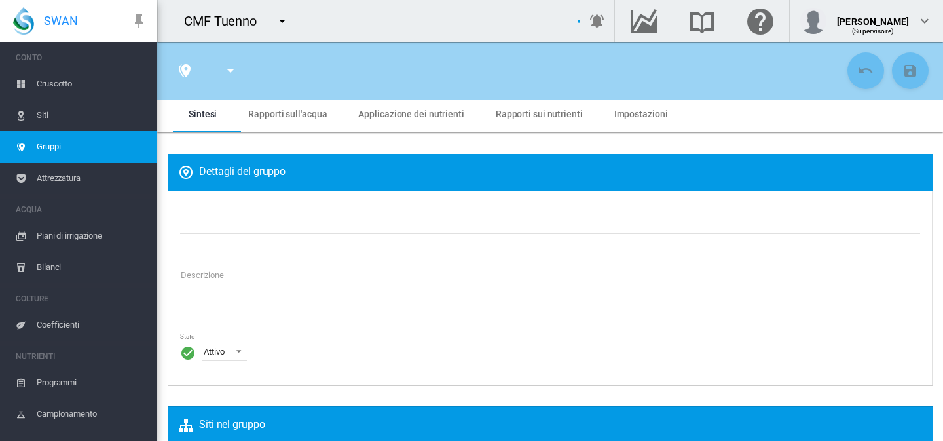
type input "******"
type textarea "**********"
click at [328, 121] on md-tab-item "Rapporti sull'acqua" at bounding box center [288, 114] width 110 height 37
type input "*"
type input "**"
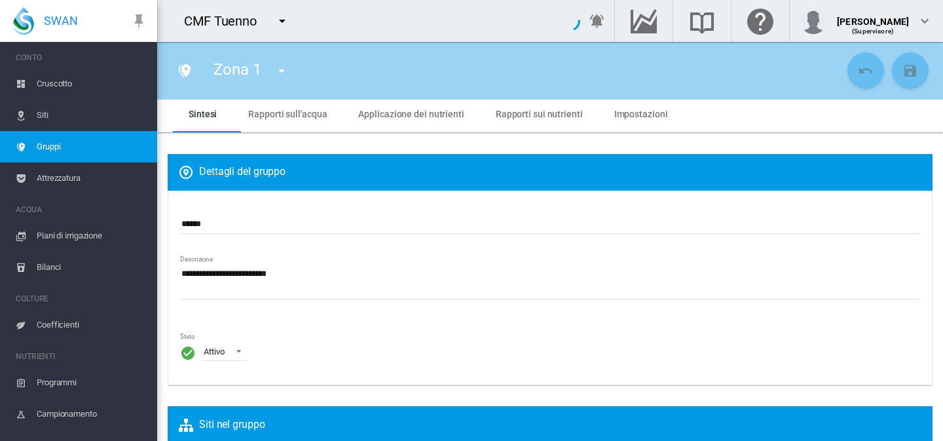
type input "*"
type input "***"
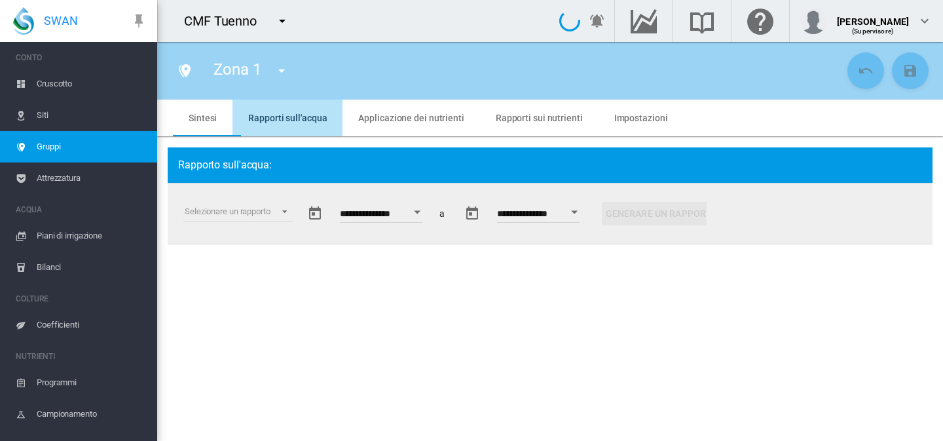
scroll to position [0, 0]
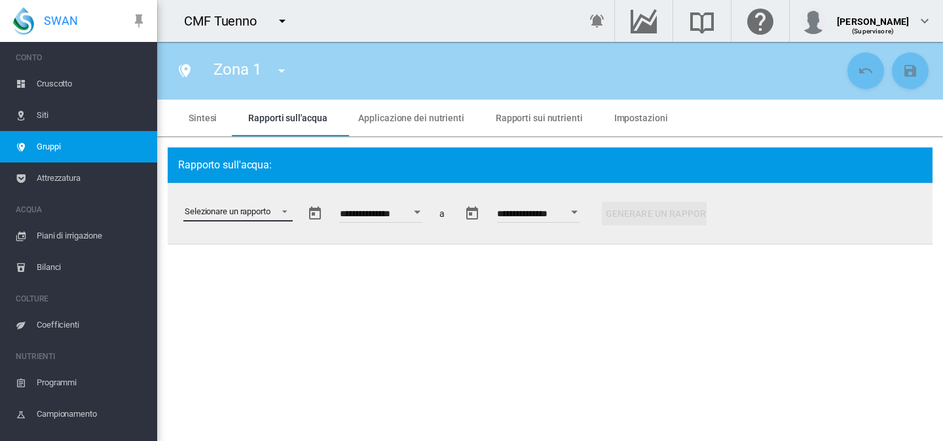
click at [274, 215] on md-select "Selezionare un rapporto Estratto di dati Irrigazione pianificata e applicata St…" at bounding box center [237, 212] width 109 height 20
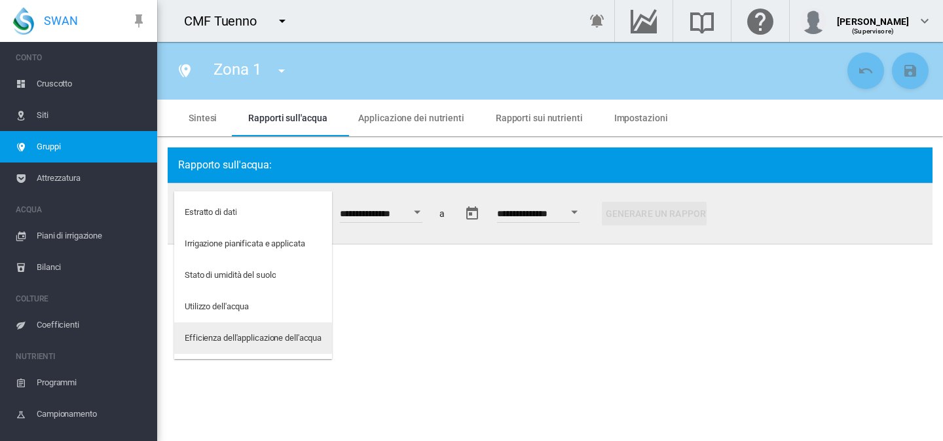
click at [266, 340] on div "Efficienza dell'applicazione dell'acqua" at bounding box center [253, 338] width 137 height 12
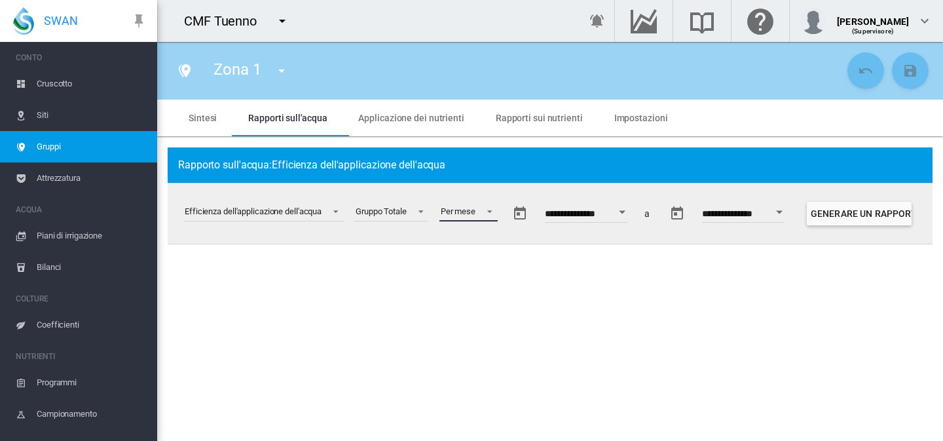
click at [480, 214] on md-select-value "Per mese" at bounding box center [468, 212] width 58 height 20
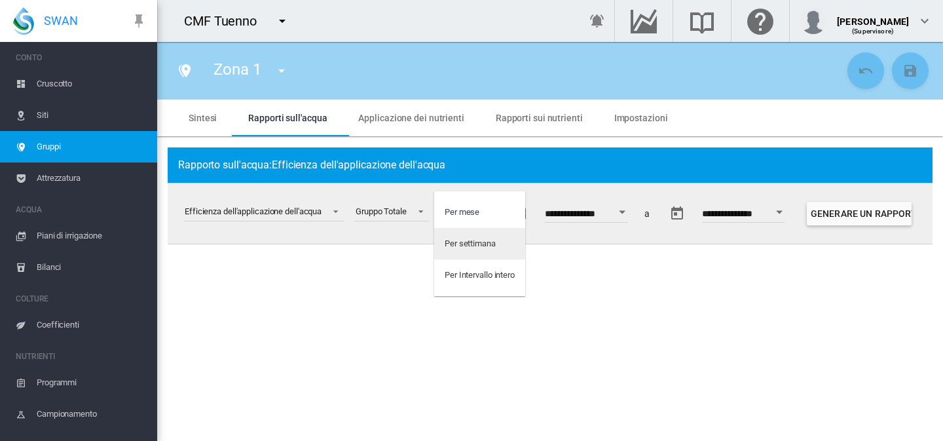
click at [479, 239] on div "Per settimana" at bounding box center [470, 244] width 51 height 12
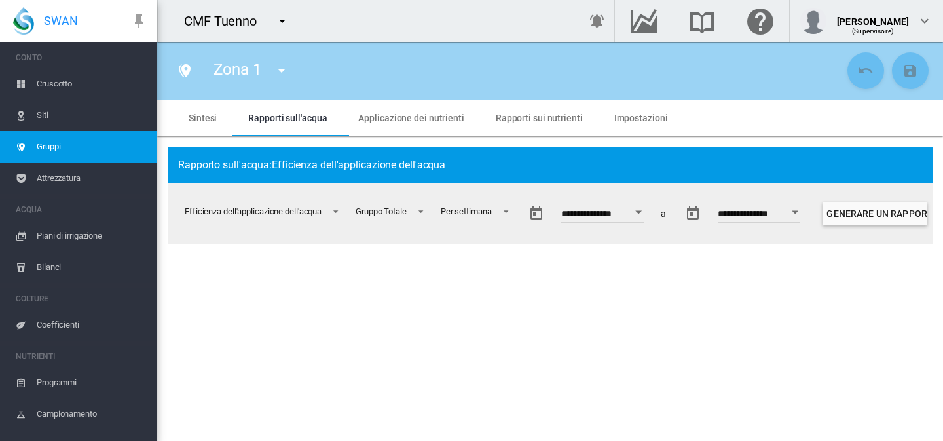
click at [641, 214] on button "Open calendar" at bounding box center [639, 212] width 24 height 24
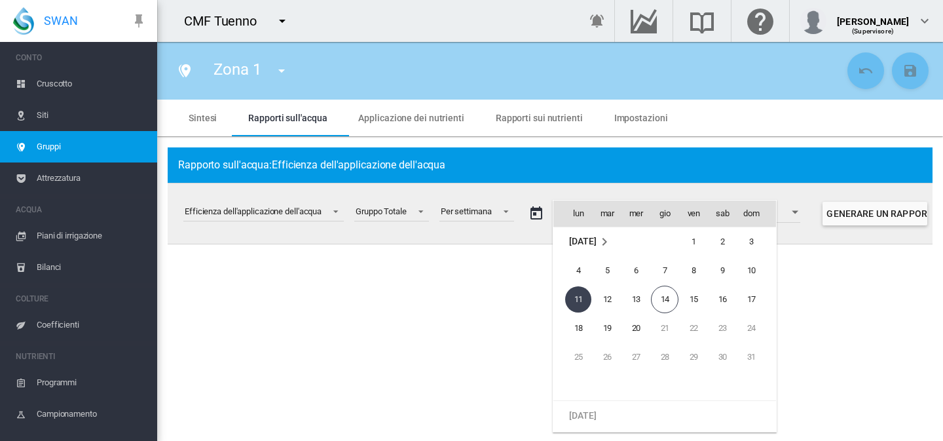
click at [612, 237] on md-icon "agosto 2025" at bounding box center [605, 242] width 16 height 16
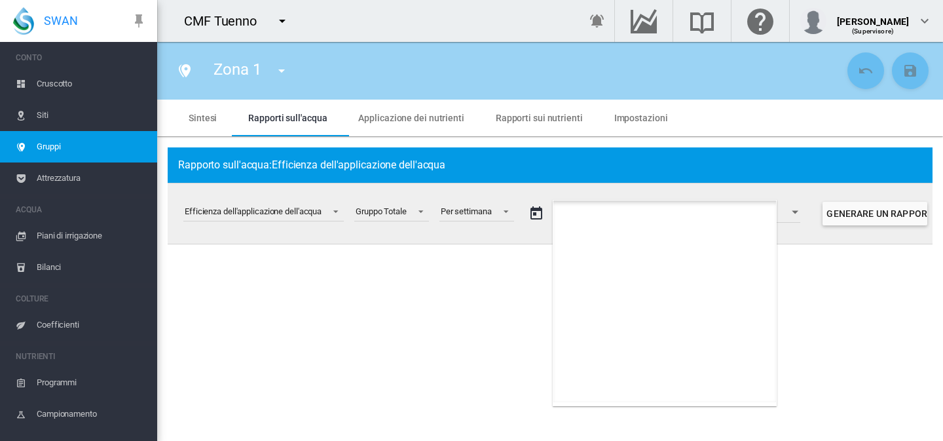
scroll to position [720, 0]
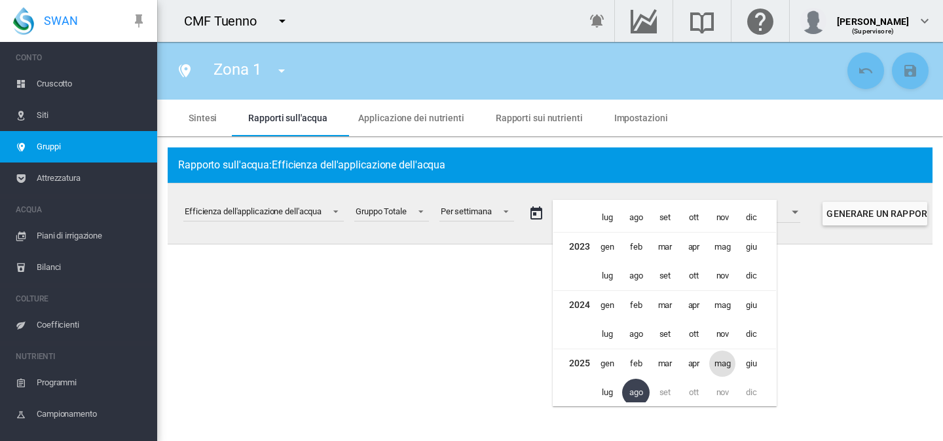
click at [717, 360] on span "mag" at bounding box center [722, 363] width 26 height 26
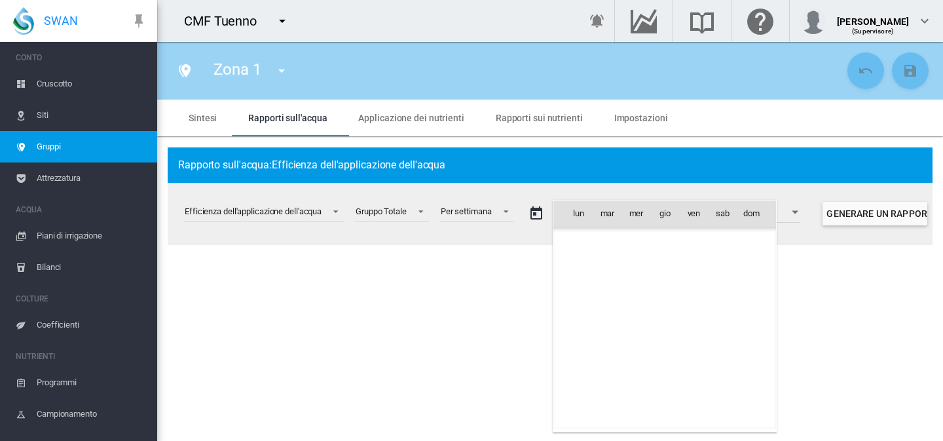
scroll to position [31936, 0]
click at [669, 247] on span "1" at bounding box center [665, 242] width 26 height 26
type input "**********"
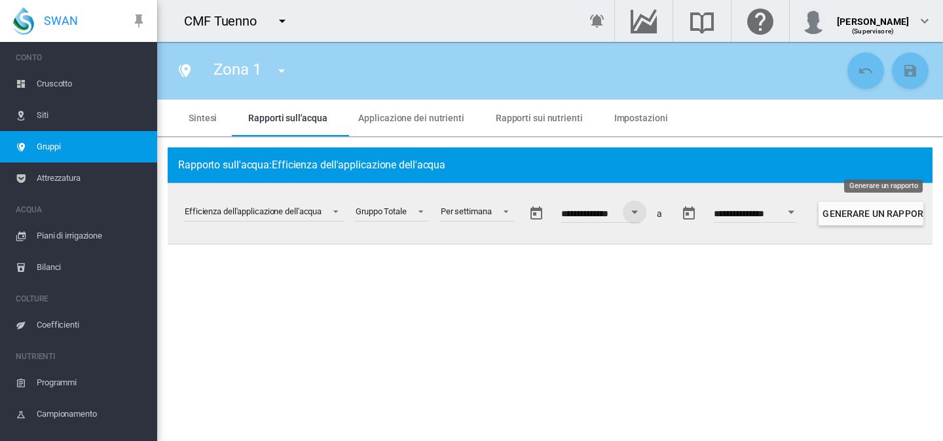
click at [877, 215] on button "Generare un rapporto" at bounding box center [871, 214] width 105 height 24
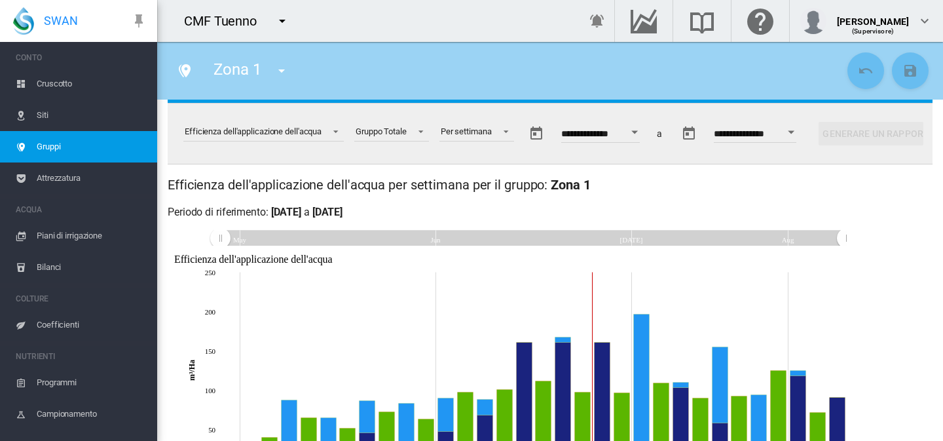
scroll to position [0, 0]
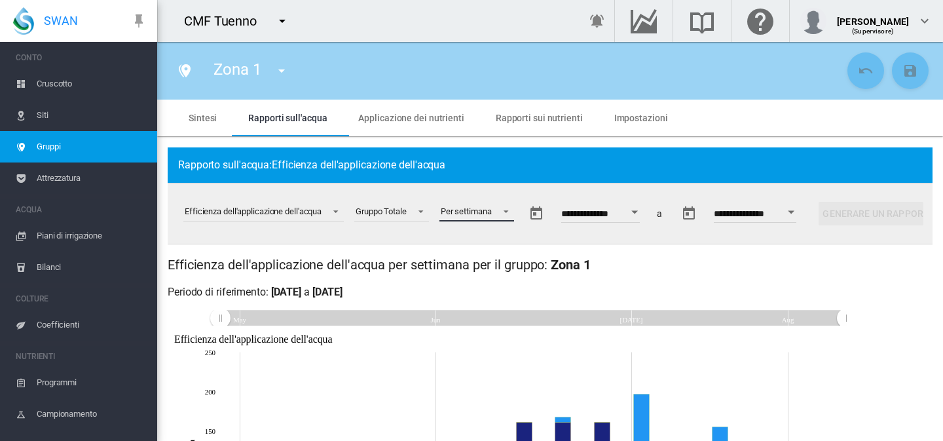
click at [496, 208] on md-select-value "Per settimana" at bounding box center [476, 212] width 75 height 20
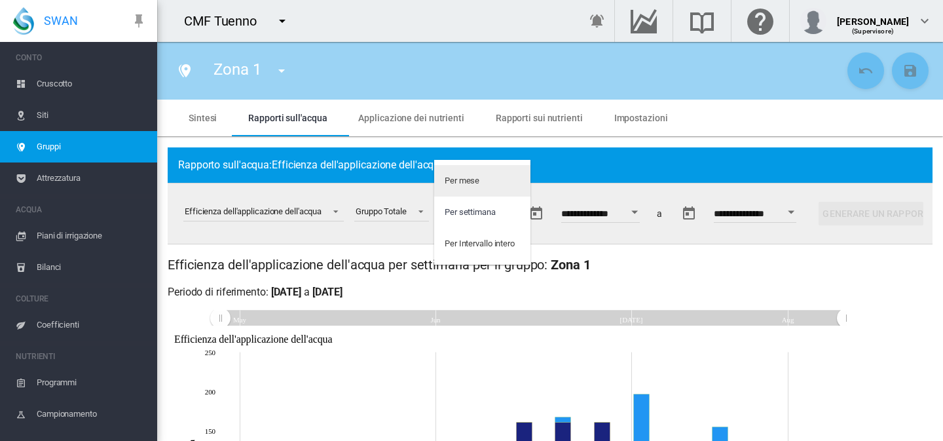
click at [488, 181] on md-option "Per mese" at bounding box center [482, 180] width 96 height 31
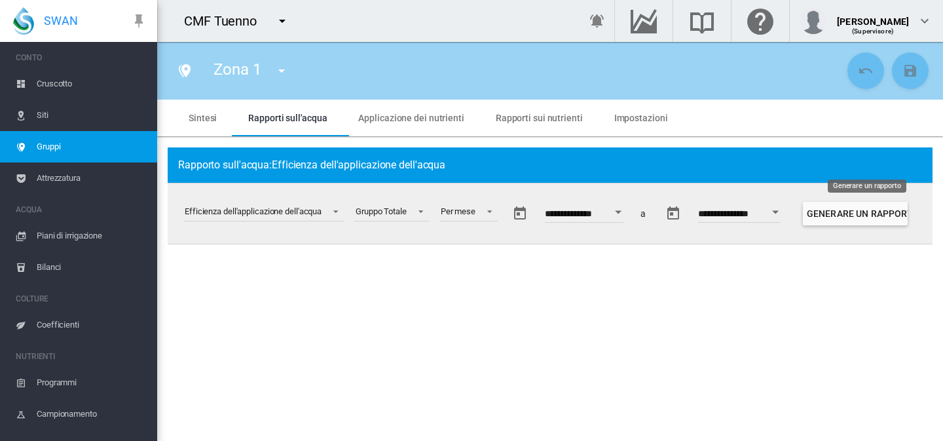
click at [905, 210] on button "Generare un rapporto" at bounding box center [855, 214] width 105 height 24
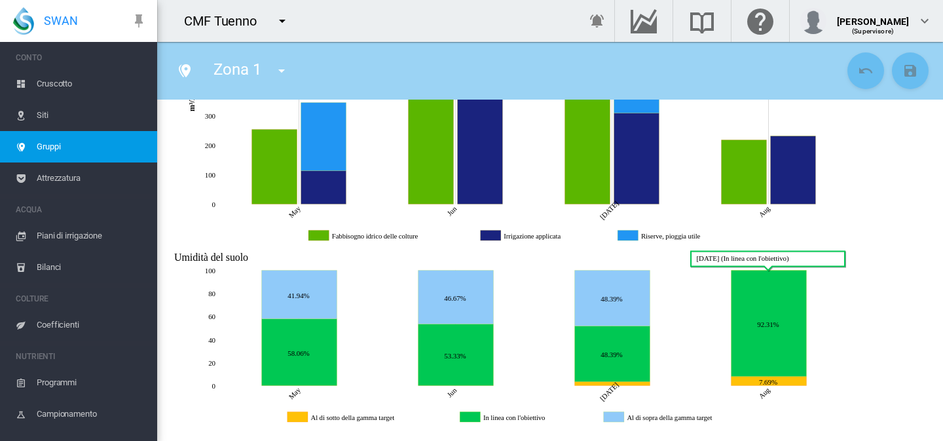
scroll to position [318, 0]
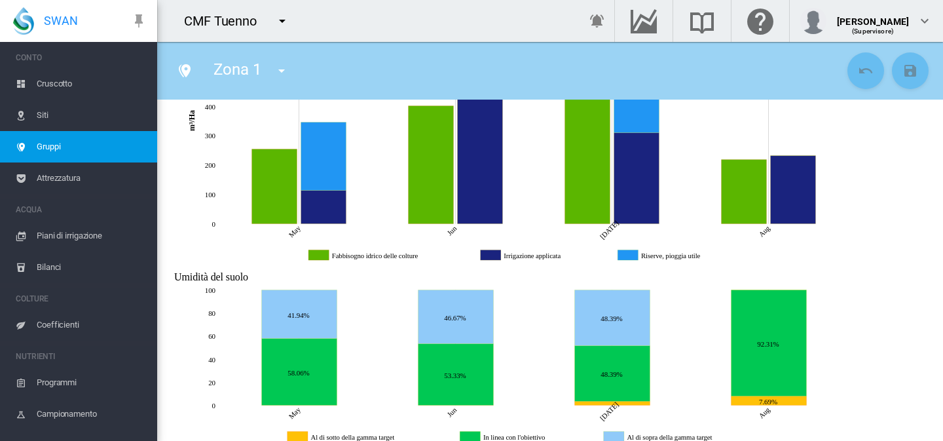
click at [60, 327] on span "Coefficienti" at bounding box center [92, 324] width 110 height 31
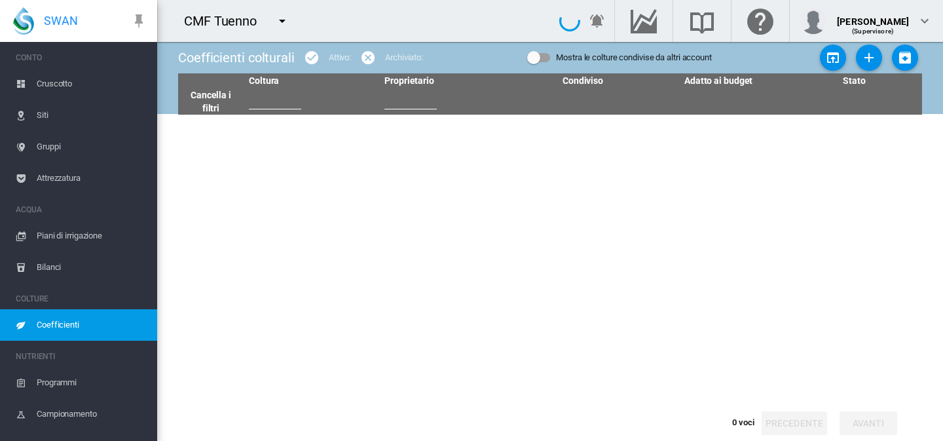
click at [60, 328] on span "Coefficienti" at bounding box center [92, 324] width 110 height 31
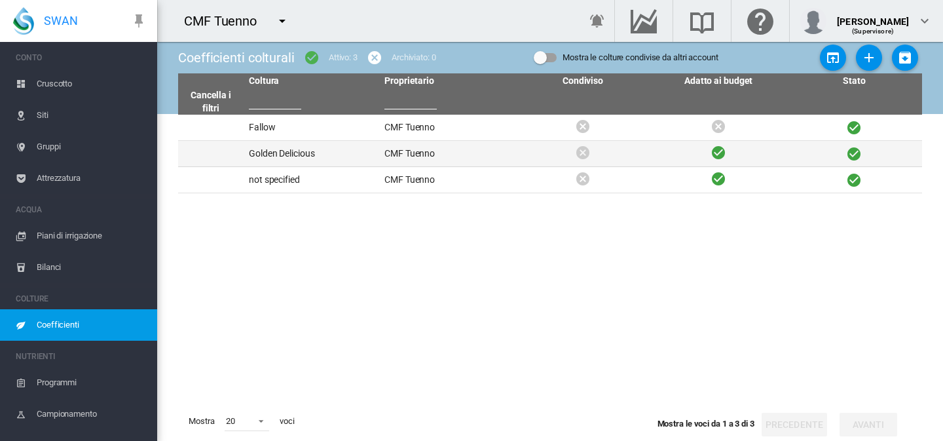
click at [301, 160] on td "Golden Delicious" at bounding box center [312, 154] width 136 height 26
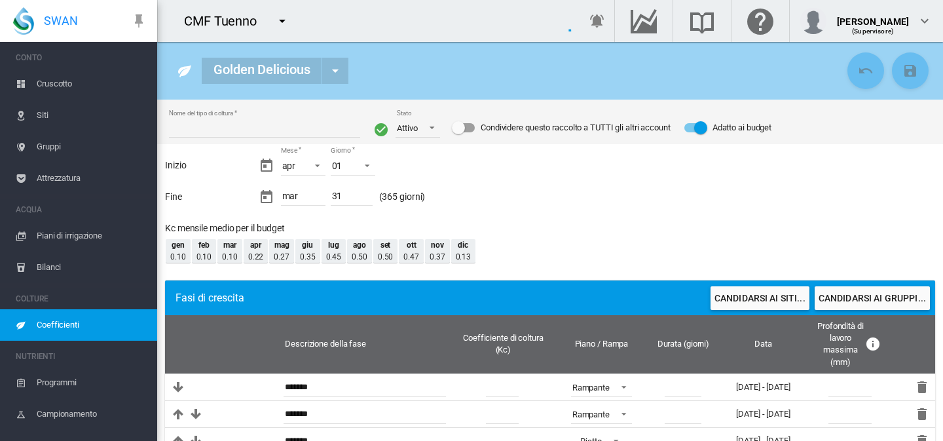
type input "**********"
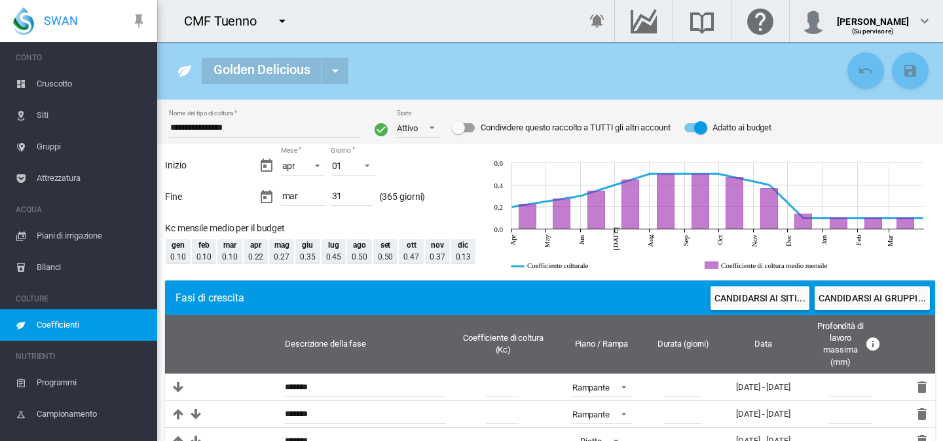
click at [81, 411] on span "Campionamento" at bounding box center [92, 413] width 110 height 31
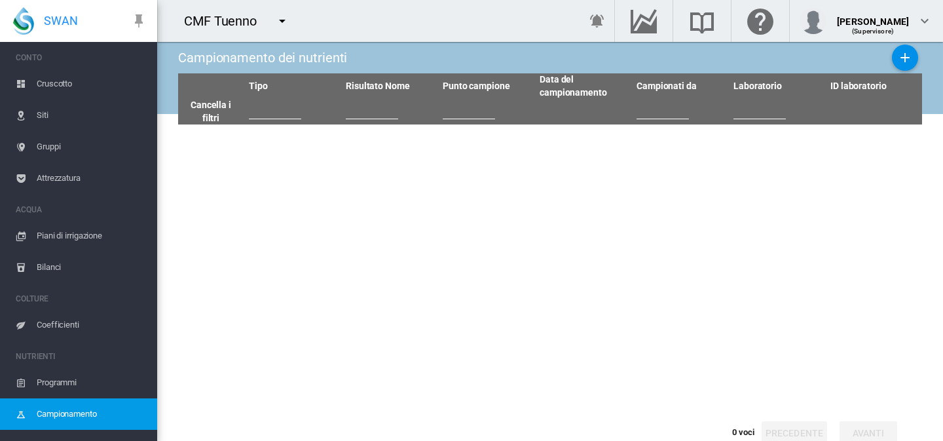
click at [84, 240] on span "Piani di irrigazione" at bounding box center [92, 235] width 110 height 31
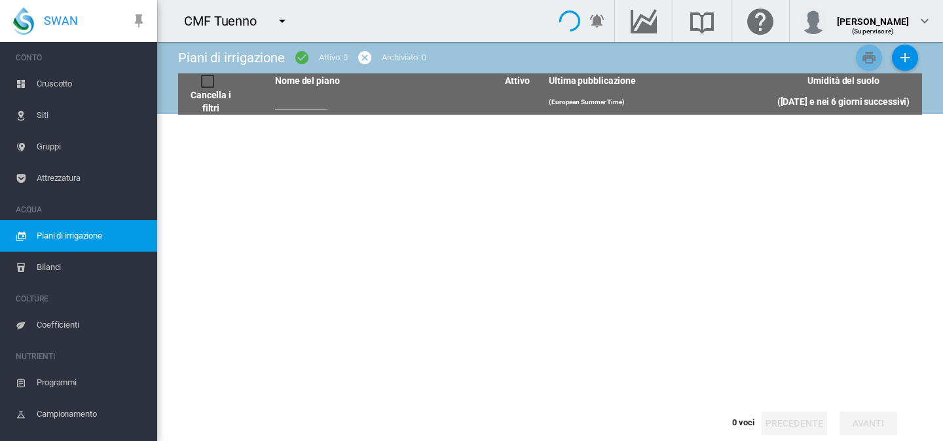
click at [58, 274] on span "Bilanci" at bounding box center [92, 267] width 110 height 31
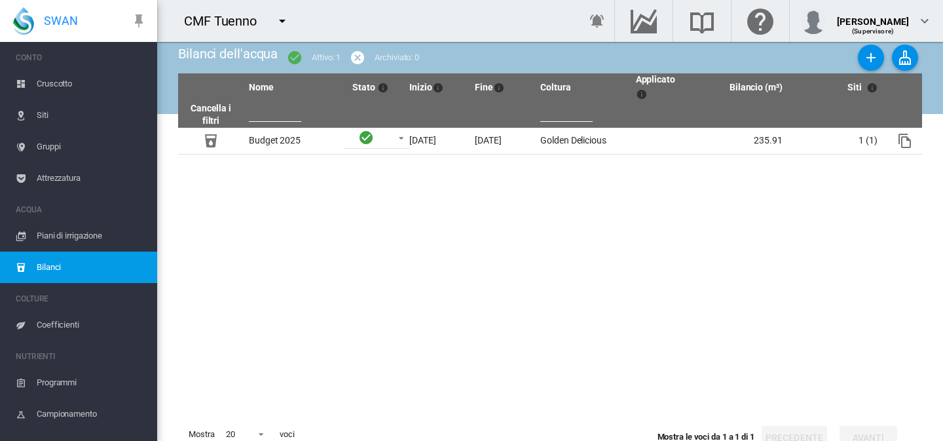
click at [91, 329] on span "Coefficienti" at bounding box center [92, 324] width 110 height 31
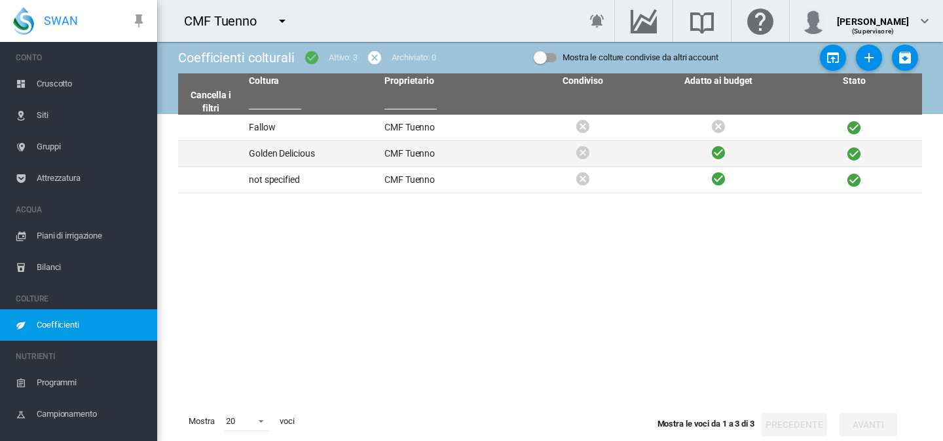
click at [349, 153] on td "Golden Delicious" at bounding box center [312, 154] width 136 height 26
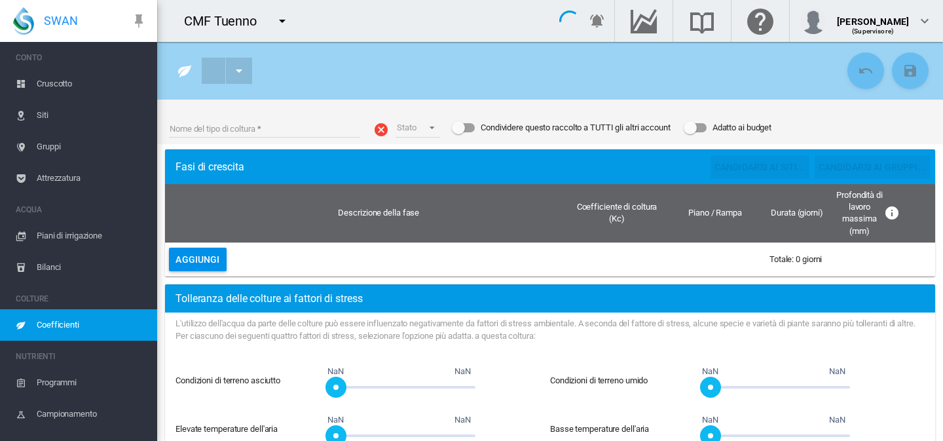
type input "**********"
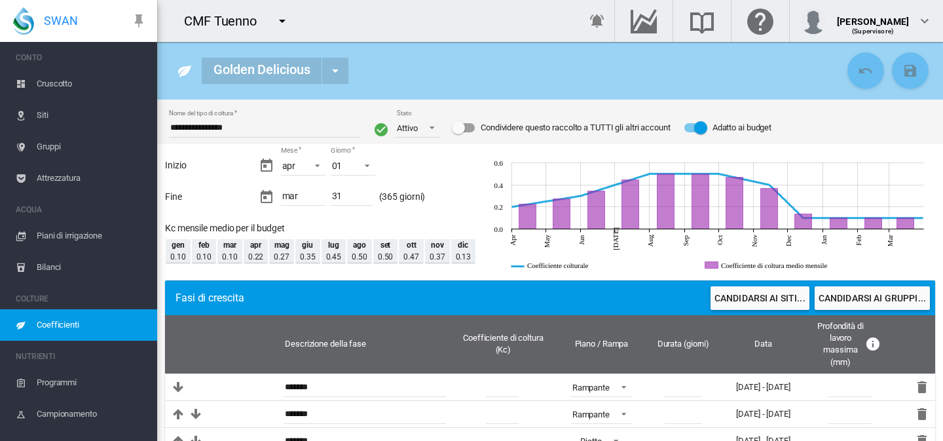
scroll to position [96, 0]
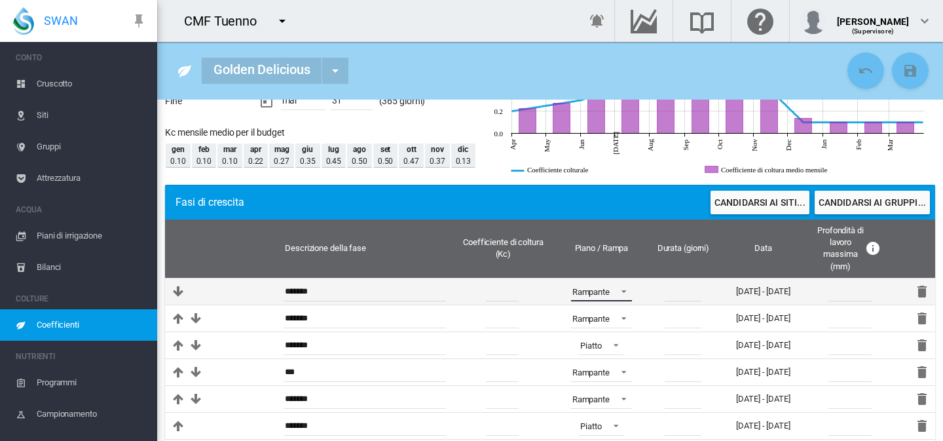
click at [619, 288] on span at bounding box center [620, 290] width 16 height 12
click at [619, 288] on md-option "Rampante" at bounding box center [599, 291] width 89 height 31
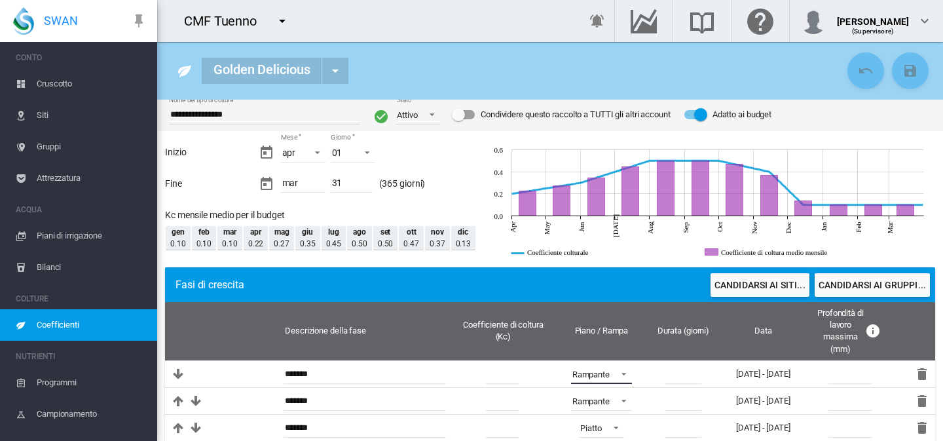
scroll to position [16, 0]
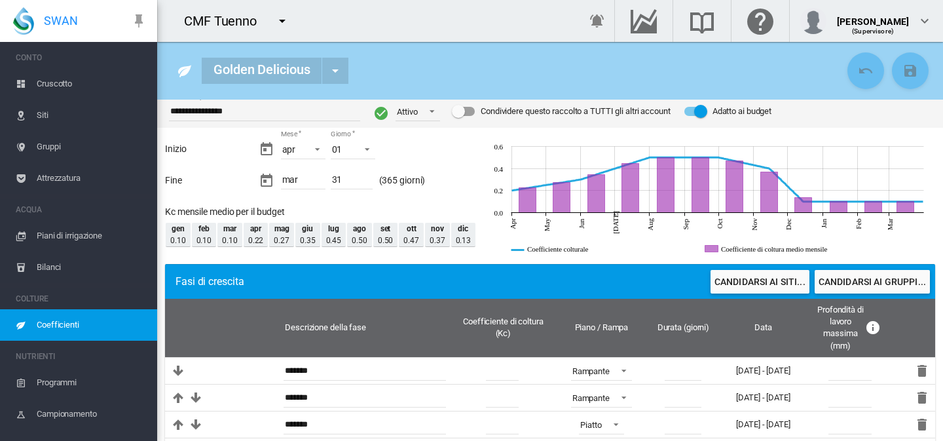
click at [292, 179] on div "mar" at bounding box center [303, 180] width 45 height 17
click at [272, 179] on md-icon "icon-calendar-today" at bounding box center [267, 181] width 16 height 16
click at [309, 179] on div "mar" at bounding box center [303, 180] width 45 height 17
click at [375, 180] on div "Mese mar - gen feb mar apr mag giu lug ago set ott nov dic * Giorno 31 - 01 02 …" at bounding box center [368, 181] width 218 height 30
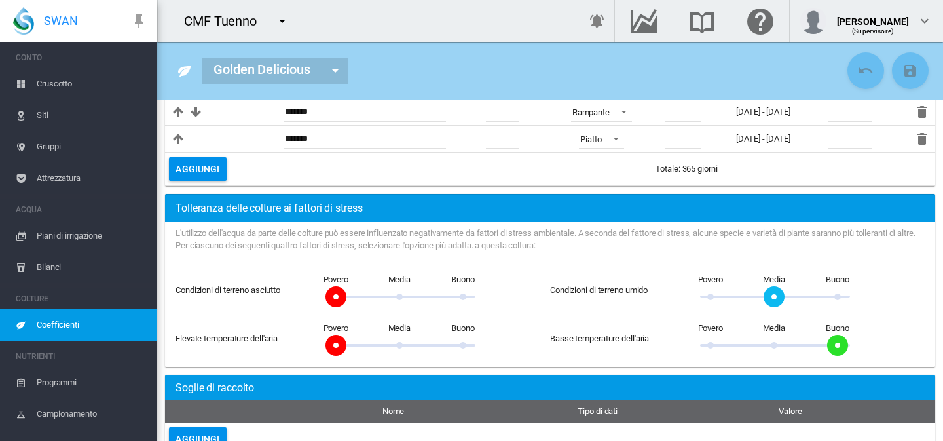
scroll to position [405, 0]
